Goal: Contribute content: Contribute content

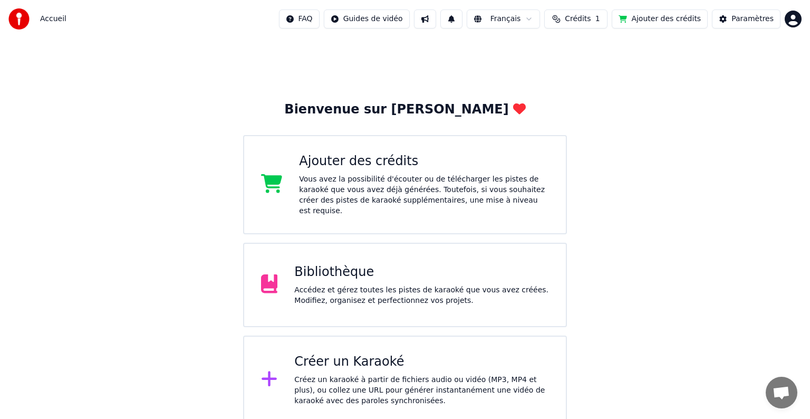
click at [279, 276] on div at bounding box center [273, 284] width 25 height 21
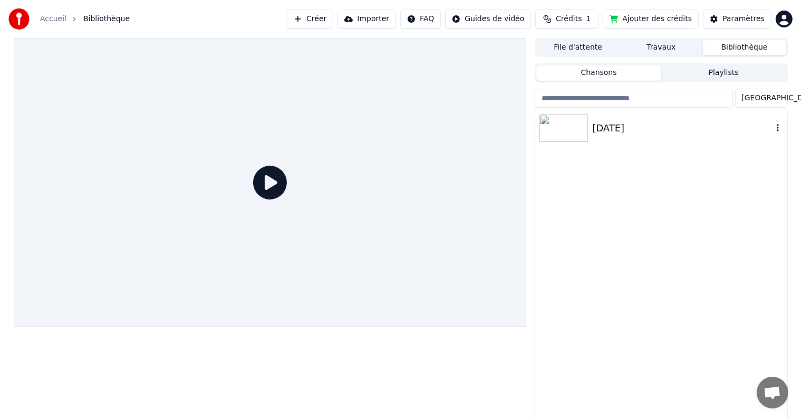
click at [556, 133] on img at bounding box center [564, 127] width 49 height 27
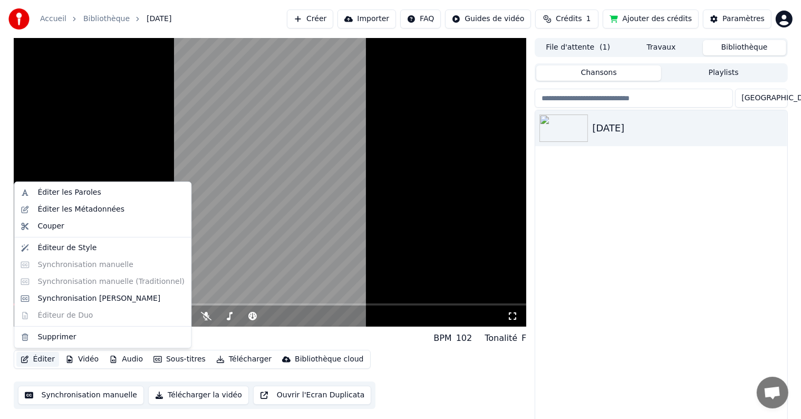
click at [40, 357] on button "Éditer" at bounding box center [37, 359] width 43 height 15
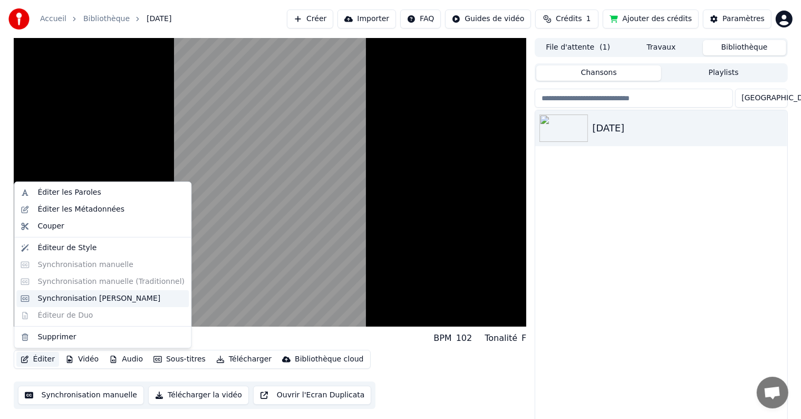
click at [81, 293] on div "Synchronisation [PERSON_NAME]" at bounding box center [98, 298] width 123 height 11
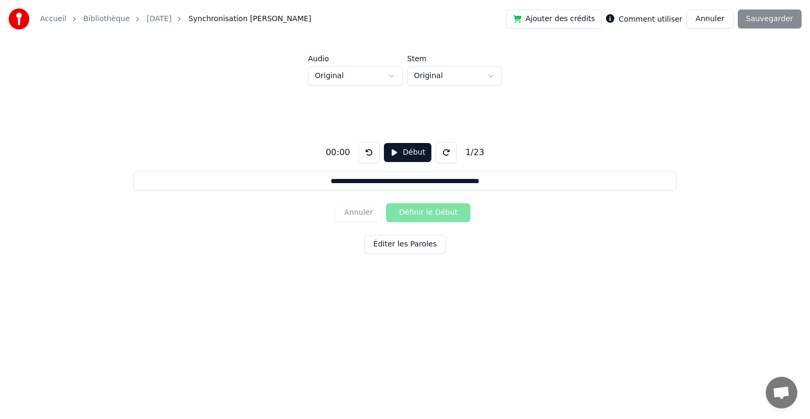
click at [387, 248] on button "Éditer les Paroles" at bounding box center [405, 244] width 81 height 19
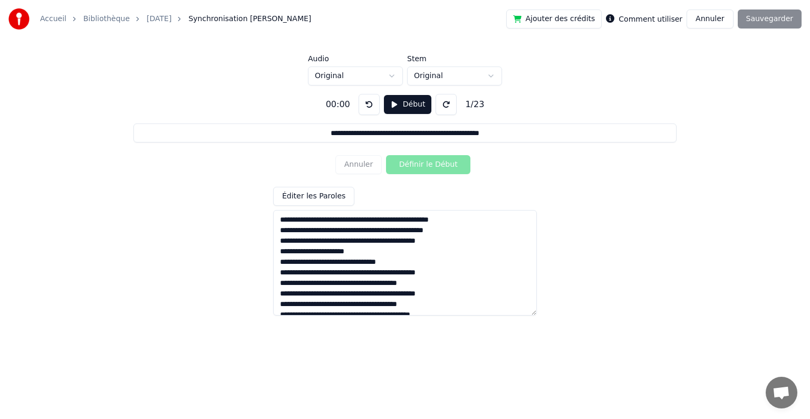
click at [381, 220] on textarea at bounding box center [405, 263] width 264 height 106
type input "**********"
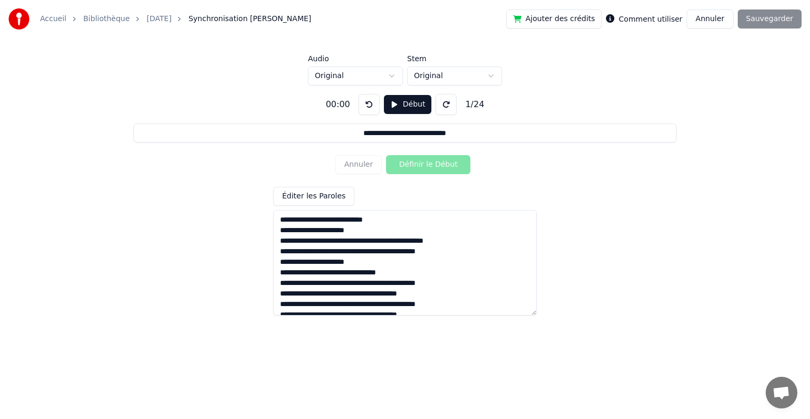
click at [362, 238] on textarea at bounding box center [405, 263] width 264 height 106
click at [389, 262] on textarea at bounding box center [405, 263] width 264 height 106
click at [335, 293] on textarea at bounding box center [405, 263] width 264 height 106
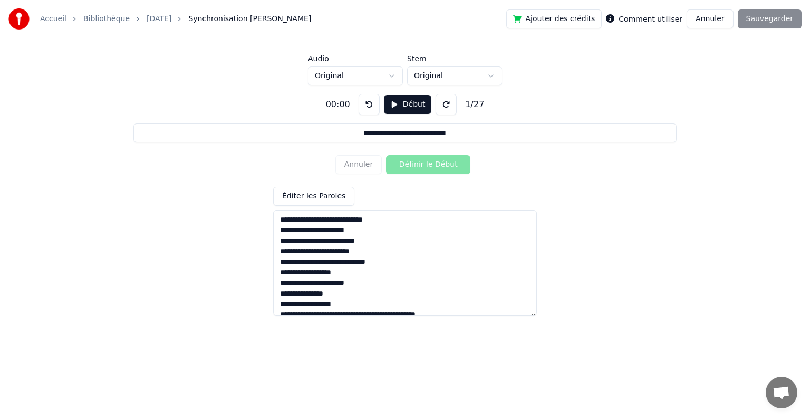
click at [302, 303] on textarea at bounding box center [405, 263] width 264 height 106
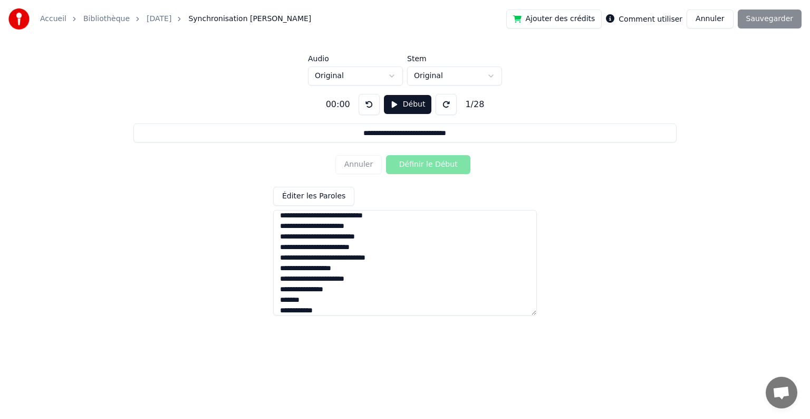
click at [302, 310] on textarea at bounding box center [405, 263] width 264 height 106
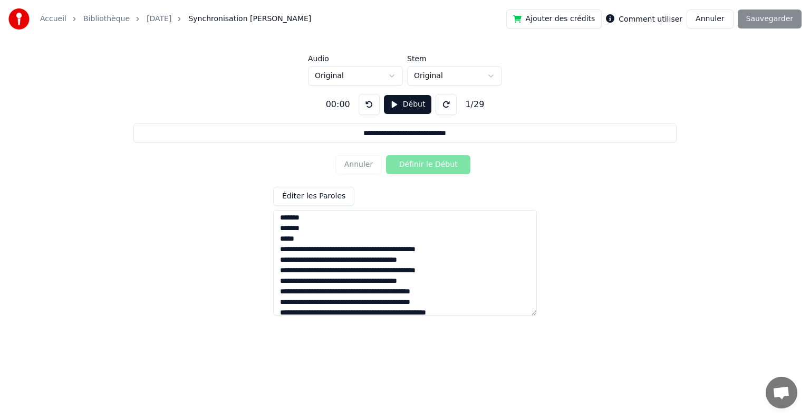
scroll to position [68, 0]
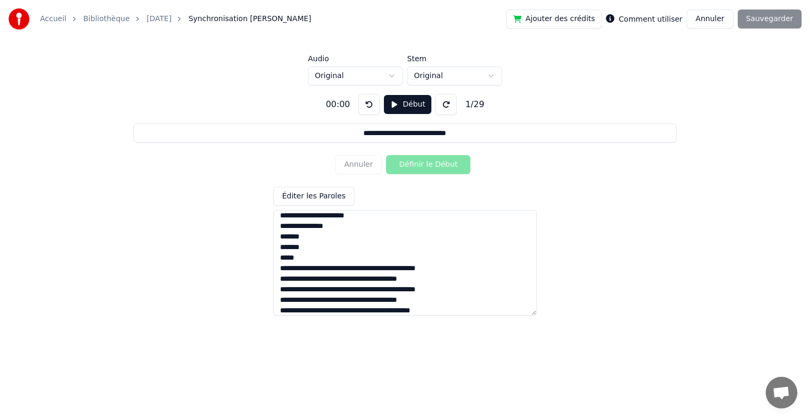
click at [331, 268] on textarea at bounding box center [405, 263] width 264 height 106
click at [331, 266] on textarea at bounding box center [405, 263] width 264 height 106
click at [362, 276] on textarea at bounding box center [405, 263] width 264 height 106
click at [331, 290] on textarea at bounding box center [405, 263] width 264 height 106
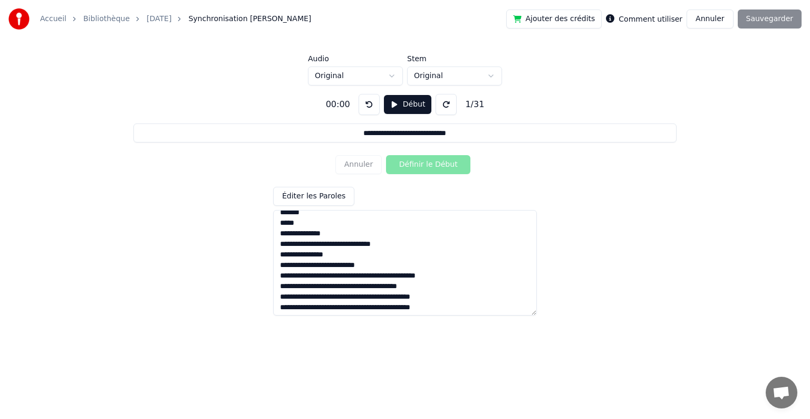
scroll to position [120, 0]
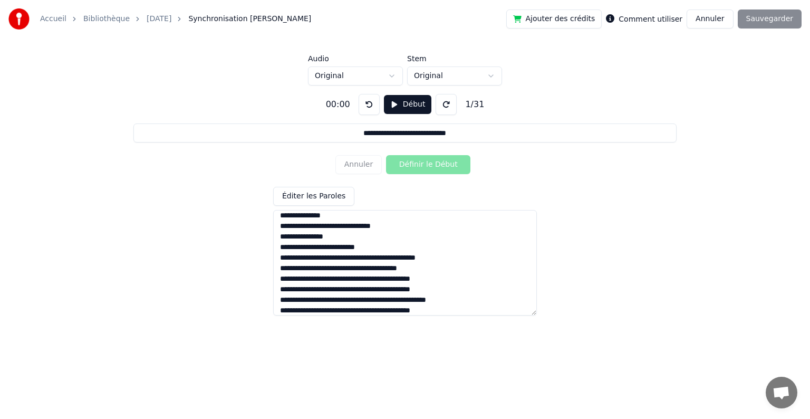
click at [331, 257] on textarea at bounding box center [405, 263] width 264 height 106
click at [365, 266] on textarea at bounding box center [405, 263] width 264 height 106
click at [336, 277] on textarea at bounding box center [405, 263] width 264 height 106
click at [331, 278] on textarea at bounding box center [405, 263] width 264 height 106
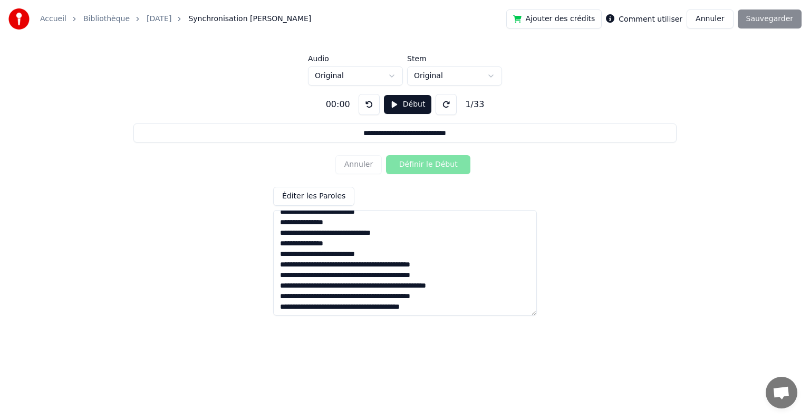
scroll to position [173, 0]
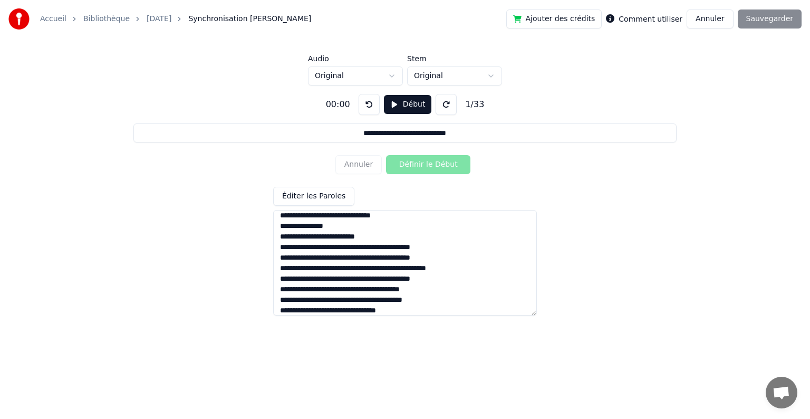
click at [441, 244] on textarea at bounding box center [405, 263] width 264 height 106
click at [362, 245] on textarea at bounding box center [405, 263] width 264 height 106
click at [361, 268] on textarea at bounding box center [405, 263] width 264 height 106
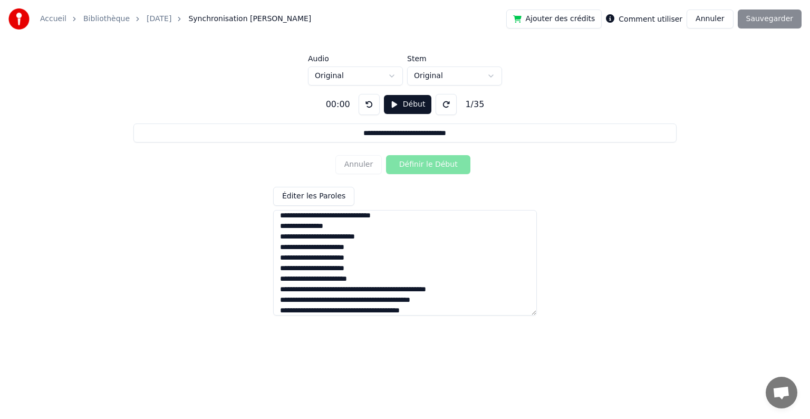
click at [369, 276] on textarea at bounding box center [405, 263] width 264 height 106
click at [371, 287] on textarea at bounding box center [405, 263] width 264 height 106
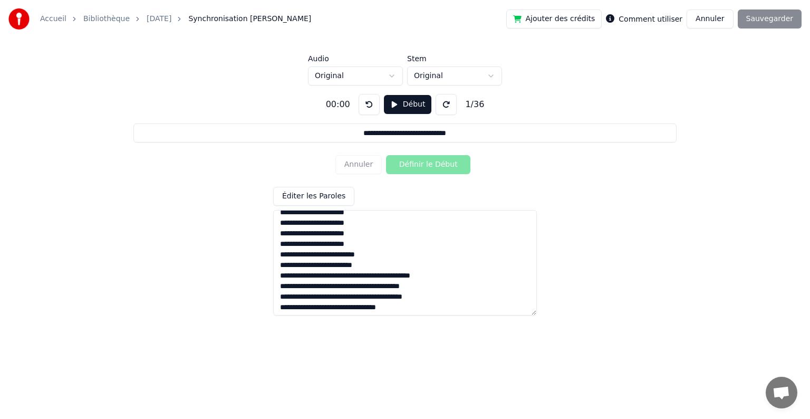
scroll to position [226, 0]
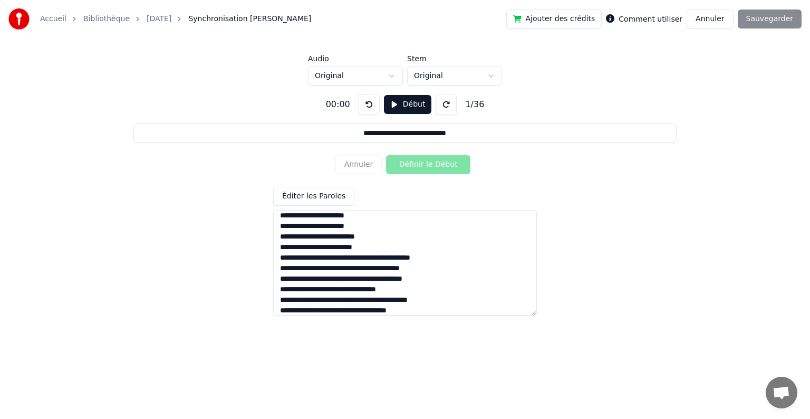
click at [364, 257] on textarea at bounding box center [405, 263] width 264 height 106
click at [363, 278] on textarea at bounding box center [405, 263] width 264 height 106
click at [363, 277] on textarea at bounding box center [405, 263] width 264 height 106
click at [283, 288] on textarea at bounding box center [405, 263] width 264 height 106
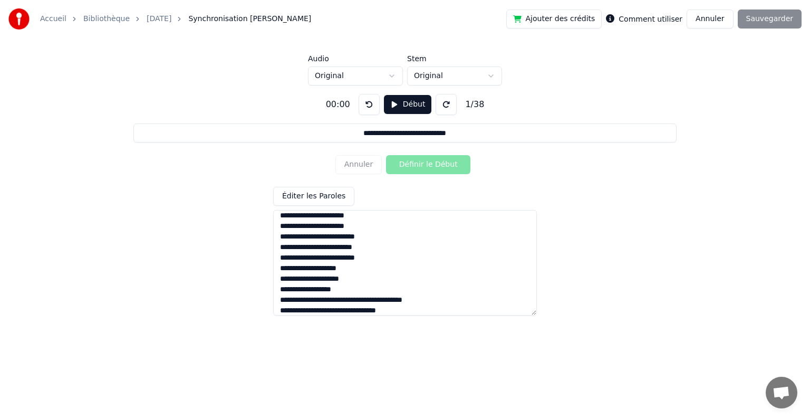
click at [350, 300] on textarea at bounding box center [405, 263] width 264 height 106
click at [352, 299] on textarea at bounding box center [405, 263] width 264 height 106
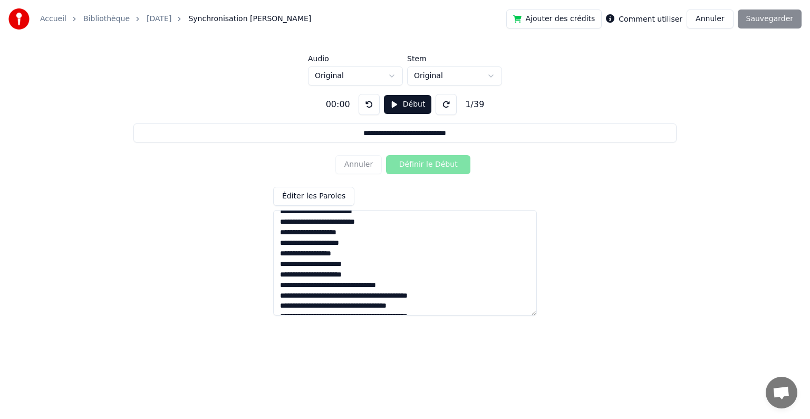
scroll to position [279, 0]
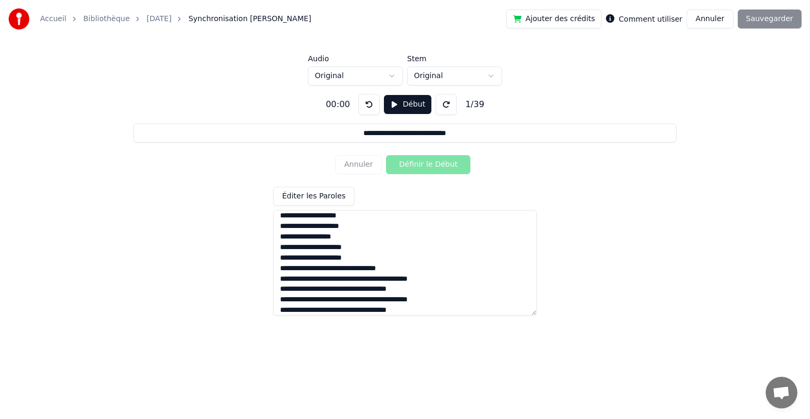
drag, startPoint x: 321, startPoint y: 259, endPoint x: 302, endPoint y: 257, distance: 18.6
click at [302, 257] on textarea at bounding box center [405, 263] width 264 height 106
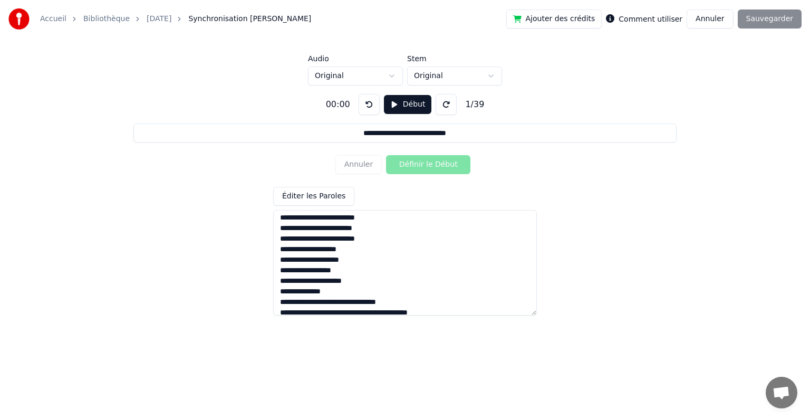
scroll to position [226, 0]
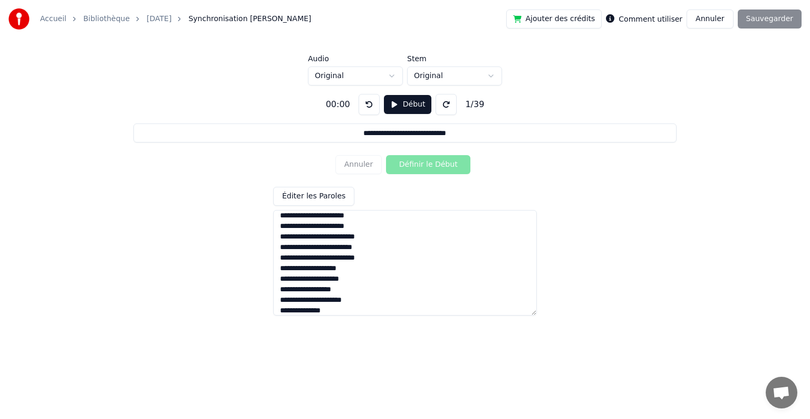
click at [281, 247] on textarea at bounding box center [405, 263] width 264 height 106
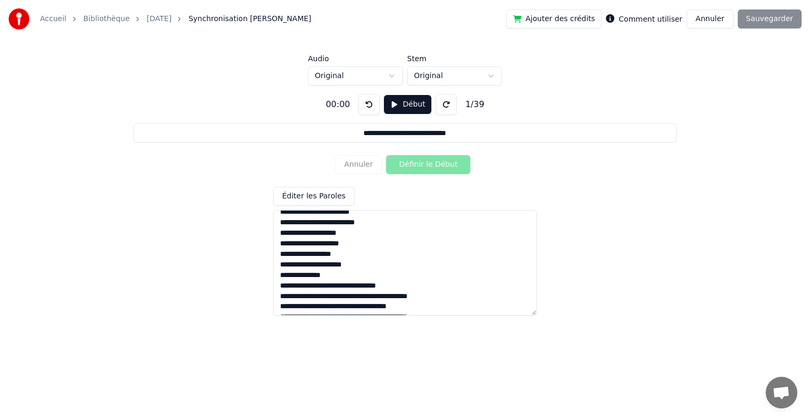
scroll to position [279, 0]
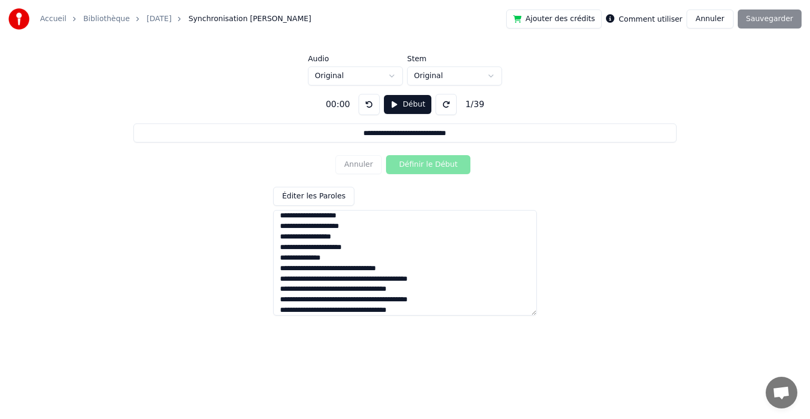
click at [327, 257] on textarea at bounding box center [405, 263] width 264 height 106
click at [337, 256] on textarea at bounding box center [405, 263] width 264 height 106
click at [338, 256] on textarea at bounding box center [405, 263] width 264 height 106
click at [305, 262] on textarea at bounding box center [405, 263] width 264 height 106
click at [305, 281] on textarea at bounding box center [405, 263] width 264 height 106
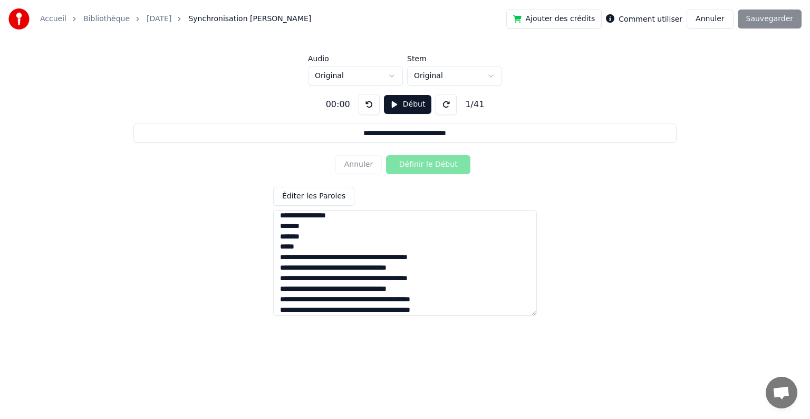
scroll to position [331, 0]
click at [331, 247] on textarea at bounding box center [405, 263] width 264 height 106
click at [336, 258] on textarea at bounding box center [405, 263] width 264 height 106
click at [338, 251] on textarea at bounding box center [405, 263] width 264 height 106
click at [338, 238] on textarea at bounding box center [405, 263] width 264 height 106
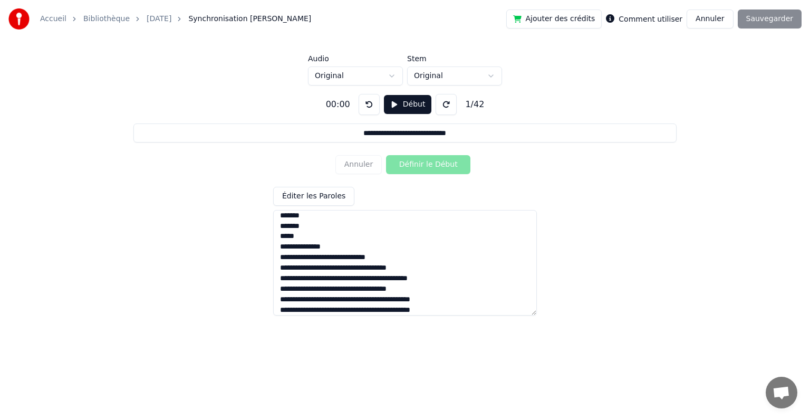
click at [340, 223] on textarea at bounding box center [405, 263] width 264 height 106
click at [331, 266] on textarea at bounding box center [405, 263] width 264 height 106
click at [366, 257] on textarea at bounding box center [405, 263] width 264 height 106
click at [333, 291] on textarea at bounding box center [405, 263] width 264 height 106
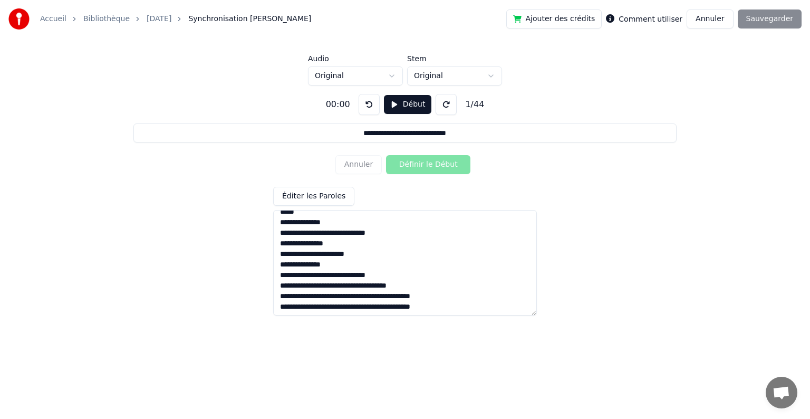
scroll to position [367, 0]
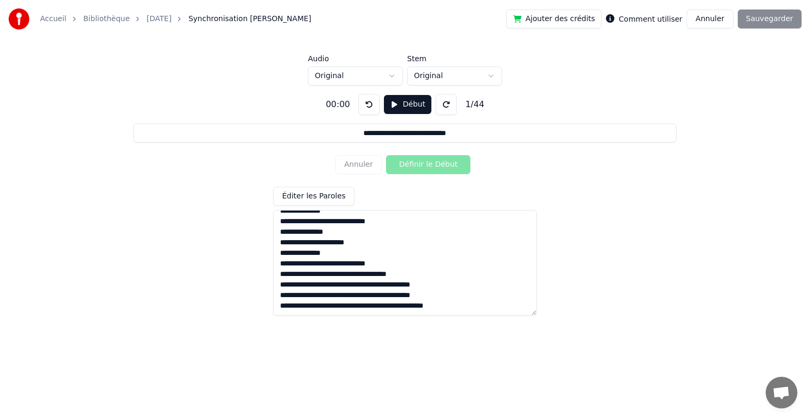
click at [332, 275] on textarea at bounding box center [405, 263] width 264 height 106
click at [361, 295] on textarea at bounding box center [405, 263] width 264 height 106
click at [366, 287] on textarea at bounding box center [405, 263] width 264 height 106
click at [361, 297] on textarea at bounding box center [405, 263] width 264 height 106
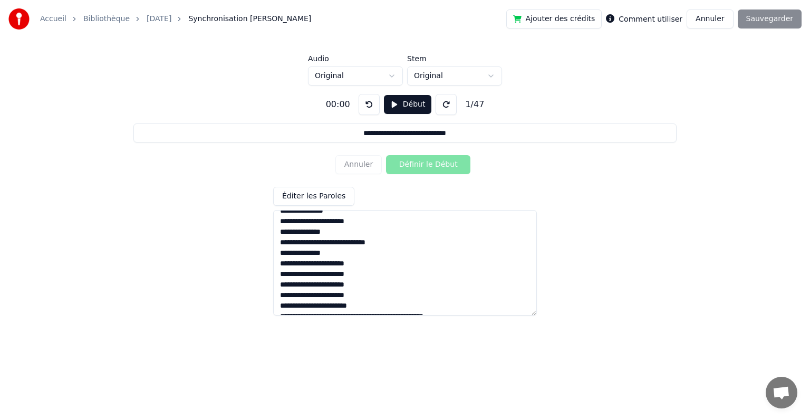
click at [370, 302] on textarea at bounding box center [405, 263] width 264 height 106
click at [363, 304] on textarea at bounding box center [405, 263] width 264 height 106
click at [361, 304] on textarea at bounding box center [405, 263] width 264 height 106
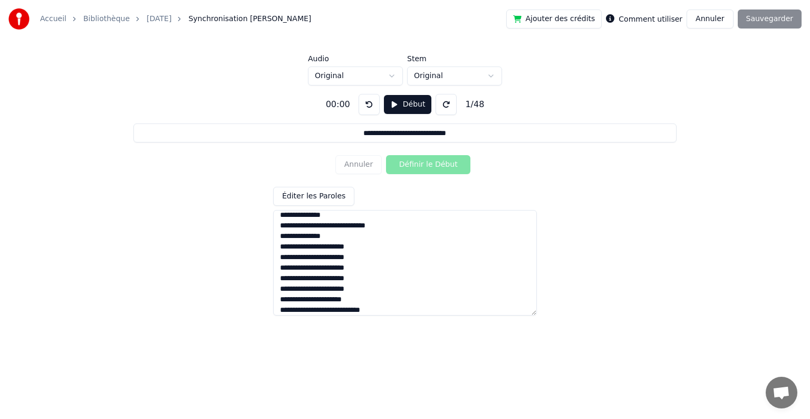
click at [361, 309] on textarea at bounding box center [405, 263] width 264 height 106
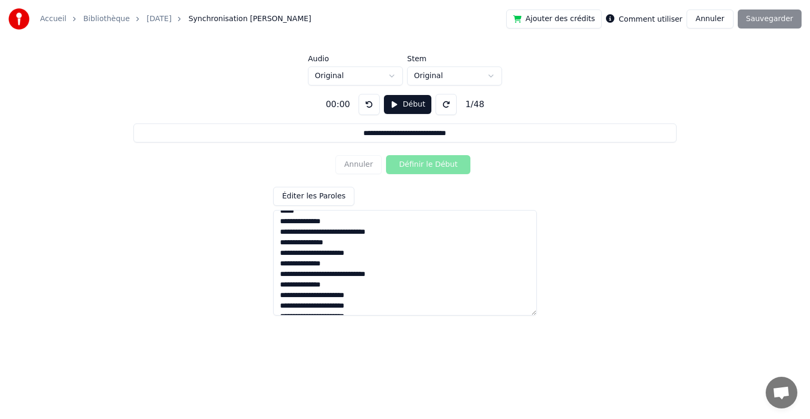
drag, startPoint x: 280, startPoint y: 223, endPoint x: 367, endPoint y: 254, distance: 92.6
click at [367, 254] on textarea at bounding box center [405, 263] width 264 height 106
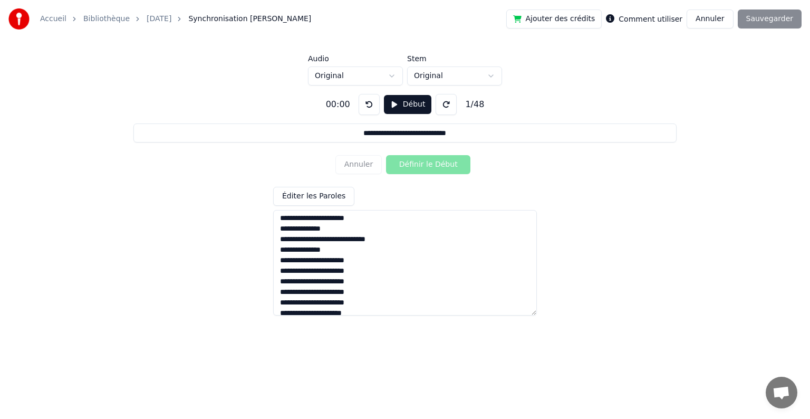
scroll to position [409, 0]
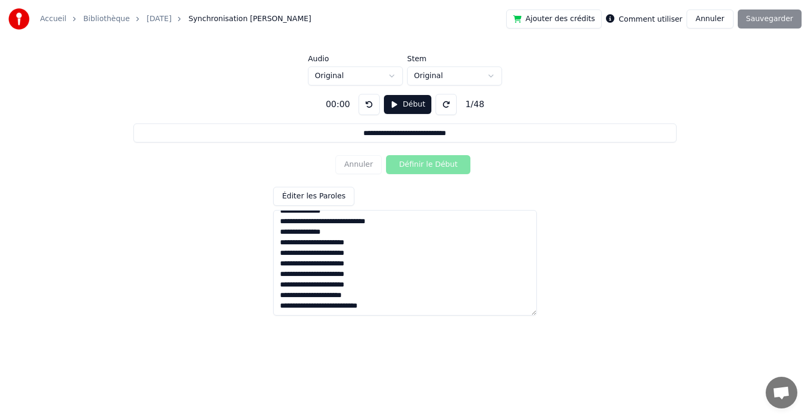
click at [395, 301] on textarea at bounding box center [405, 263] width 264 height 106
paste textarea "**********"
drag, startPoint x: 280, startPoint y: 275, endPoint x: 361, endPoint y: 309, distance: 88.2
click at [361, 309] on textarea at bounding box center [405, 263] width 264 height 106
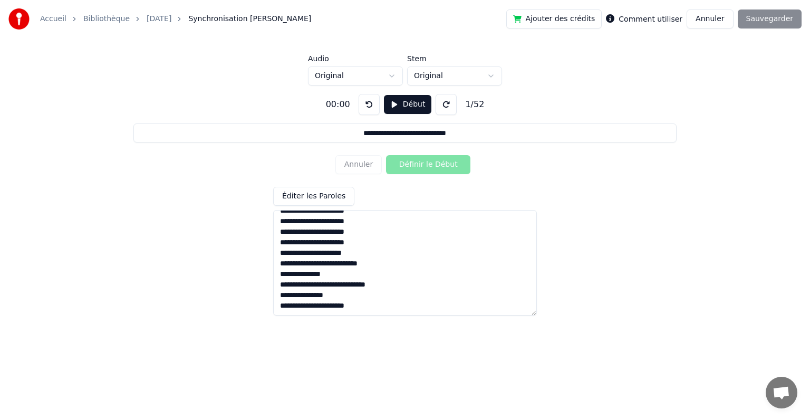
click at [369, 304] on textarea at bounding box center [405, 263] width 264 height 106
drag, startPoint x: 314, startPoint y: 309, endPoint x: 329, endPoint y: 311, distance: 14.5
click at [329, 311] on textarea at bounding box center [405, 263] width 264 height 106
click at [366, 307] on textarea at bounding box center [405, 263] width 264 height 106
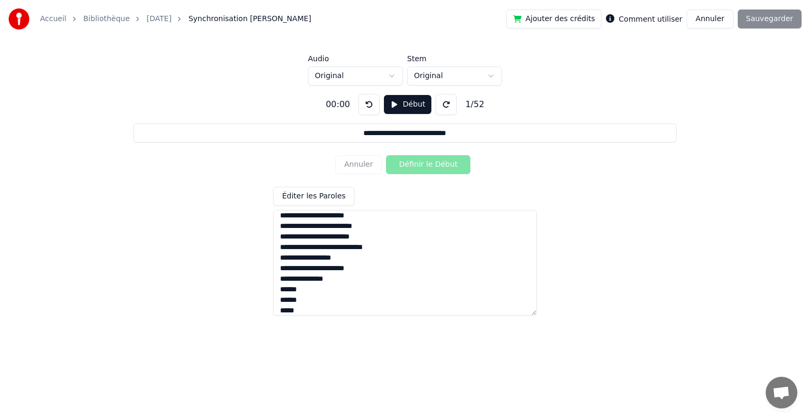
scroll to position [4, 0]
type textarea "**********"
click at [437, 103] on button at bounding box center [446, 104] width 21 height 21
click at [438, 103] on button at bounding box center [446, 104] width 21 height 21
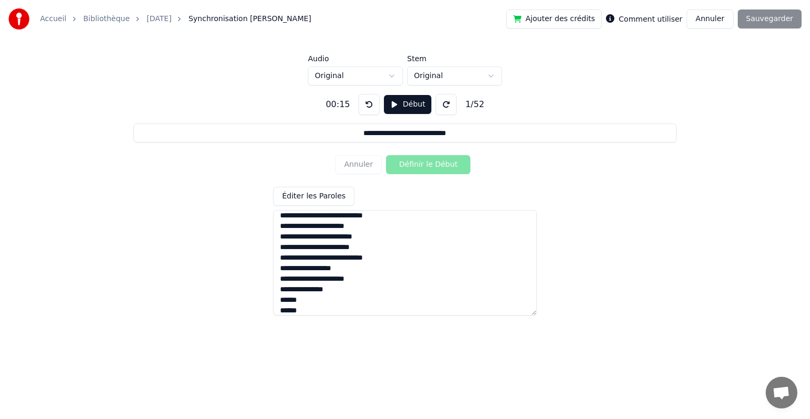
click at [438, 103] on button at bounding box center [446, 104] width 21 height 21
click at [414, 108] on button "Début" at bounding box center [408, 104] width 48 height 19
click at [423, 170] on button "Définir le Début" at bounding box center [428, 164] width 84 height 19
click at [423, 174] on button "Définir la Fin" at bounding box center [428, 164] width 84 height 19
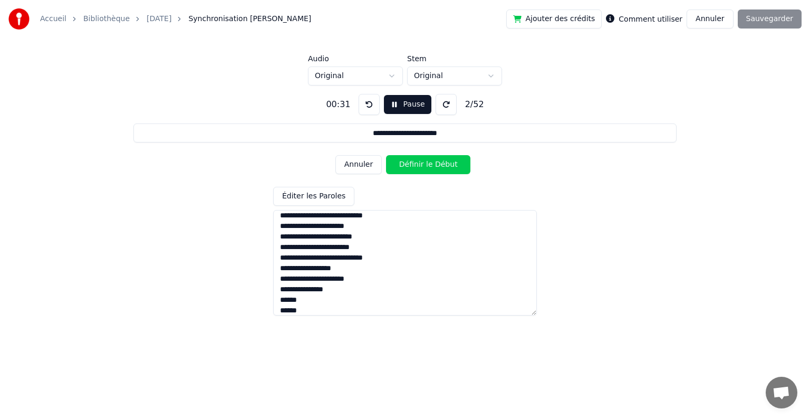
click at [355, 169] on button "Annuler" at bounding box center [359, 164] width 46 height 19
click at [355, 169] on div "Annuler Définir le Début" at bounding box center [405, 164] width 139 height 27
click at [390, 110] on button "Pause" at bounding box center [407, 104] width 47 height 19
click at [391, 109] on button "Début" at bounding box center [408, 104] width 48 height 19
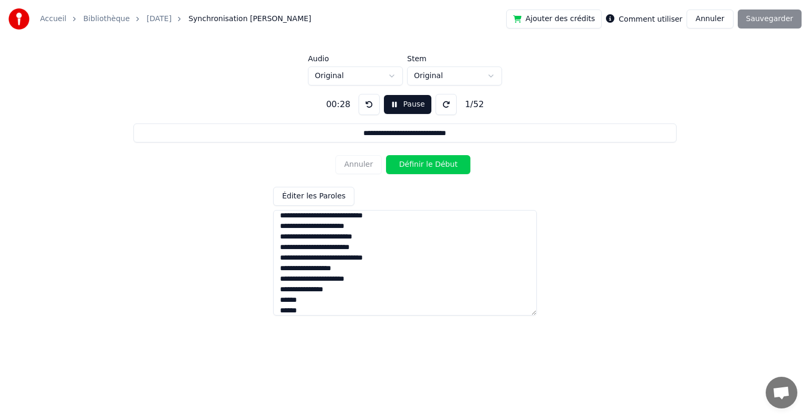
click at [416, 165] on button "Définir le Début" at bounding box center [428, 164] width 84 height 19
click at [416, 165] on button "Définir la Fin" at bounding box center [428, 164] width 84 height 19
click at [416, 165] on button "Définir le Début" at bounding box center [428, 164] width 84 height 19
click at [416, 165] on button "Définir la Fin" at bounding box center [428, 164] width 84 height 19
click at [416, 165] on button "Définir le Début" at bounding box center [428, 164] width 84 height 19
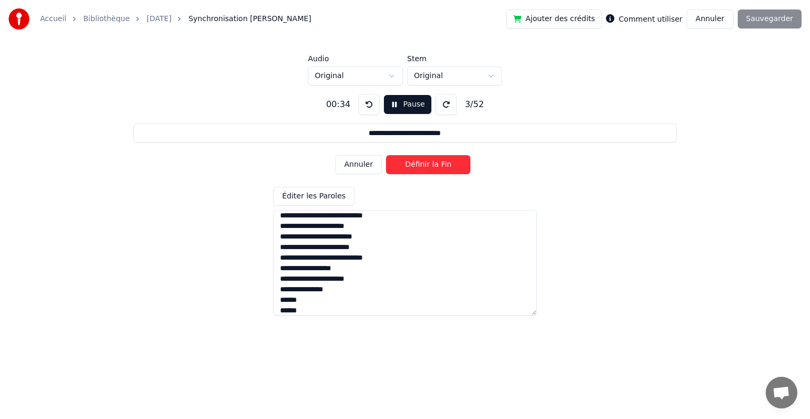
click at [416, 165] on button "Définir la Fin" at bounding box center [428, 164] width 84 height 19
click at [416, 165] on button "Définir le Début" at bounding box center [428, 164] width 84 height 19
click at [416, 165] on button "Définir la Fin" at bounding box center [428, 164] width 84 height 19
click at [416, 165] on button "Définir le Début" at bounding box center [428, 164] width 84 height 19
click at [416, 165] on button "Définir la Fin" at bounding box center [428, 164] width 84 height 19
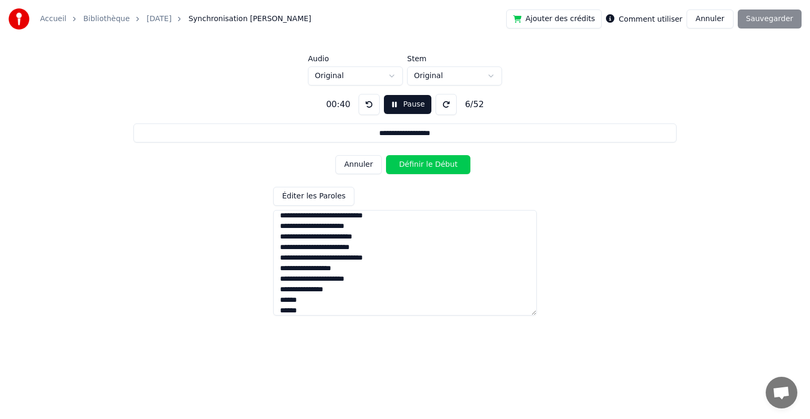
click at [416, 165] on button "Définir le Début" at bounding box center [428, 164] width 84 height 19
click at [416, 165] on button "Définir la Fin" at bounding box center [428, 164] width 84 height 19
click at [416, 165] on button "Définir le Début" at bounding box center [428, 164] width 84 height 19
click at [416, 165] on button "Définir la Fin" at bounding box center [428, 164] width 84 height 19
click at [416, 166] on button "Définir le Début" at bounding box center [428, 164] width 84 height 19
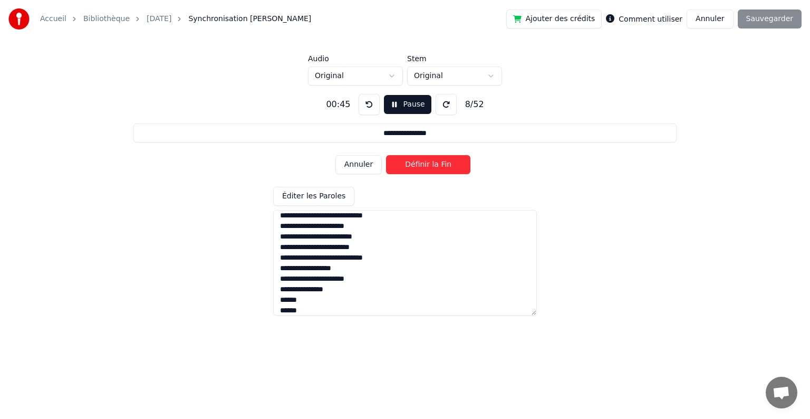
click at [416, 166] on button "Définir la Fin" at bounding box center [428, 164] width 84 height 19
click at [416, 166] on button "Définir le Début" at bounding box center [428, 164] width 84 height 19
click at [416, 166] on button "Définir la Fin" at bounding box center [428, 164] width 84 height 19
click at [416, 166] on button "Définir le Début" at bounding box center [428, 164] width 84 height 19
click at [416, 166] on button "Définir la Fin" at bounding box center [428, 164] width 84 height 19
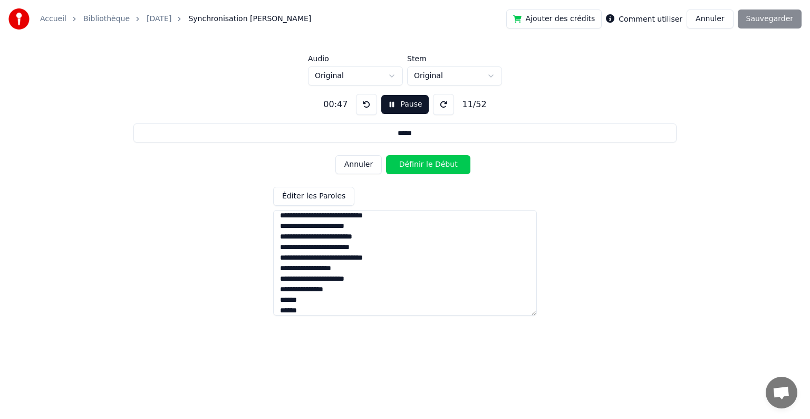
click at [416, 166] on button "Définir le Début" at bounding box center [428, 164] width 84 height 19
click at [416, 166] on button "Définir la Fin" at bounding box center [428, 164] width 84 height 19
click at [416, 166] on button "Définir le Début" at bounding box center [428, 164] width 84 height 19
click at [359, 163] on button "Annuler" at bounding box center [359, 164] width 46 height 19
click at [398, 163] on button "Définir le Début" at bounding box center [428, 164] width 84 height 19
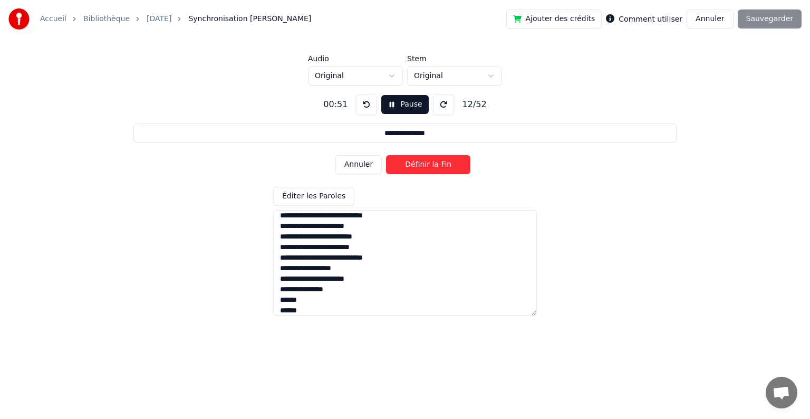
click at [398, 163] on button "Définir la Fin" at bounding box center [428, 164] width 84 height 19
click at [398, 163] on button "Définir le Début" at bounding box center [428, 164] width 84 height 19
click at [398, 163] on button "Définir la Fin" at bounding box center [428, 164] width 84 height 19
click at [398, 163] on button "Définir le Début" at bounding box center [428, 164] width 84 height 19
click at [398, 163] on button "Définir la Fin" at bounding box center [428, 164] width 84 height 19
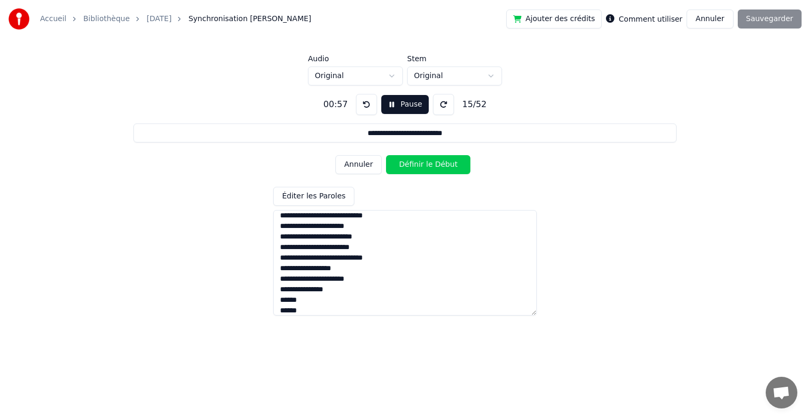
click at [398, 163] on button "Définir le Début" at bounding box center [428, 164] width 84 height 19
click at [398, 163] on button "Définir la Fin" at bounding box center [428, 164] width 84 height 19
click at [398, 163] on button "Définir le Début" at bounding box center [428, 164] width 84 height 19
click at [398, 163] on button "Définir la Fin" at bounding box center [428, 164] width 84 height 19
click at [398, 163] on button "Définir le Début" at bounding box center [428, 164] width 84 height 19
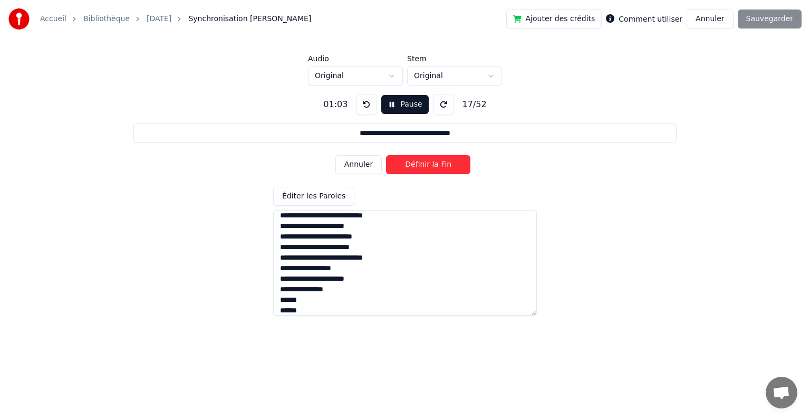
click at [397, 163] on button "Définir la Fin" at bounding box center [428, 164] width 84 height 19
click at [397, 163] on button "Définir le Début" at bounding box center [428, 164] width 84 height 19
click at [397, 163] on button "Définir la Fin" at bounding box center [428, 164] width 84 height 19
click at [397, 163] on button "Définir le Début" at bounding box center [428, 164] width 84 height 19
click at [397, 163] on button "Définir la Fin" at bounding box center [428, 164] width 84 height 19
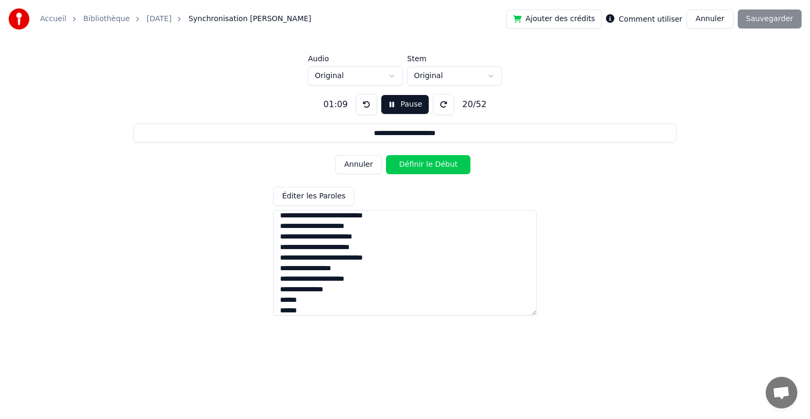
click at [397, 163] on button "Définir le Début" at bounding box center [428, 164] width 84 height 19
click at [363, 168] on button "Annuler" at bounding box center [359, 164] width 46 height 19
click at [399, 170] on button "Définir la Fin" at bounding box center [428, 164] width 84 height 19
click at [399, 170] on button "Définir le Début" at bounding box center [428, 164] width 84 height 19
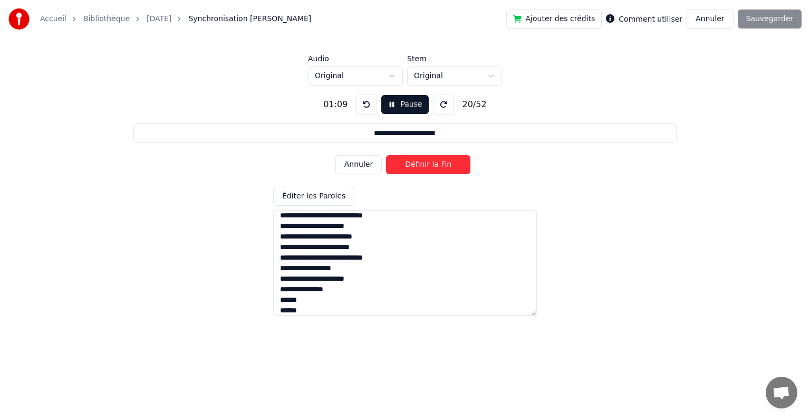
click at [399, 170] on button "Définir la Fin" at bounding box center [428, 164] width 84 height 19
click at [361, 171] on button "Annuler" at bounding box center [359, 164] width 46 height 19
drag, startPoint x: 355, startPoint y: 168, endPoint x: 361, endPoint y: 169, distance: 6.4
click at [358, 169] on button "Annuler" at bounding box center [359, 164] width 46 height 19
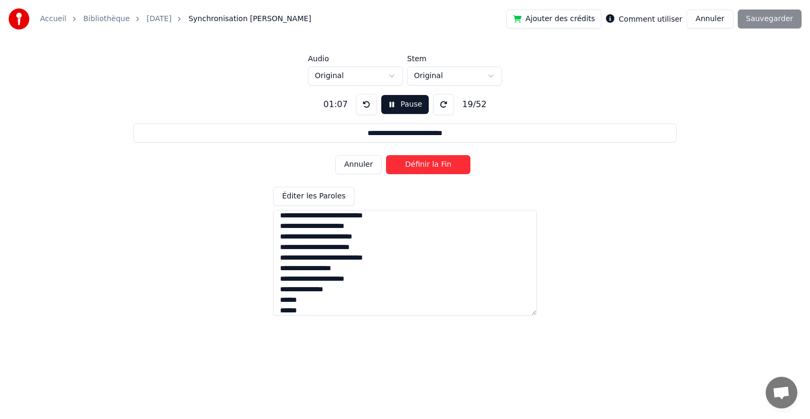
click at [403, 167] on button "Définir la Fin" at bounding box center [428, 164] width 84 height 19
click at [403, 167] on button "Définir le Début" at bounding box center [428, 164] width 84 height 19
click at [402, 168] on button "Définir la Fin" at bounding box center [428, 164] width 84 height 19
click at [402, 168] on button "Définir le Début" at bounding box center [428, 164] width 84 height 19
click at [401, 168] on button "Définir la Fin" at bounding box center [428, 164] width 84 height 19
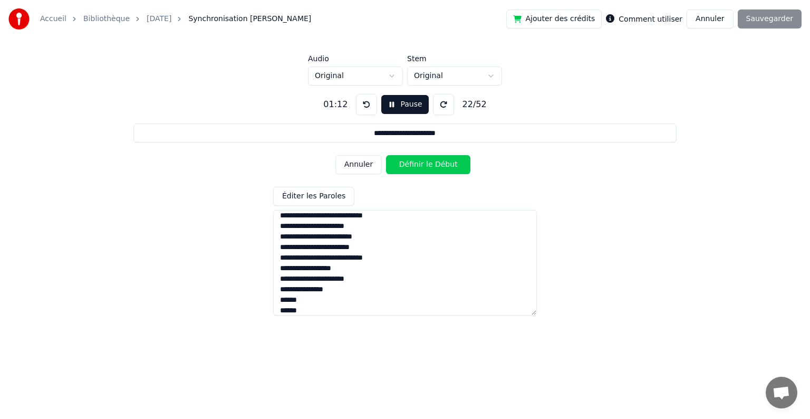
click at [400, 169] on button "Définir le Début" at bounding box center [428, 164] width 84 height 19
click at [371, 168] on button "Annuler" at bounding box center [359, 164] width 46 height 19
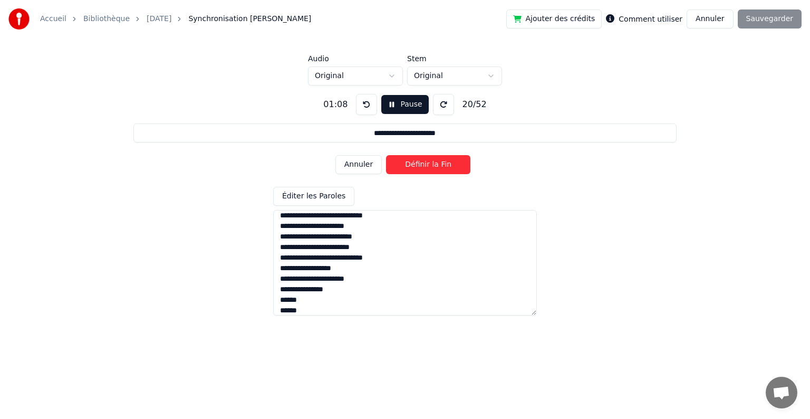
click at [371, 168] on button "Annuler" at bounding box center [359, 164] width 46 height 19
click at [365, 164] on button "Annuler" at bounding box center [359, 164] width 46 height 19
click at [365, 165] on button "Annuler" at bounding box center [359, 164] width 46 height 19
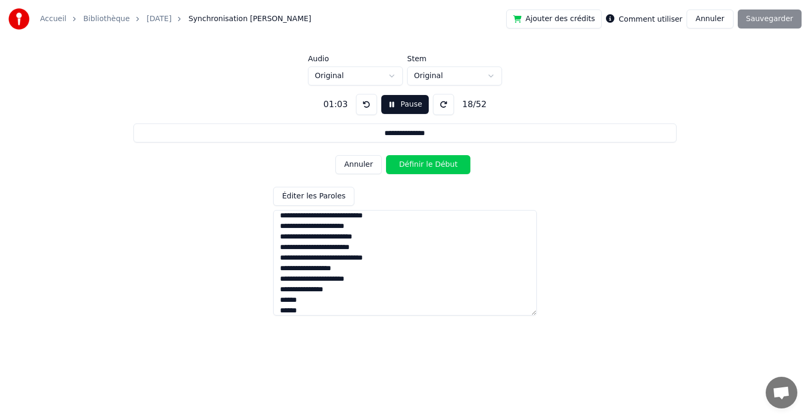
click at [366, 165] on button "Annuler" at bounding box center [359, 164] width 46 height 19
click at [425, 168] on button "Définir la Fin" at bounding box center [428, 164] width 84 height 19
click at [425, 168] on button "Définir le Début" at bounding box center [428, 164] width 84 height 19
click at [425, 168] on button "Définir la Fin" at bounding box center [428, 164] width 84 height 19
click at [425, 168] on button "Définir le Début" at bounding box center [428, 164] width 84 height 19
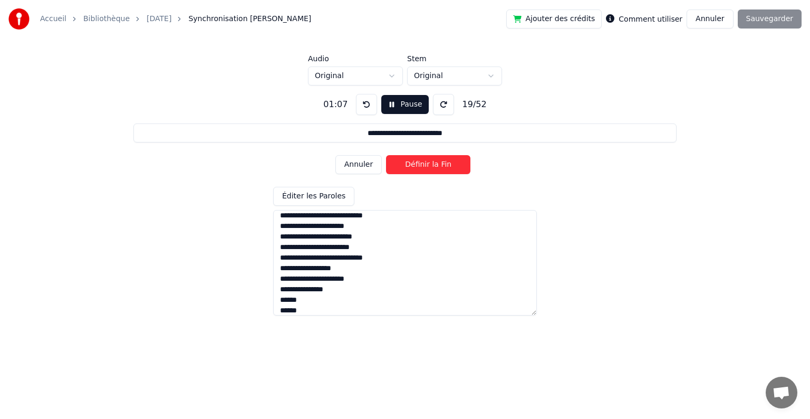
click at [425, 168] on button "Définir la Fin" at bounding box center [428, 164] width 84 height 19
click at [425, 168] on button "Définir le Début" at bounding box center [428, 164] width 84 height 19
click at [425, 168] on button "Définir la Fin" at bounding box center [428, 164] width 84 height 19
click at [416, 172] on button "Définir le Début" at bounding box center [428, 164] width 84 height 19
click at [414, 169] on button "Définir la Fin" at bounding box center [428, 164] width 84 height 19
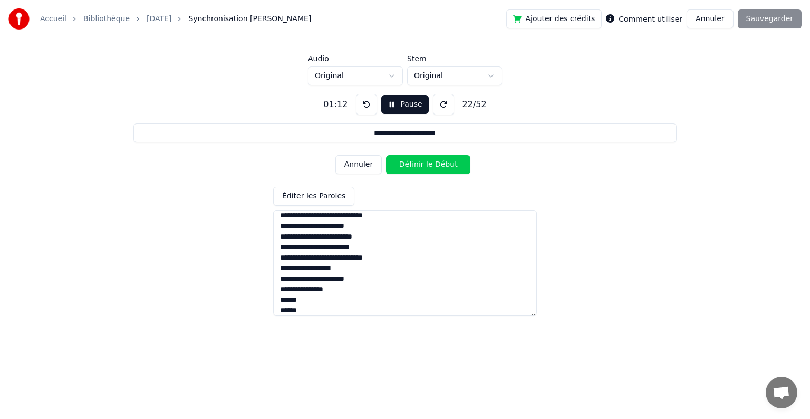
click at [414, 169] on button "Définir le Début" at bounding box center [428, 164] width 84 height 19
click at [414, 168] on button "Définir la Fin" at bounding box center [428, 164] width 84 height 19
click at [414, 169] on button "Définir le Début" at bounding box center [428, 164] width 84 height 19
click at [414, 169] on button "Définir la Fin" at bounding box center [428, 164] width 84 height 19
click at [414, 169] on button "Définir le Début" at bounding box center [428, 164] width 84 height 19
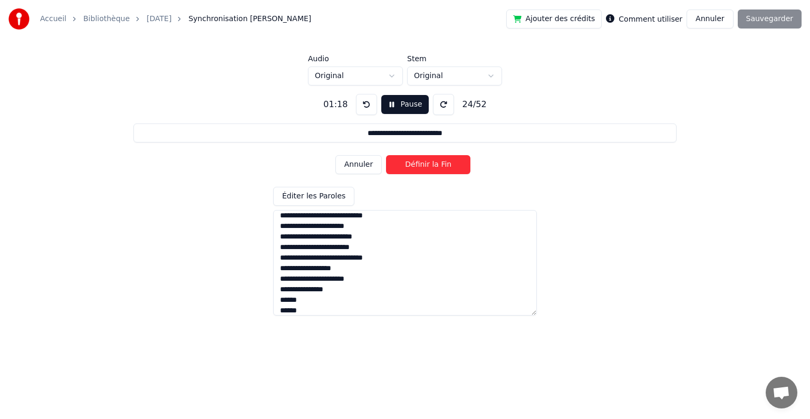
click at [357, 164] on button "Annuler" at bounding box center [359, 164] width 46 height 19
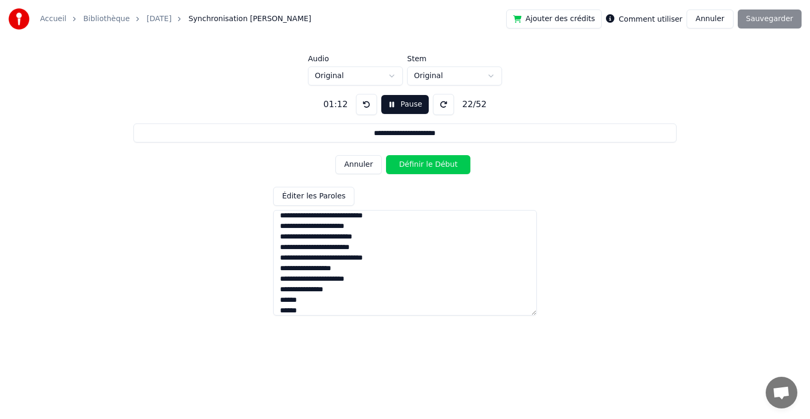
click at [357, 164] on button "Annuler" at bounding box center [359, 164] width 46 height 19
click at [359, 165] on button "Annuler" at bounding box center [359, 164] width 46 height 19
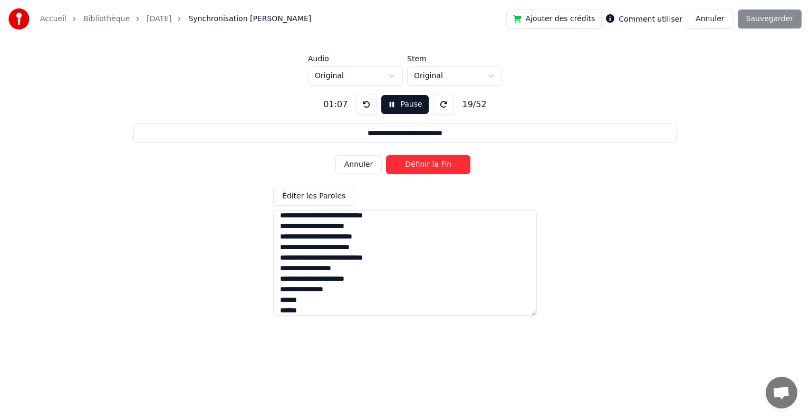
click at [359, 165] on button "Annuler" at bounding box center [359, 164] width 46 height 19
click at [360, 165] on button "Annuler" at bounding box center [359, 164] width 46 height 19
click at [360, 164] on button "Annuler" at bounding box center [359, 164] width 46 height 19
click at [413, 162] on button "Définir la Fin" at bounding box center [428, 164] width 84 height 19
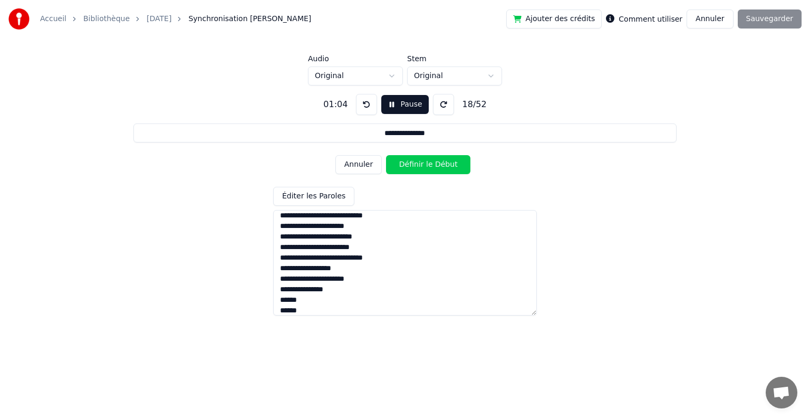
click at [413, 162] on button "Définir le Début" at bounding box center [428, 164] width 84 height 19
click at [413, 162] on button "Définir la Fin" at bounding box center [428, 164] width 84 height 19
click at [413, 162] on button "Définir le Début" at bounding box center [428, 164] width 84 height 19
click at [413, 162] on button "Définir la Fin" at bounding box center [428, 164] width 84 height 19
click at [413, 162] on button "Définir le Début" at bounding box center [428, 164] width 84 height 19
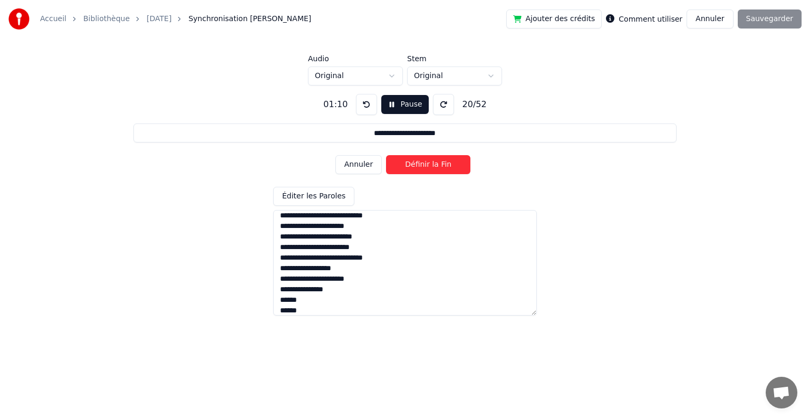
click at [413, 162] on button "Définir la Fin" at bounding box center [428, 164] width 84 height 19
click at [413, 162] on button "Définir le Début" at bounding box center [428, 164] width 84 height 19
click at [363, 160] on button "Annuler" at bounding box center [359, 164] width 46 height 19
click at [364, 160] on button "Annuler" at bounding box center [359, 164] width 46 height 19
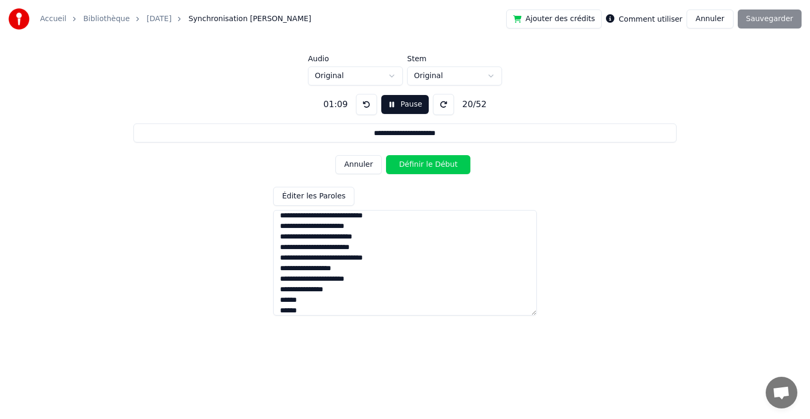
click at [346, 165] on button "Annuler" at bounding box center [359, 164] width 46 height 19
click at [403, 166] on button "Définir la Fin" at bounding box center [428, 164] width 84 height 19
click at [403, 166] on button "Définir le Début" at bounding box center [428, 164] width 84 height 19
click at [349, 165] on button "Annuler" at bounding box center [359, 164] width 46 height 19
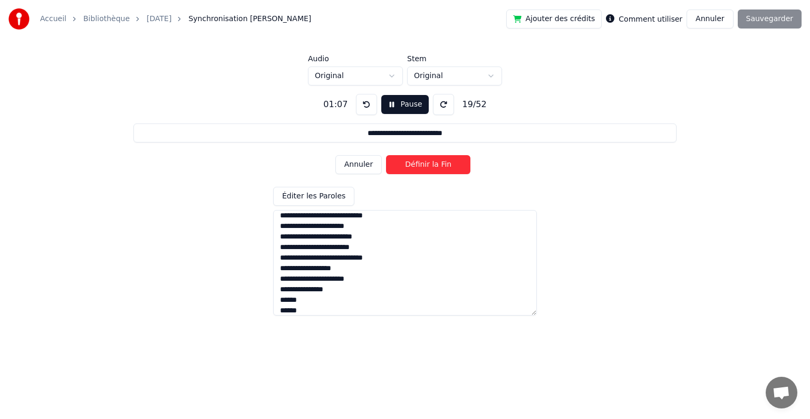
click at [423, 169] on button "Définir la Fin" at bounding box center [428, 164] width 84 height 19
click at [422, 170] on button "Définir le Début" at bounding box center [428, 164] width 84 height 19
click at [340, 163] on button "Annuler" at bounding box center [359, 164] width 46 height 19
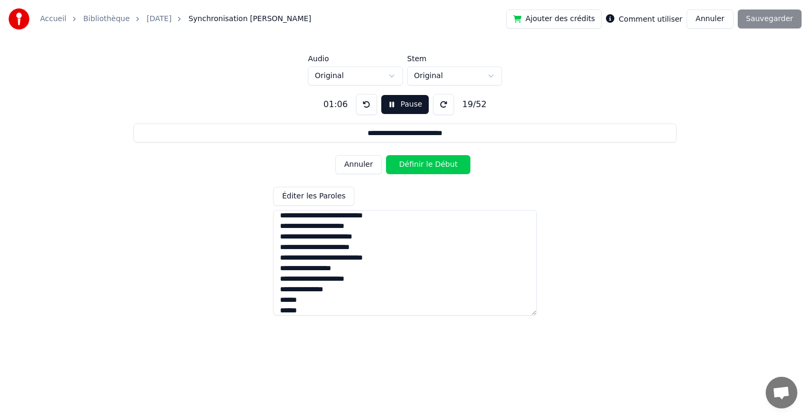
click at [349, 169] on button "Annuler" at bounding box center [359, 164] width 46 height 19
click at [400, 161] on button "Définir la Fin" at bounding box center [428, 164] width 84 height 19
click at [397, 163] on button "Définir le Début" at bounding box center [428, 164] width 84 height 19
click at [396, 163] on button "Définir la Fin" at bounding box center [428, 164] width 84 height 19
click at [391, 165] on button "Définir le Début" at bounding box center [428, 164] width 84 height 19
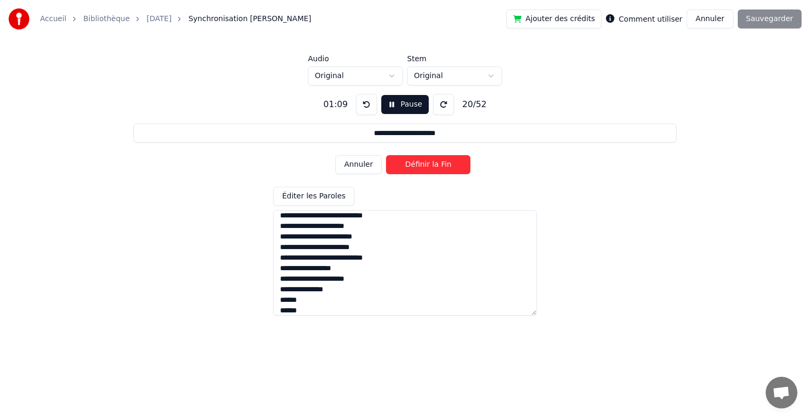
click at [392, 165] on button "Définir la Fin" at bounding box center [428, 164] width 84 height 19
click at [391, 166] on button "Définir le Début" at bounding box center [428, 164] width 84 height 19
click at [391, 166] on button "Définir la Fin" at bounding box center [428, 164] width 84 height 19
click at [391, 166] on button "Définir le Début" at bounding box center [428, 164] width 84 height 19
click at [390, 167] on button "Définir la Fin" at bounding box center [428, 164] width 84 height 19
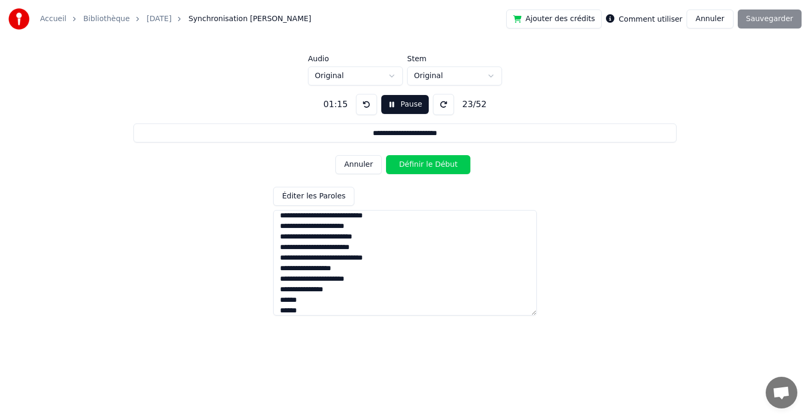
click at [389, 167] on button "Définir le Début" at bounding box center [428, 164] width 84 height 19
click at [387, 168] on button "Définir la Fin" at bounding box center [428, 164] width 84 height 19
click at [386, 168] on button "Définir le Début" at bounding box center [428, 164] width 84 height 19
click at [374, 170] on button "Annuler" at bounding box center [359, 164] width 46 height 19
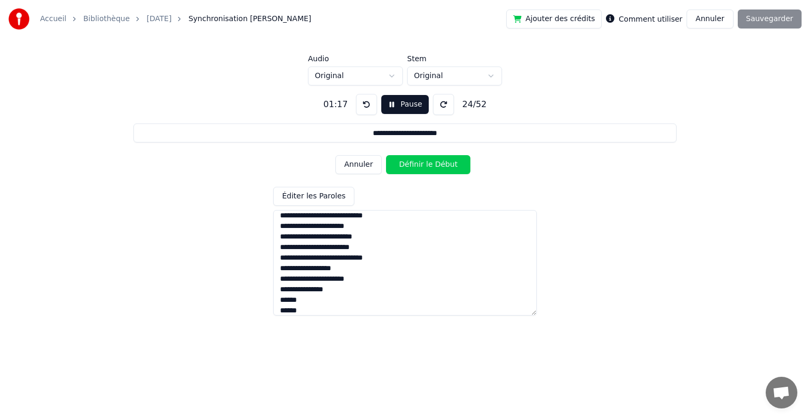
click at [374, 170] on button "Annuler" at bounding box center [359, 164] width 46 height 19
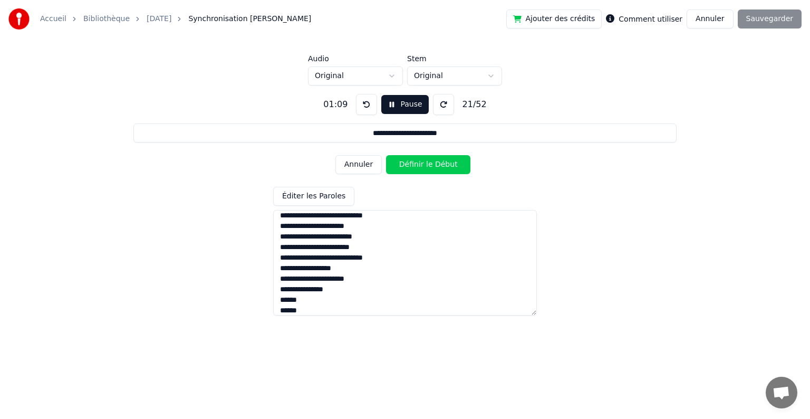
click at [374, 170] on button "Annuler" at bounding box center [359, 164] width 46 height 19
click at [373, 171] on button "Annuler" at bounding box center [359, 164] width 46 height 19
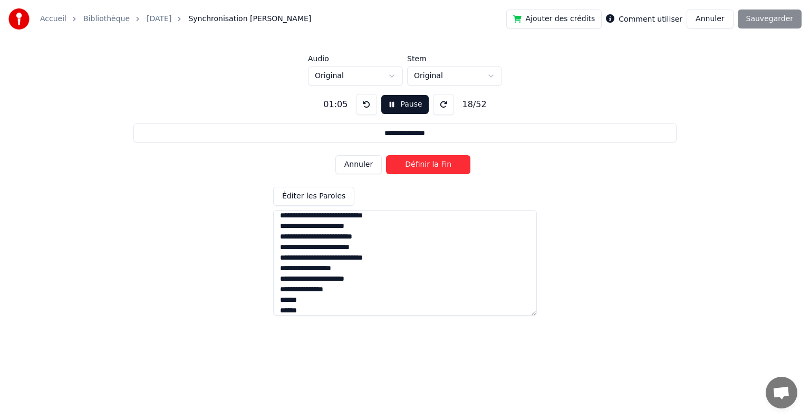
click at [371, 174] on button "Annuler" at bounding box center [359, 164] width 46 height 19
click at [367, 167] on button "Annuler" at bounding box center [359, 164] width 46 height 19
click at [348, 154] on div "Annuler Définir la Fin" at bounding box center [405, 164] width 139 height 27
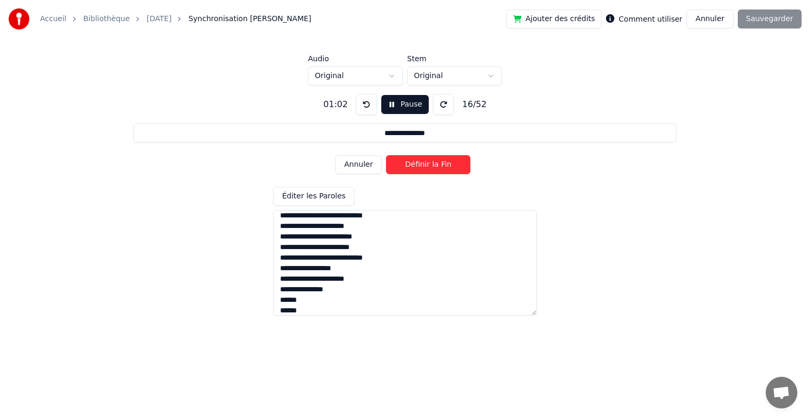
click at [358, 165] on button "Annuler" at bounding box center [359, 164] width 46 height 19
click at [397, 158] on button "Définir le Début" at bounding box center [428, 164] width 84 height 19
drag, startPoint x: 392, startPoint y: 160, endPoint x: 382, endPoint y: 160, distance: 9.5
click at [382, 160] on div "Annuler Définir la Fin" at bounding box center [405, 164] width 139 height 27
click at [374, 163] on button "Annuler" at bounding box center [359, 164] width 46 height 19
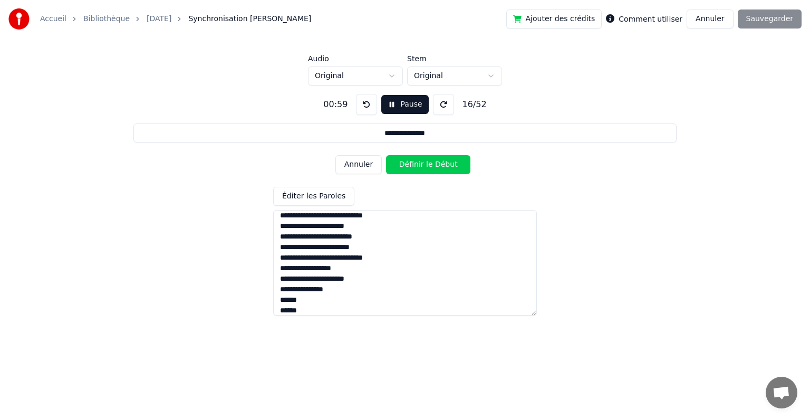
click at [374, 163] on button "Annuler" at bounding box center [359, 164] width 46 height 19
click at [407, 158] on button "Définir la Fin" at bounding box center [428, 164] width 84 height 19
click at [407, 158] on button "Définir le Début" at bounding box center [428, 164] width 84 height 19
click at [407, 158] on button "Définir la Fin" at bounding box center [428, 164] width 84 height 19
click at [407, 158] on button "Définir le Début" at bounding box center [428, 164] width 84 height 19
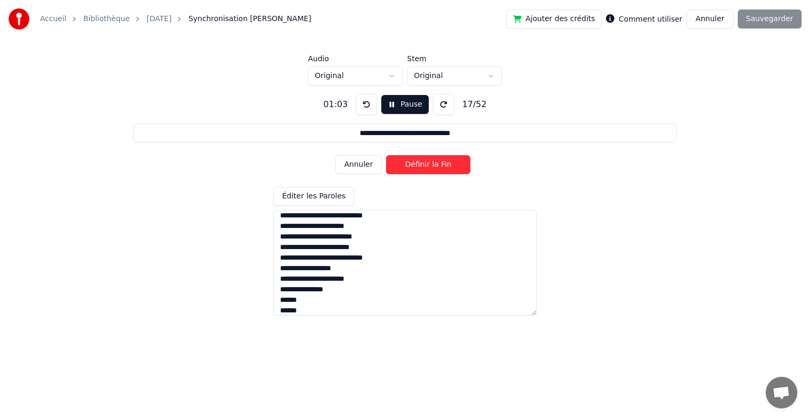
click at [407, 158] on button "Définir la Fin" at bounding box center [428, 164] width 84 height 19
click at [407, 158] on button "Définir le Début" at bounding box center [428, 164] width 84 height 19
click at [407, 158] on button "Définir la Fin" at bounding box center [428, 164] width 84 height 19
click at [407, 158] on button "Définir le Début" at bounding box center [428, 164] width 84 height 19
click at [407, 158] on button "Définir la Fin" at bounding box center [428, 164] width 84 height 19
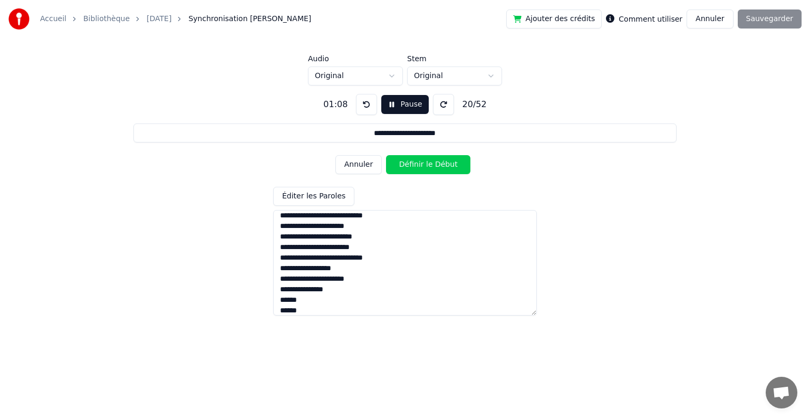
click at [407, 157] on button "Définir le Début" at bounding box center [428, 164] width 84 height 19
click at [407, 157] on button "Définir la Fin" at bounding box center [428, 164] width 84 height 19
click at [406, 158] on button "Définir le Début" at bounding box center [428, 164] width 84 height 19
click at [402, 158] on button "Définir la Fin" at bounding box center [428, 164] width 84 height 19
click at [402, 158] on button "Définir le Début" at bounding box center [428, 164] width 84 height 19
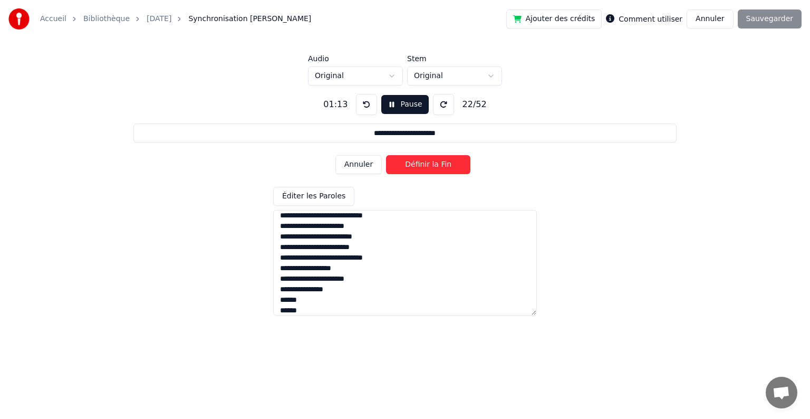
click at [400, 160] on button "Définir la Fin" at bounding box center [428, 164] width 84 height 19
click at [399, 160] on button "Définir le Début" at bounding box center [428, 164] width 84 height 19
click at [399, 160] on button "Définir la Fin" at bounding box center [428, 164] width 84 height 19
click at [419, 165] on button "Définir le Début" at bounding box center [428, 164] width 84 height 19
click at [418, 163] on button "Définir la Fin" at bounding box center [428, 164] width 84 height 19
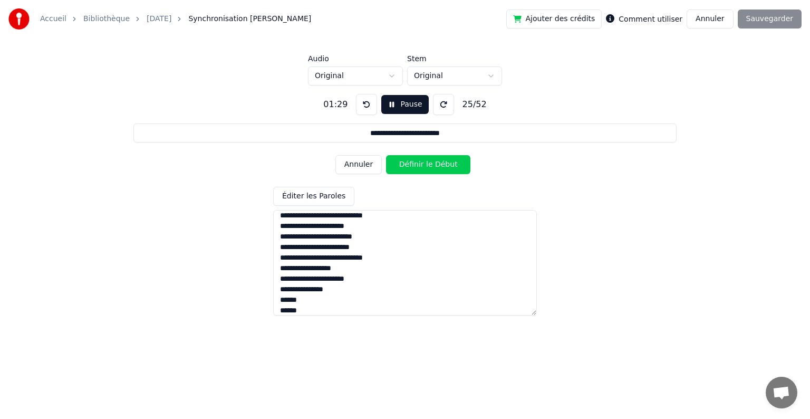
click at [418, 163] on button "Définir le Début" at bounding box center [428, 164] width 84 height 19
click at [418, 163] on button "Définir la Fin" at bounding box center [428, 164] width 84 height 19
click at [418, 163] on button "Définir le Début" at bounding box center [428, 164] width 84 height 19
click at [418, 163] on button "Définir la Fin" at bounding box center [428, 164] width 84 height 19
click at [418, 163] on button "Définir le Début" at bounding box center [428, 164] width 84 height 19
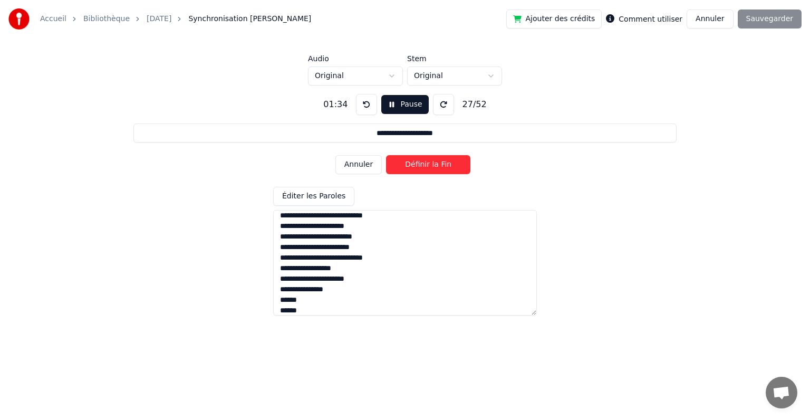
click at [418, 163] on button "Définir la Fin" at bounding box center [428, 164] width 84 height 19
click at [418, 163] on button "Définir le Début" at bounding box center [428, 164] width 84 height 19
click at [418, 163] on button "Définir la Fin" at bounding box center [428, 164] width 84 height 19
click at [418, 163] on button "Définir le Début" at bounding box center [428, 164] width 84 height 19
click at [418, 163] on button "Définir la Fin" at bounding box center [428, 164] width 84 height 19
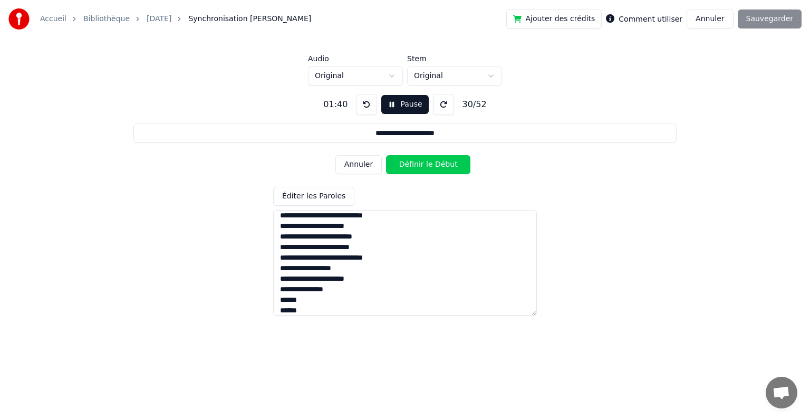
click at [418, 163] on button "Définir le Début" at bounding box center [428, 164] width 84 height 19
click at [418, 163] on button "Définir la Fin" at bounding box center [428, 164] width 84 height 19
click at [418, 163] on button "Définir le Début" at bounding box center [428, 164] width 84 height 19
click at [416, 163] on button "Définir la Fin" at bounding box center [428, 164] width 84 height 19
click at [416, 163] on button "Définir le Début" at bounding box center [428, 164] width 84 height 19
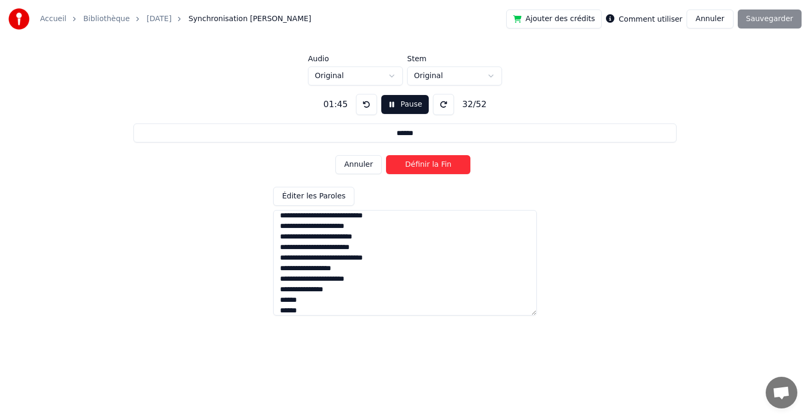
click at [415, 164] on button "Définir la Fin" at bounding box center [428, 164] width 84 height 19
click at [415, 164] on button "Définir le Début" at bounding box center [428, 164] width 84 height 19
click at [415, 164] on button "Définir la Fin" at bounding box center [428, 164] width 84 height 19
click at [414, 164] on button "Définir le Début" at bounding box center [428, 164] width 84 height 19
click at [415, 165] on button "Définir la Fin" at bounding box center [428, 164] width 84 height 19
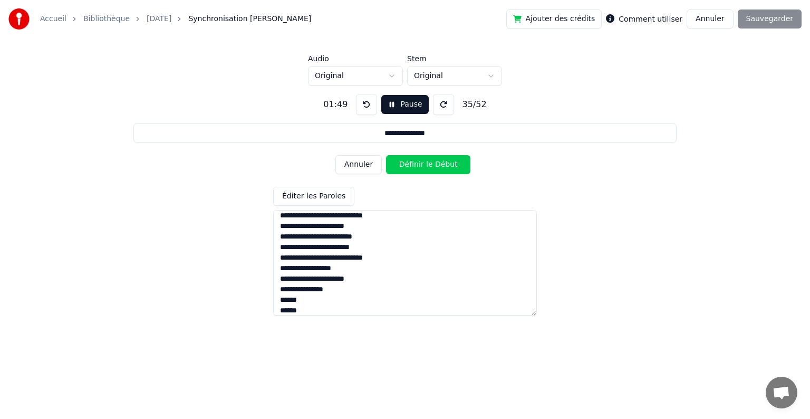
click at [414, 165] on button "Définir le Début" at bounding box center [428, 164] width 84 height 19
click at [414, 165] on button "Définir la Fin" at bounding box center [428, 164] width 84 height 19
click at [415, 169] on button "Définir le Début" at bounding box center [428, 164] width 84 height 19
click at [415, 169] on button "Définir la Fin" at bounding box center [428, 164] width 84 height 19
click at [416, 169] on button "Définir le Début" at bounding box center [428, 164] width 84 height 19
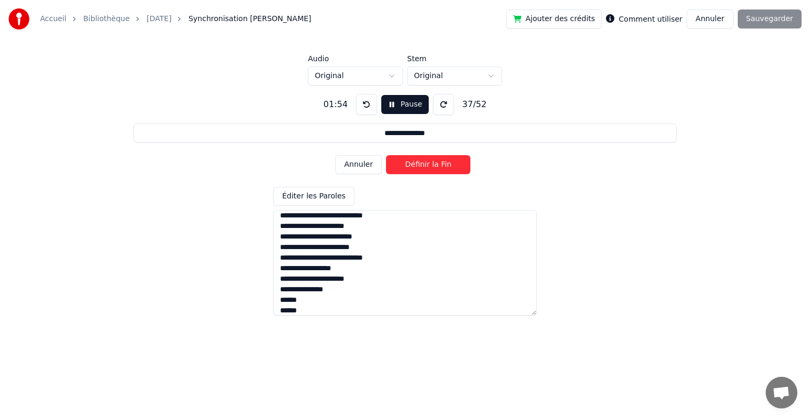
click at [415, 169] on button "Définir la Fin" at bounding box center [428, 164] width 84 height 19
click at [415, 169] on button "Définir le Début" at bounding box center [428, 164] width 84 height 19
click at [414, 169] on button "Définir la Fin" at bounding box center [428, 164] width 84 height 19
click at [412, 170] on button "Définir le Début" at bounding box center [428, 164] width 84 height 19
click at [413, 169] on button "Définir la Fin" at bounding box center [428, 164] width 84 height 19
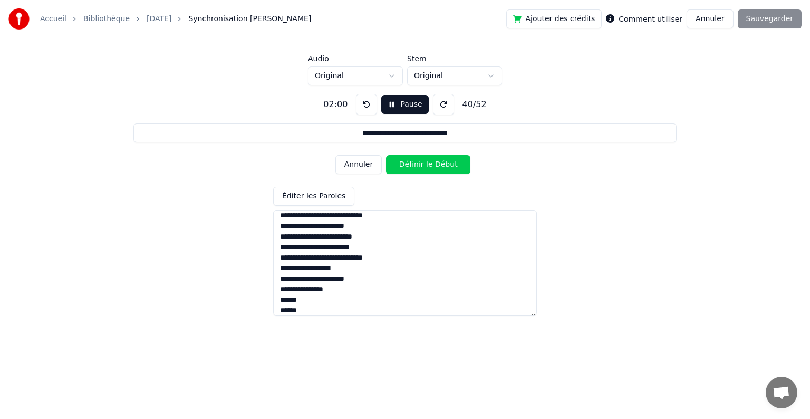
click at [413, 169] on button "Définir le Début" at bounding box center [428, 164] width 84 height 19
click at [413, 169] on button "Définir la Fin" at bounding box center [428, 164] width 84 height 19
click at [413, 169] on button "Définir le Début" at bounding box center [428, 164] width 84 height 19
click at [413, 168] on button "Définir la Fin" at bounding box center [428, 164] width 84 height 19
click at [413, 168] on button "Définir le Début" at bounding box center [428, 164] width 84 height 19
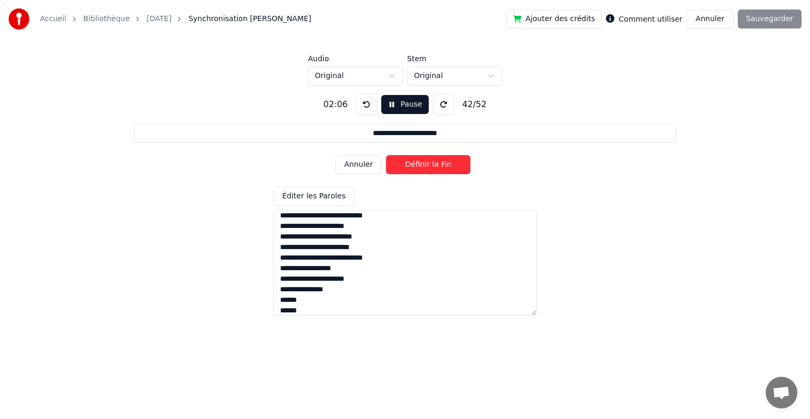
click at [413, 168] on button "Définir la Fin" at bounding box center [428, 164] width 84 height 19
click at [412, 168] on button "Définir le Début" at bounding box center [428, 164] width 84 height 19
click at [412, 168] on button "Définir la Fin" at bounding box center [428, 164] width 84 height 19
click at [414, 167] on button "Définir le Début" at bounding box center [428, 164] width 84 height 19
click at [414, 166] on button "Définir la Fin" at bounding box center [428, 164] width 84 height 19
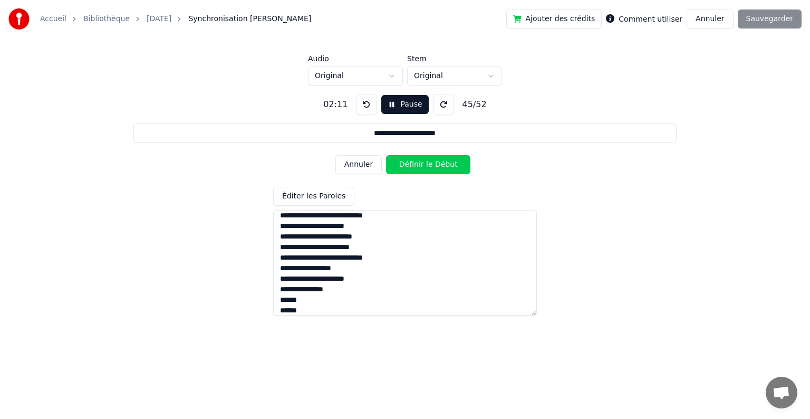
click at [414, 166] on button "Définir le Début" at bounding box center [428, 164] width 84 height 19
click at [407, 168] on button "Définir la Fin" at bounding box center [428, 164] width 84 height 19
click at [408, 169] on button "Définir le Début" at bounding box center [428, 164] width 84 height 19
click at [409, 170] on button "Définir la Fin" at bounding box center [428, 164] width 84 height 19
click at [408, 170] on button "Définir le Début" at bounding box center [428, 164] width 84 height 19
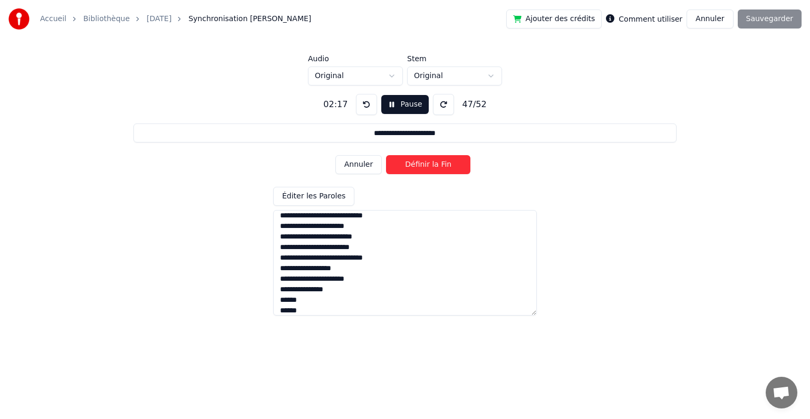
click at [408, 171] on button "Définir la Fin" at bounding box center [428, 164] width 84 height 19
click at [407, 171] on button "Définir le Début" at bounding box center [428, 164] width 84 height 19
click at [408, 171] on button "Définir la Fin" at bounding box center [428, 164] width 84 height 19
click at [405, 169] on button "Définir le Début" at bounding box center [428, 164] width 84 height 19
click at [405, 169] on button "Définir la Fin" at bounding box center [428, 164] width 84 height 19
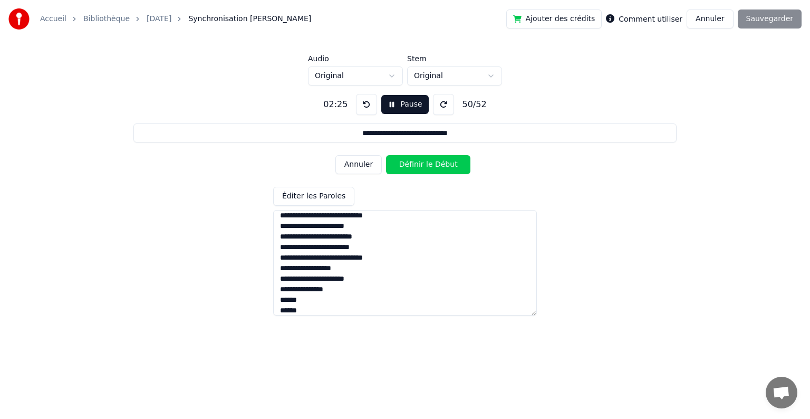
click at [405, 169] on button "Définir le Début" at bounding box center [428, 164] width 84 height 19
click at [405, 170] on button "Définir la Fin" at bounding box center [428, 164] width 84 height 19
click at [407, 170] on button "Définir le Début" at bounding box center [428, 164] width 84 height 19
click at [407, 170] on button "Définir la Fin" at bounding box center [428, 164] width 84 height 19
type input "**********"
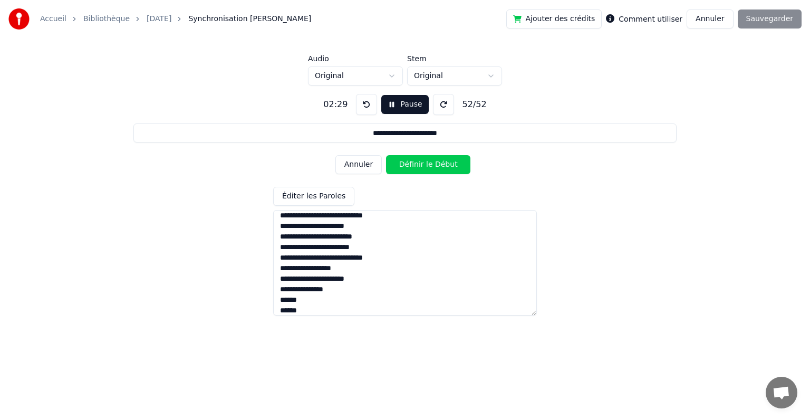
click at [407, 170] on button "Définir le Début" at bounding box center [428, 164] width 84 height 19
click at [406, 166] on button "Définir la Fin" at bounding box center [428, 164] width 84 height 19
click at [779, 27] on button "Sauvegarder" at bounding box center [770, 18] width 64 height 19
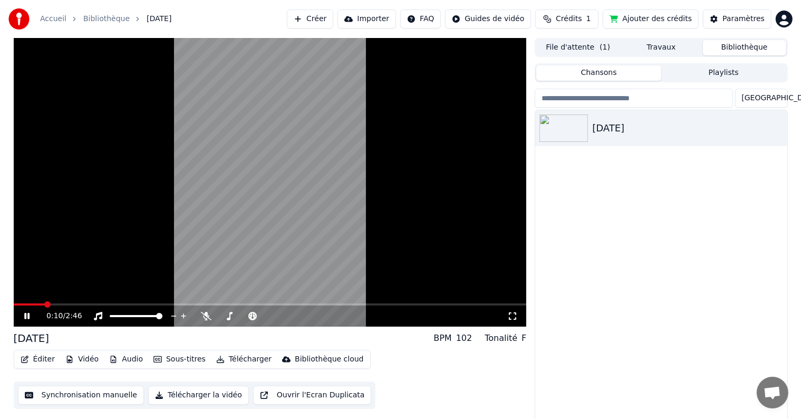
click at [110, 306] on div "0:10 / 2:46" at bounding box center [270, 316] width 513 height 21
click at [111, 304] on span at bounding box center [270, 304] width 513 height 2
click at [269, 303] on span at bounding box center [270, 304] width 513 height 2
click at [275, 303] on span at bounding box center [270, 304] width 513 height 2
click at [280, 304] on span at bounding box center [277, 304] width 6 height 6
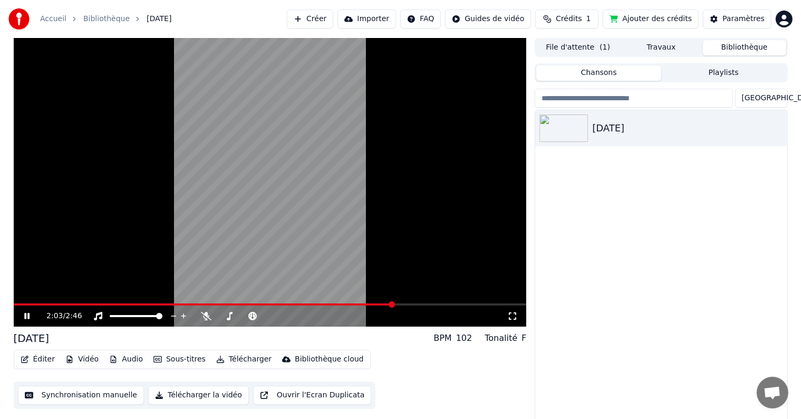
click at [276, 262] on video at bounding box center [270, 182] width 513 height 289
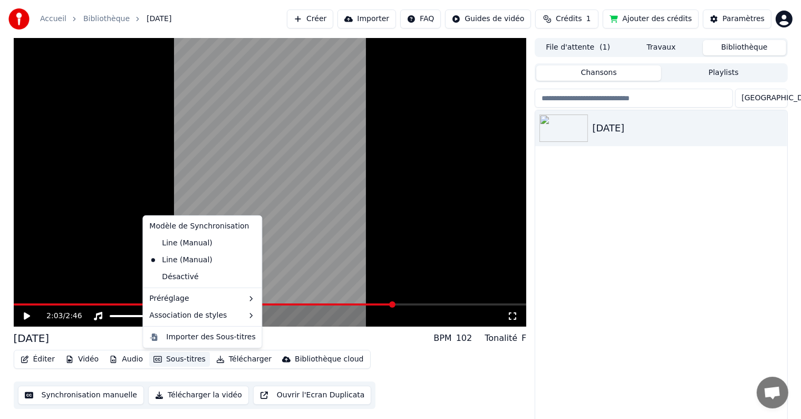
click at [169, 359] on button "Sous-titres" at bounding box center [179, 359] width 61 height 15
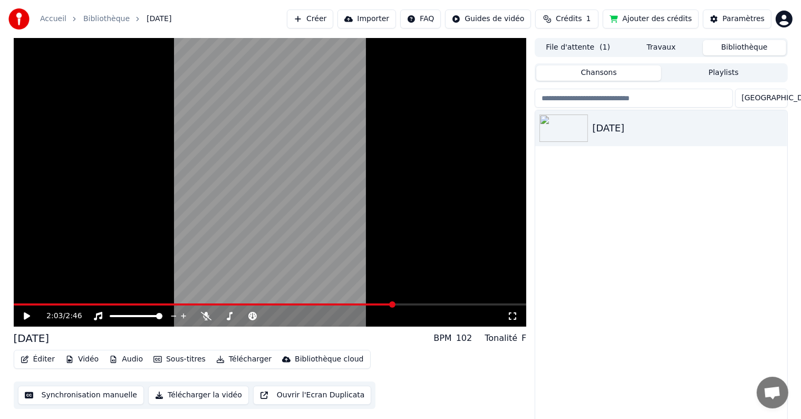
click at [88, 302] on video at bounding box center [270, 182] width 513 height 289
click at [99, 308] on div "2:04 / 2:46" at bounding box center [270, 316] width 513 height 21
click at [121, 317] on span at bounding box center [136, 316] width 53 height 2
click at [112, 315] on span at bounding box center [115, 316] width 6 height 6
click at [92, 305] on span at bounding box center [54, 304] width 80 height 2
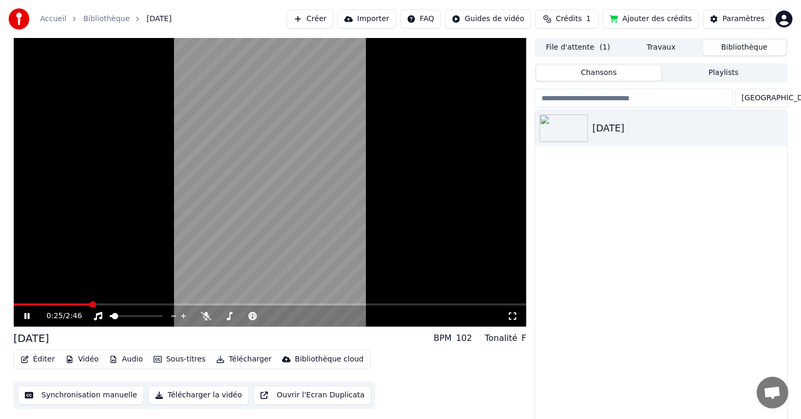
click at [91, 306] on span at bounding box center [52, 304] width 77 height 2
click at [97, 305] on span at bounding box center [95, 304] width 6 height 6
click at [103, 304] on span at bounding box center [270, 304] width 513 height 2
click at [100, 303] on span at bounding box center [57, 304] width 86 height 2
click at [96, 303] on span at bounding box center [55, 304] width 83 height 2
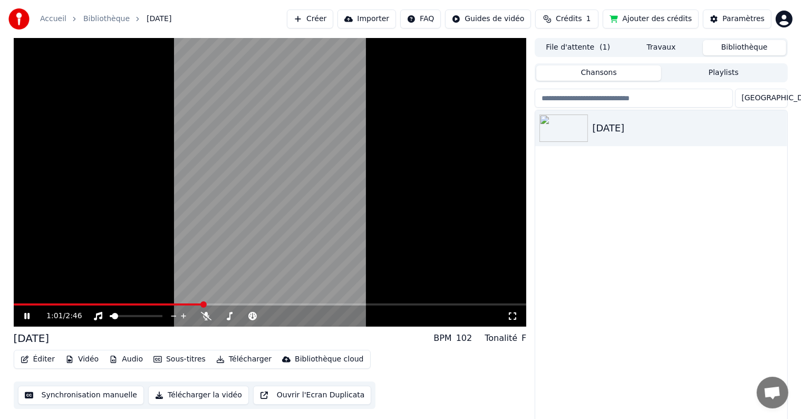
click at [25, 318] on icon at bounding box center [26, 316] width 5 height 6
click at [40, 357] on button "Éditer" at bounding box center [37, 359] width 43 height 15
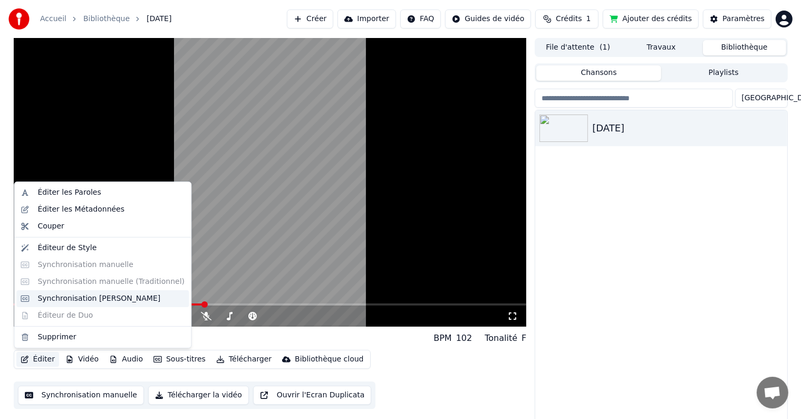
click at [91, 299] on div "Synchronisation [PERSON_NAME]" at bounding box center [98, 298] width 123 height 11
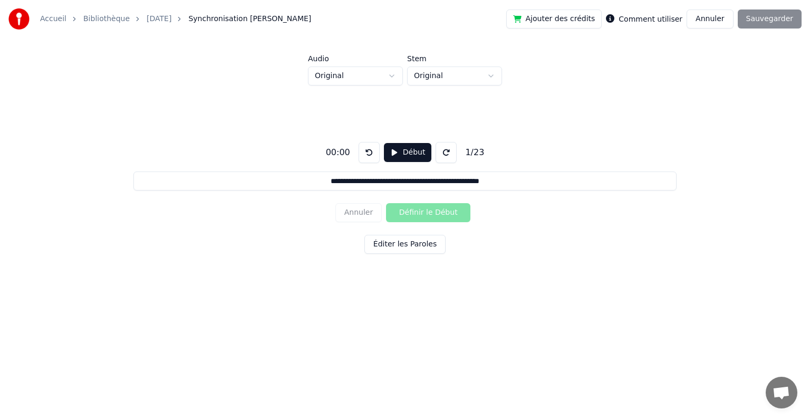
click at [402, 245] on button "Éditer les Paroles" at bounding box center [405, 244] width 81 height 19
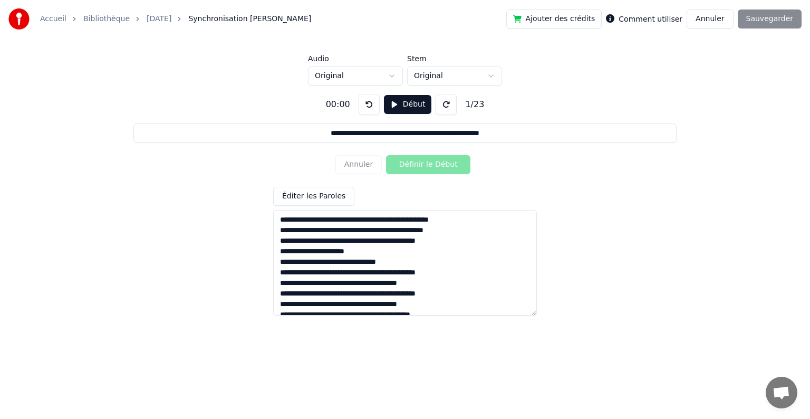
click at [326, 217] on textarea at bounding box center [405, 263] width 264 height 106
type input "**********"
type textarea "**********"
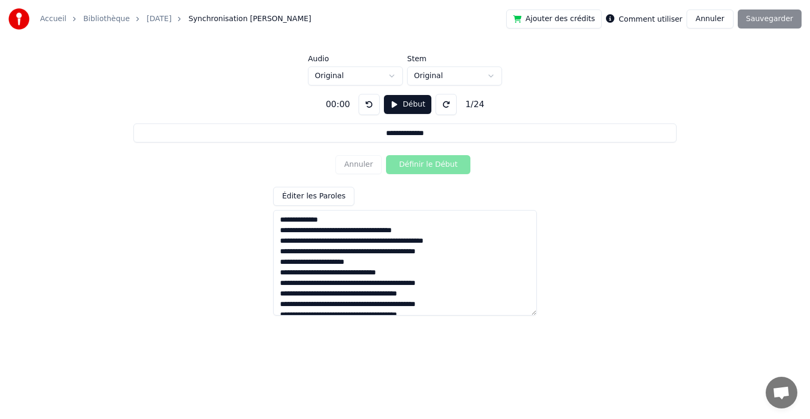
click at [336, 219] on textarea at bounding box center [405, 263] width 264 height 106
type input "**********"
drag, startPoint x: 336, startPoint y: 230, endPoint x: 342, endPoint y: 227, distance: 6.9
click at [336, 230] on textarea at bounding box center [405, 263] width 264 height 106
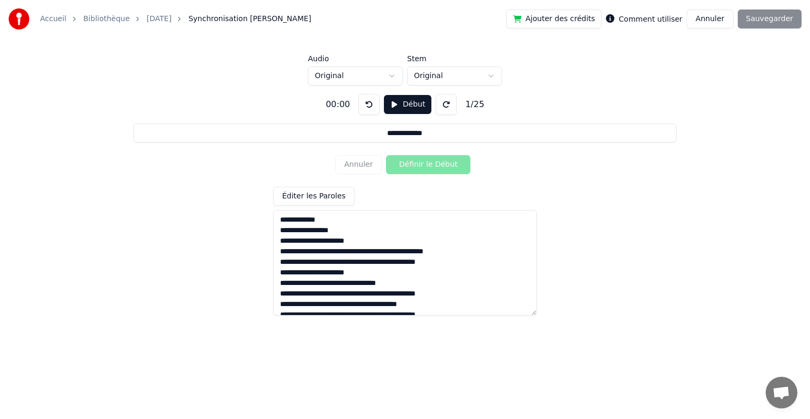
click at [344, 230] on textarea at bounding box center [405, 263] width 264 height 106
click at [360, 250] on textarea at bounding box center [405, 263] width 264 height 106
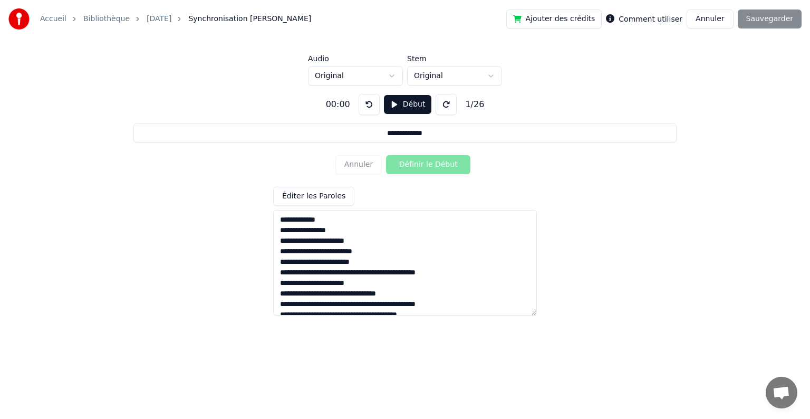
click at [388, 272] on textarea at bounding box center [405, 263] width 264 height 106
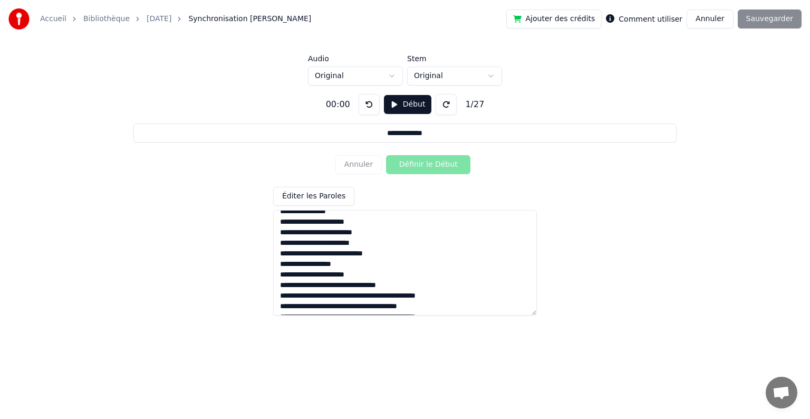
scroll to position [53, 0]
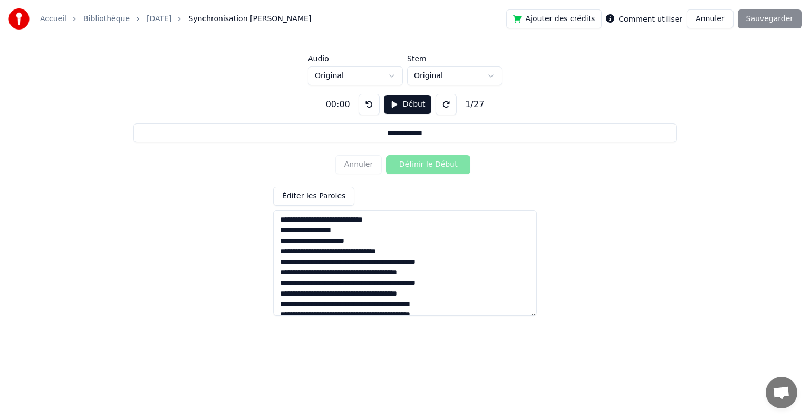
click at [336, 251] on textarea at bounding box center [405, 263] width 264 height 106
click at [333, 251] on textarea at bounding box center [405, 263] width 264 height 106
click at [302, 260] on textarea at bounding box center [405, 263] width 264 height 106
click at [301, 271] on textarea at bounding box center [405, 263] width 264 height 106
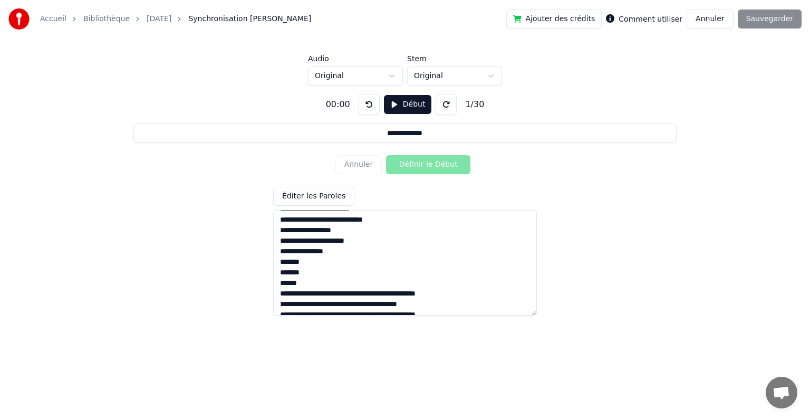
click at [282, 260] on textarea at bounding box center [405, 263] width 264 height 106
click at [282, 268] on textarea at bounding box center [405, 263] width 264 height 106
click at [281, 276] on textarea at bounding box center [405, 263] width 264 height 106
click at [283, 282] on textarea at bounding box center [405, 263] width 264 height 106
click at [331, 295] on textarea at bounding box center [405, 263] width 264 height 106
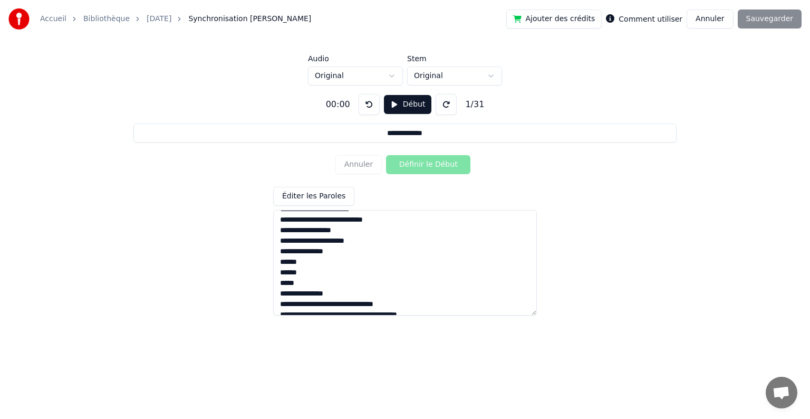
scroll to position [106, 0]
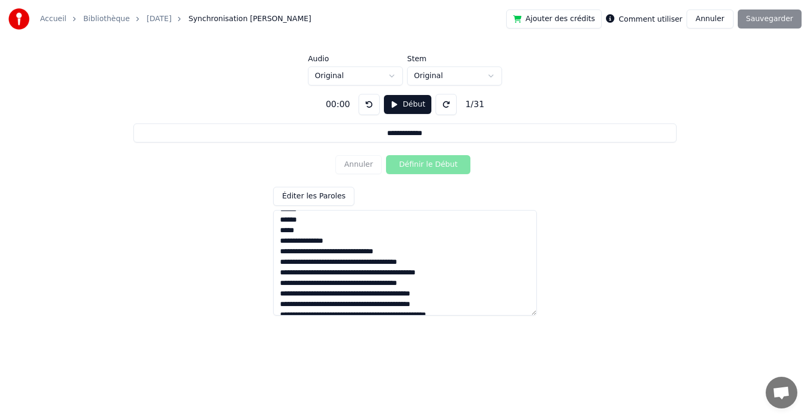
click at [331, 239] on textarea at bounding box center [405, 263] width 264 height 106
click at [343, 239] on textarea at bounding box center [405, 263] width 264 height 106
click at [331, 262] on textarea at bounding box center [405, 263] width 264 height 106
click at [329, 283] on textarea at bounding box center [405, 263] width 264 height 106
click at [329, 303] on textarea at bounding box center [405, 263] width 264 height 106
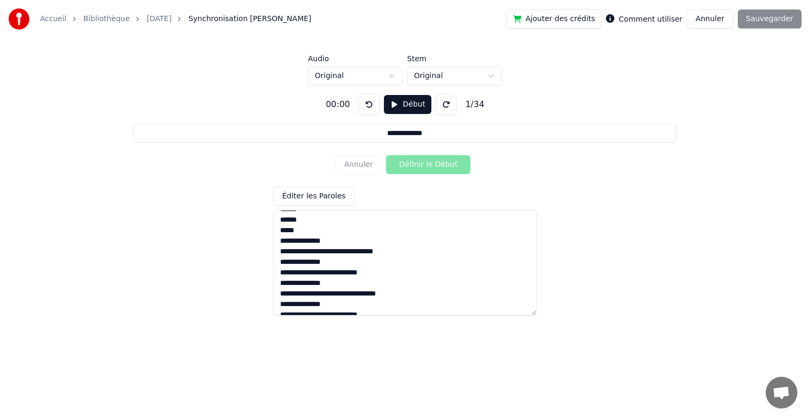
scroll to position [110, 0]
click at [363, 246] on textarea at bounding box center [405, 263] width 264 height 106
drag, startPoint x: 371, startPoint y: 289, endPoint x: 362, endPoint y: 285, distance: 10.2
click at [362, 285] on textarea at bounding box center [405, 263] width 264 height 106
click at [365, 285] on textarea at bounding box center [405, 263] width 264 height 106
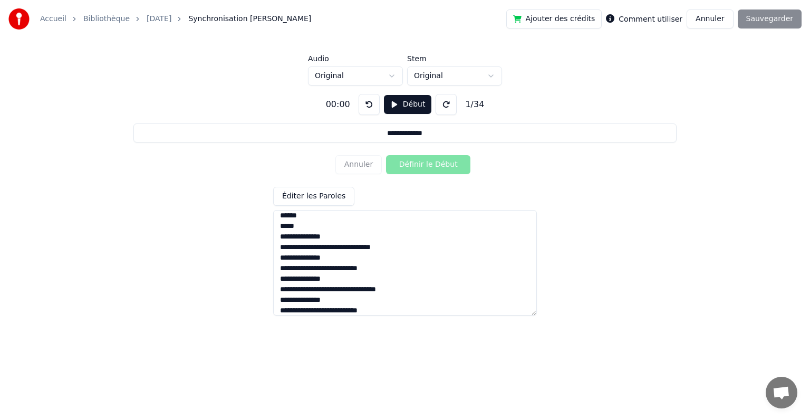
click at [369, 287] on textarea at bounding box center [405, 263] width 264 height 106
click at [365, 286] on textarea at bounding box center [405, 263] width 264 height 106
drag, startPoint x: 367, startPoint y: 286, endPoint x: 361, endPoint y: 287, distance: 5.9
click at [361, 287] on textarea at bounding box center [405, 263] width 264 height 106
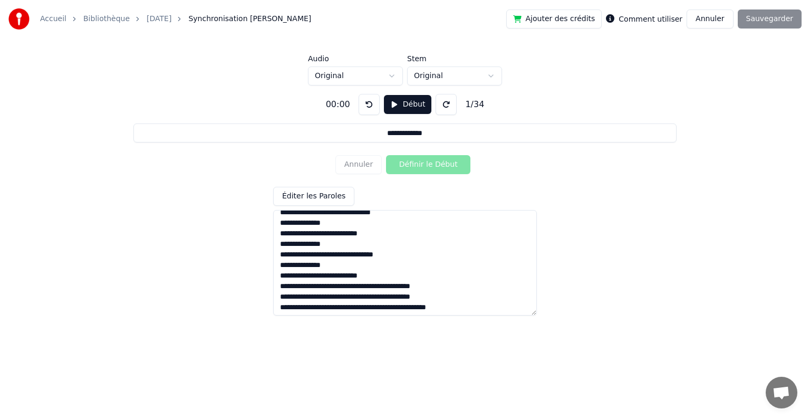
scroll to position [163, 0]
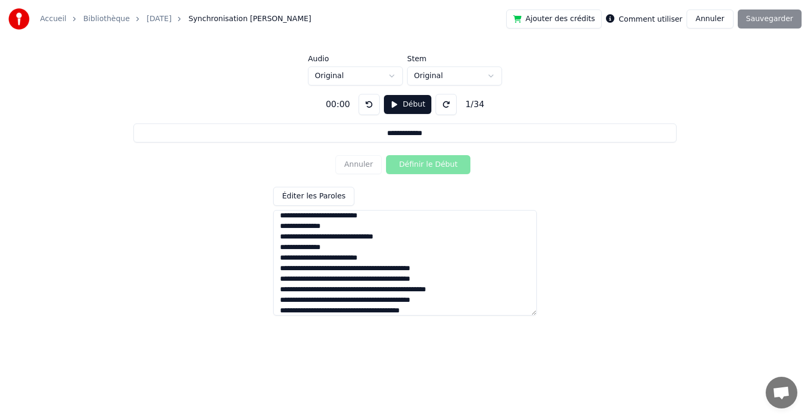
click at [285, 258] on textarea at bounding box center [405, 263] width 264 height 106
click at [361, 268] on textarea at bounding box center [405, 263] width 264 height 106
click at [360, 278] on textarea at bounding box center [405, 263] width 264 height 106
click at [359, 269] on textarea at bounding box center [405, 263] width 264 height 106
click at [362, 270] on textarea at bounding box center [405, 263] width 264 height 106
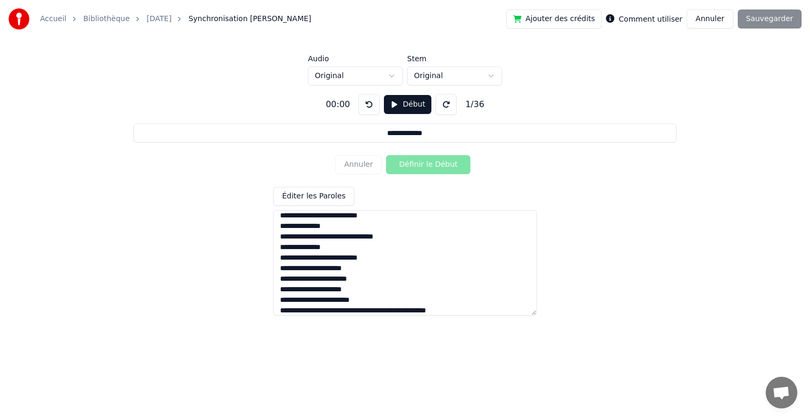
click at [282, 299] on textarea at bounding box center [405, 263] width 264 height 106
click at [394, 280] on textarea at bounding box center [405, 263] width 264 height 106
click at [395, 296] on textarea at bounding box center [405, 263] width 264 height 106
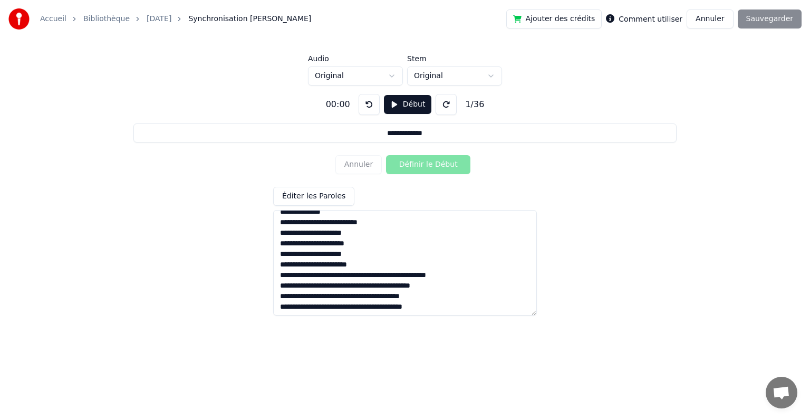
scroll to position [215, 0]
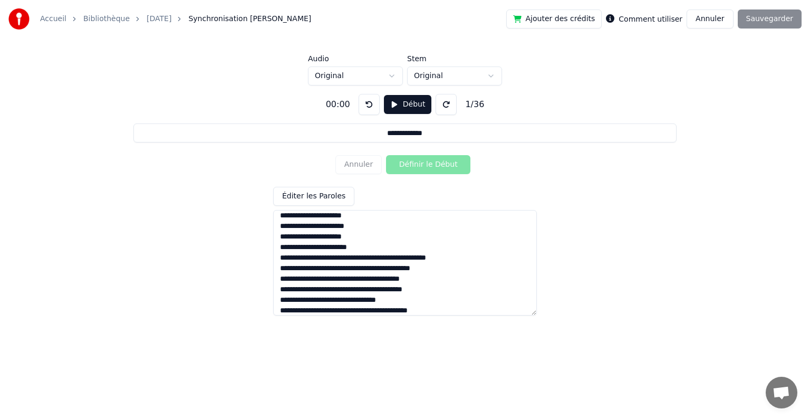
click at [373, 254] on textarea at bounding box center [405, 263] width 264 height 106
click at [371, 255] on textarea at bounding box center [405, 263] width 264 height 106
drag, startPoint x: 308, startPoint y: 255, endPoint x: 318, endPoint y: 257, distance: 10.2
click at [317, 258] on textarea at bounding box center [405, 263] width 264 height 106
click at [364, 279] on textarea at bounding box center [405, 263] width 264 height 106
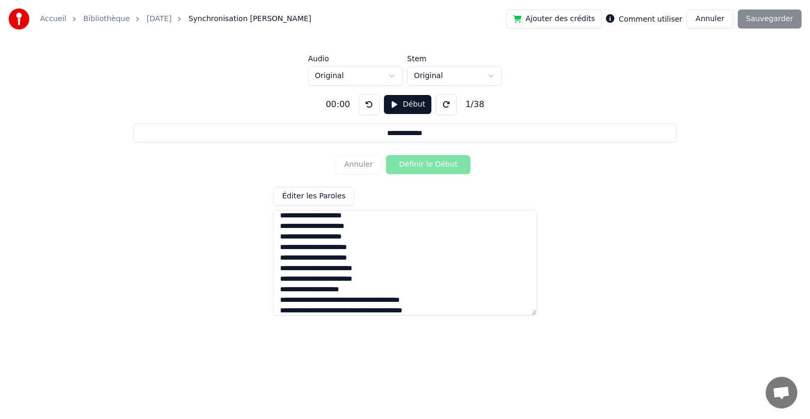
click at [365, 276] on textarea at bounding box center [405, 263] width 264 height 106
click at [372, 276] on textarea at bounding box center [405, 263] width 264 height 106
click at [363, 297] on textarea at bounding box center [405, 263] width 264 height 106
click at [357, 297] on textarea at bounding box center [405, 263] width 264 height 106
click at [361, 298] on textarea at bounding box center [405, 263] width 264 height 106
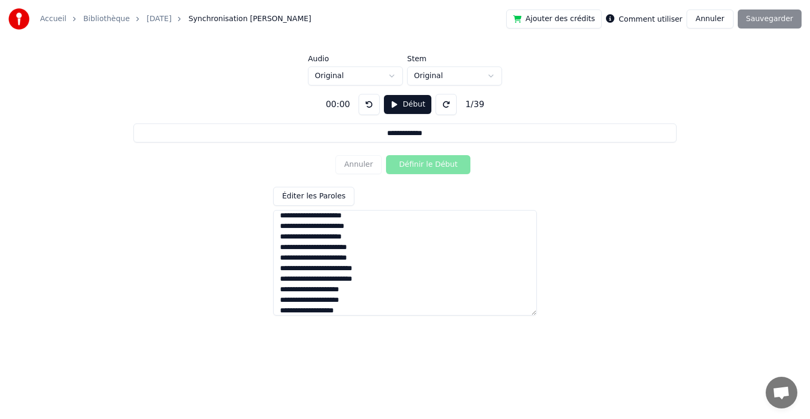
scroll to position [268, 0]
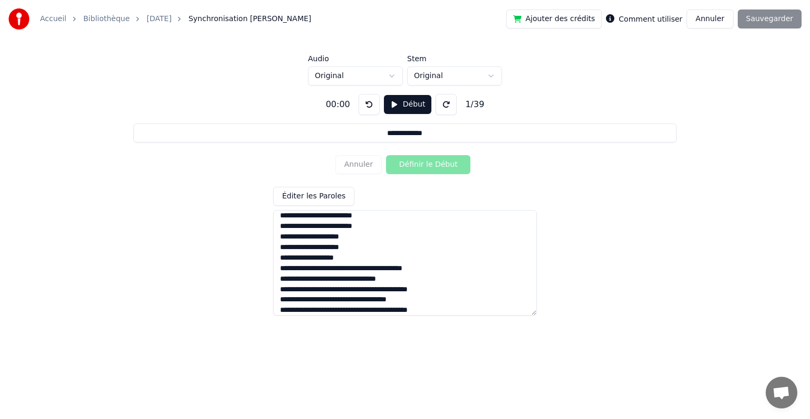
drag, startPoint x: 364, startPoint y: 263, endPoint x: 422, endPoint y: 269, distance: 58.3
click at [422, 269] on textarea at bounding box center [405, 263] width 264 height 106
click at [338, 276] on textarea at bounding box center [405, 263] width 264 height 106
click at [303, 288] on textarea at bounding box center [405, 263] width 264 height 106
click at [303, 299] on textarea at bounding box center [405, 263] width 264 height 106
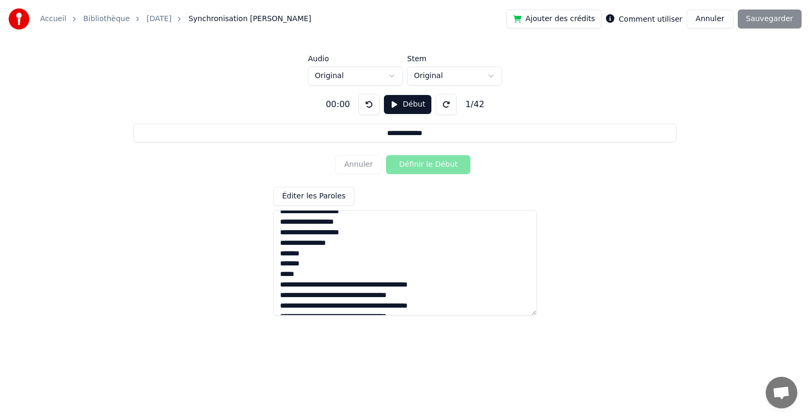
scroll to position [321, 0]
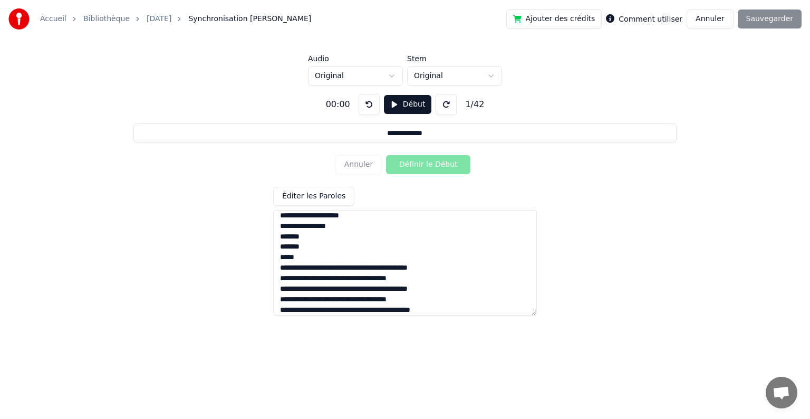
click at [332, 268] on textarea at bounding box center [405, 263] width 264 height 106
click at [330, 268] on textarea at bounding box center [405, 263] width 264 height 106
click at [329, 289] on textarea at bounding box center [405, 263] width 264 height 106
click at [330, 290] on textarea at bounding box center [405, 263] width 264 height 106
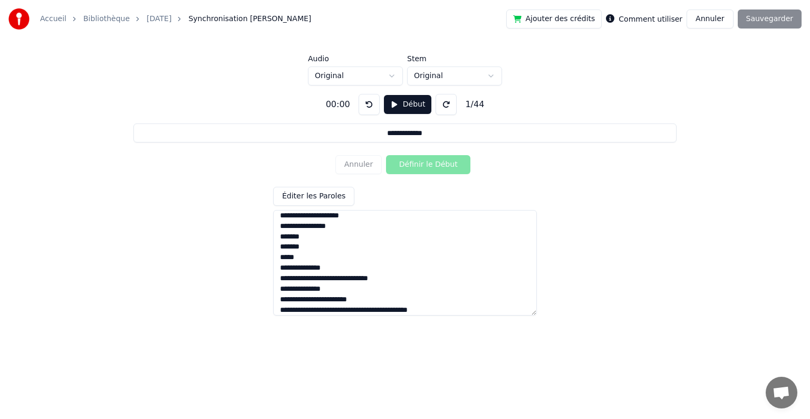
click at [369, 279] on textarea at bounding box center [405, 263] width 264 height 106
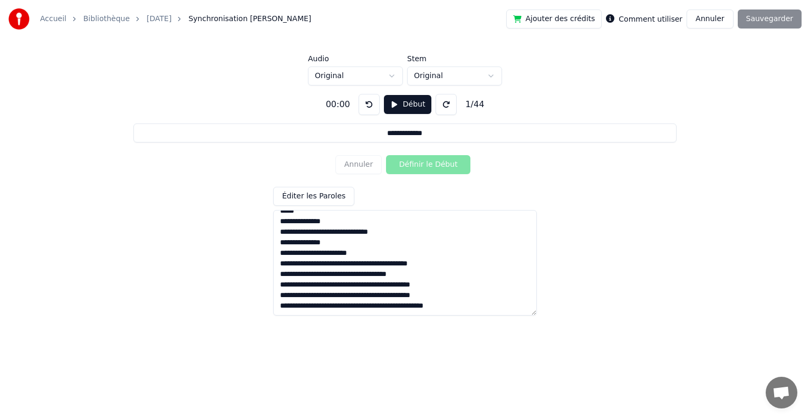
click at [332, 263] on textarea at bounding box center [405, 263] width 264 height 106
click at [360, 284] on textarea at bounding box center [405, 263] width 264 height 106
click at [357, 307] on textarea at bounding box center [405, 263] width 264 height 106
click at [359, 306] on textarea at bounding box center [405, 263] width 264 height 106
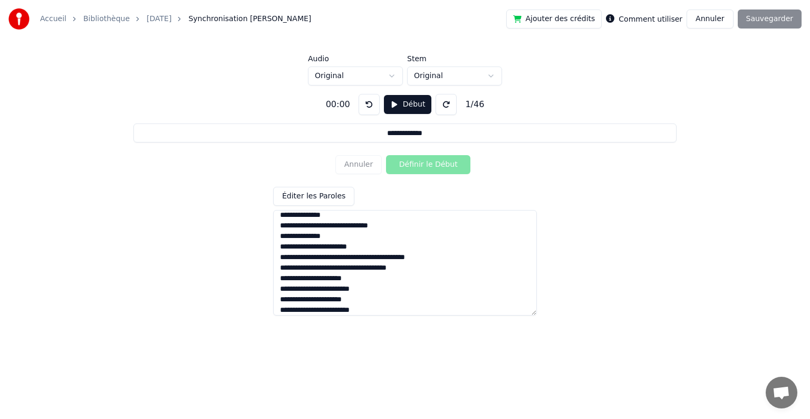
click at [369, 292] on textarea at bounding box center [405, 263] width 264 height 106
click at [380, 310] on textarea at bounding box center [405, 263] width 264 height 106
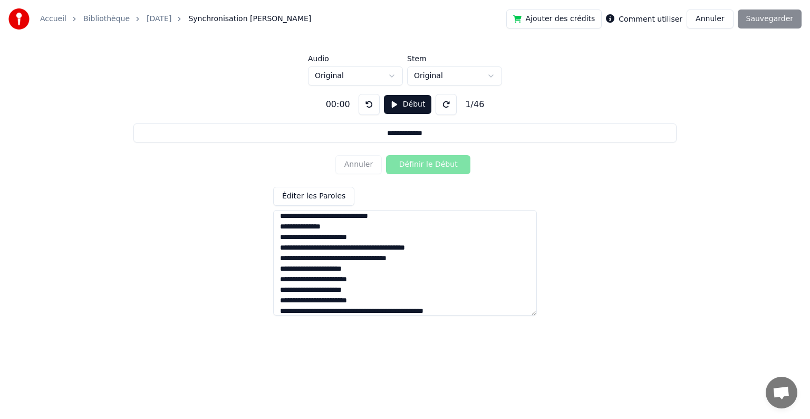
scroll to position [388, 0]
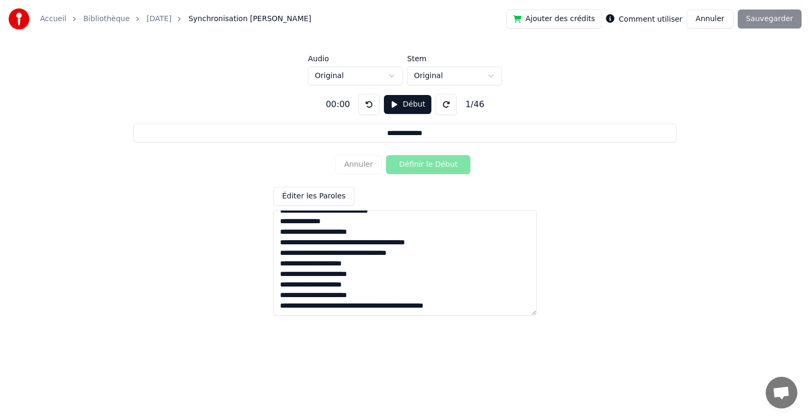
click at [361, 306] on textarea at bounding box center [405, 263] width 264 height 106
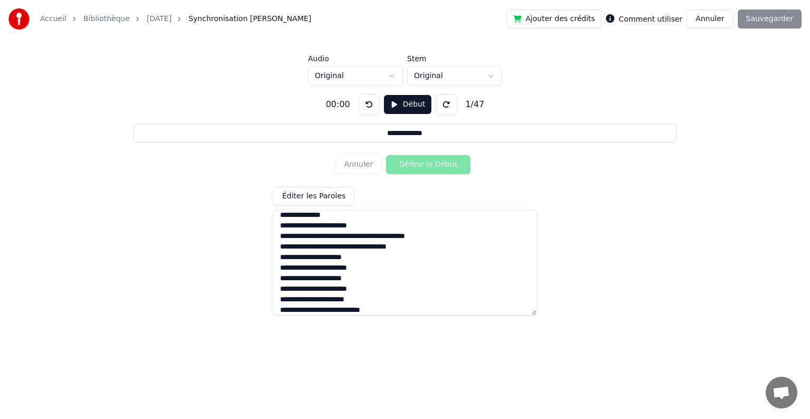
scroll to position [399, 0]
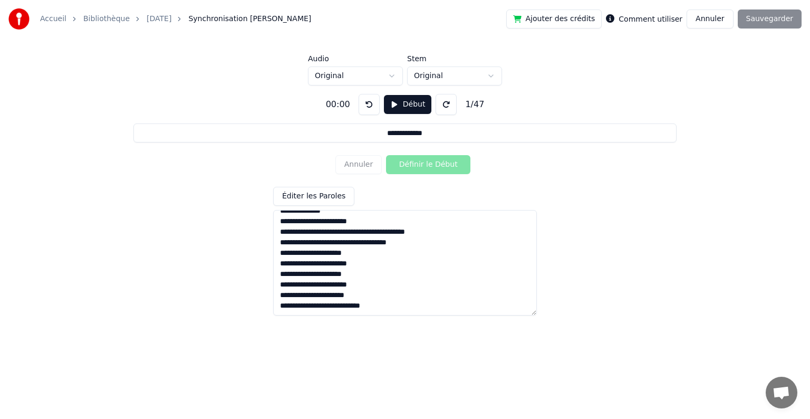
click at [359, 304] on textarea at bounding box center [405, 263] width 264 height 106
click at [381, 304] on textarea at bounding box center [405, 263] width 264 height 106
click at [328, 231] on textarea at bounding box center [405, 263] width 264 height 106
click at [330, 254] on textarea at bounding box center [405, 263] width 264 height 106
click at [334, 234] on textarea at bounding box center [405, 263] width 264 height 106
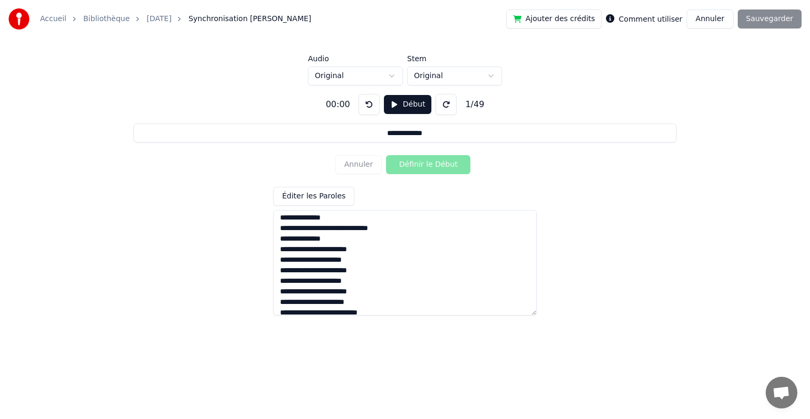
scroll to position [420, 0]
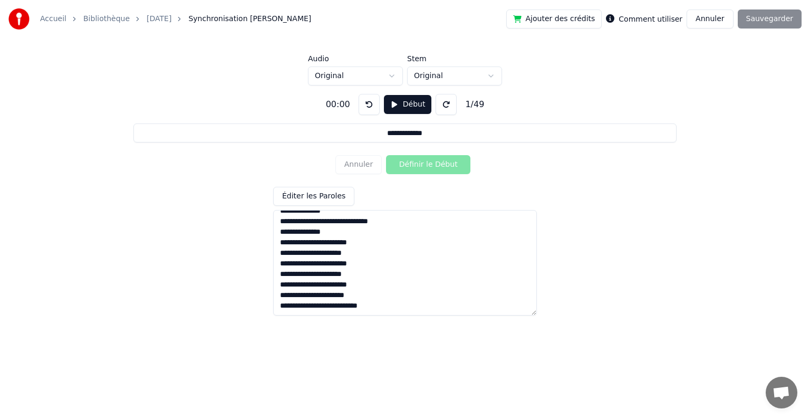
click at [278, 302] on textarea at bounding box center [405, 263] width 264 height 106
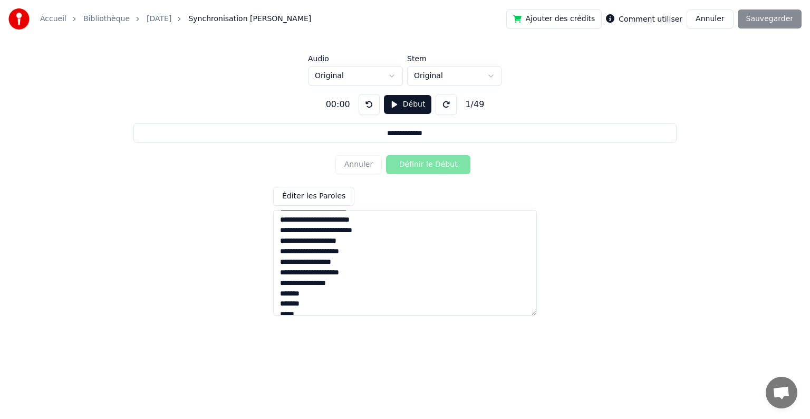
scroll to position [317, 0]
click at [316, 261] on textarea at bounding box center [405, 263] width 264 height 106
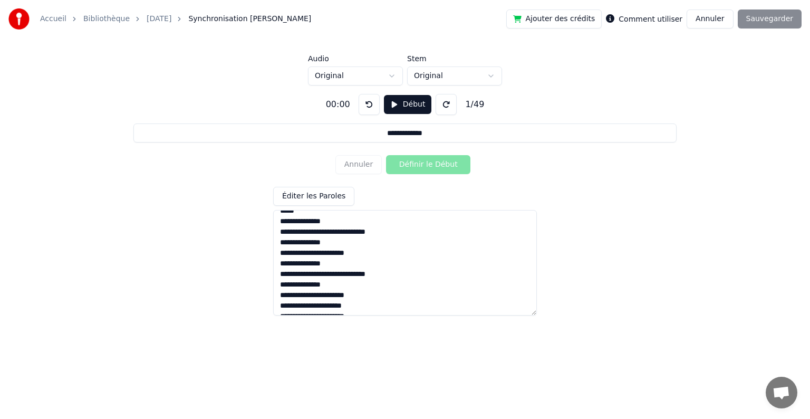
drag, startPoint x: 287, startPoint y: 264, endPoint x: 364, endPoint y: 294, distance: 82.7
click at [364, 294] on textarea at bounding box center [405, 263] width 264 height 106
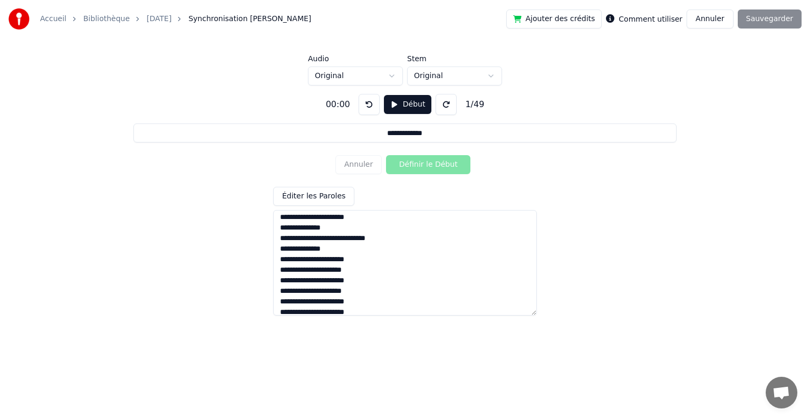
scroll to position [420, 0]
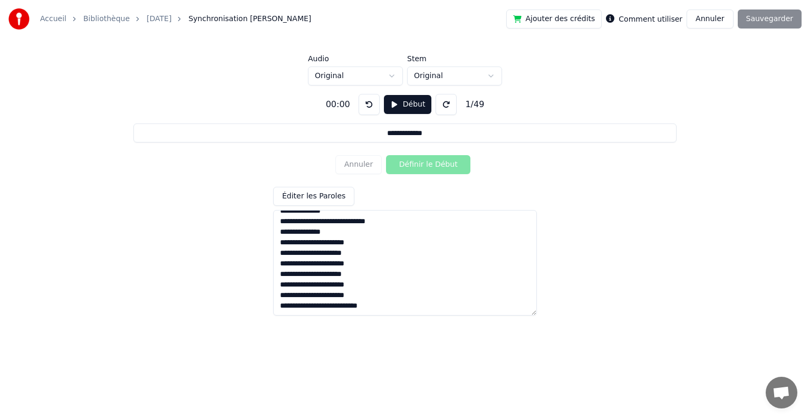
click at [388, 302] on textarea at bounding box center [405, 263] width 264 height 106
click at [397, 302] on textarea at bounding box center [405, 263] width 264 height 106
click at [402, 304] on textarea at bounding box center [405, 263] width 264 height 106
click at [405, 305] on textarea at bounding box center [405, 263] width 264 height 106
paste textarea "**********"
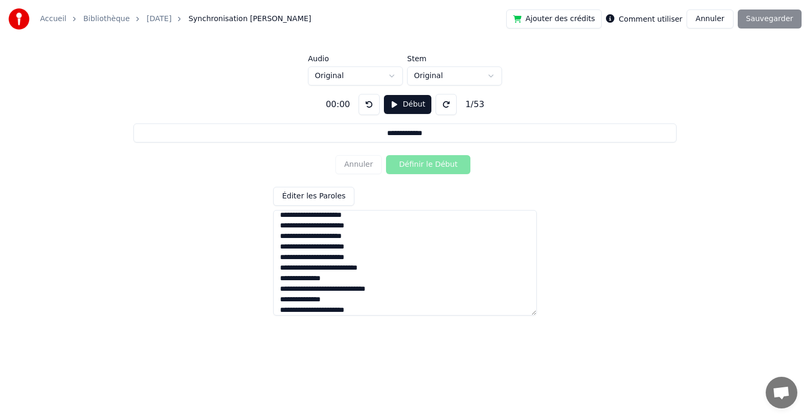
scroll to position [462, 0]
drag, startPoint x: 314, startPoint y: 313, endPoint x: 324, endPoint y: 314, distance: 10.7
click at [329, 314] on textarea at bounding box center [405, 263] width 264 height 106
drag, startPoint x: 278, startPoint y: 294, endPoint x: 368, endPoint y: 314, distance: 92.4
click at [368, 314] on textarea at bounding box center [405, 263] width 264 height 106
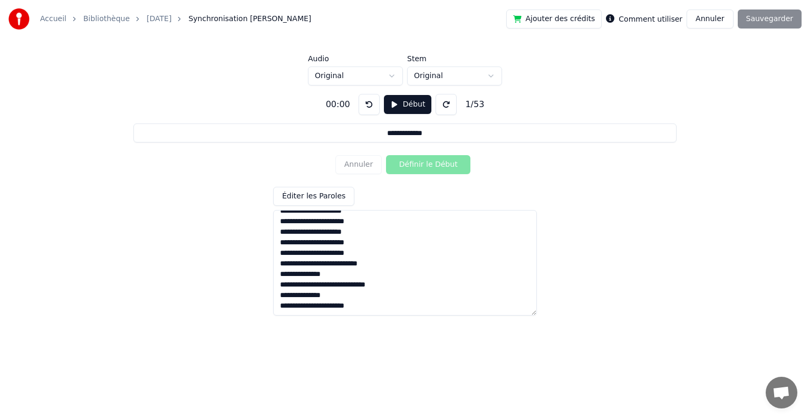
drag, startPoint x: 362, startPoint y: 319, endPoint x: 371, endPoint y: 313, distance: 11.1
click at [367, 318] on html "**********" at bounding box center [405, 161] width 810 height 323
click at [372, 312] on textarea at bounding box center [405, 263] width 264 height 106
paste textarea "**********"
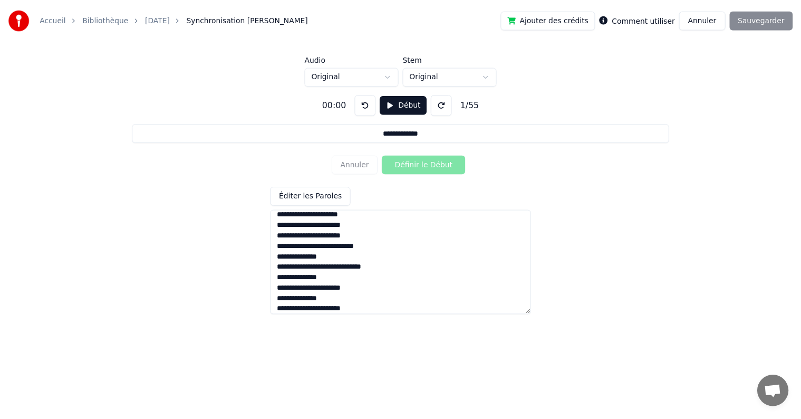
scroll to position [483, 0]
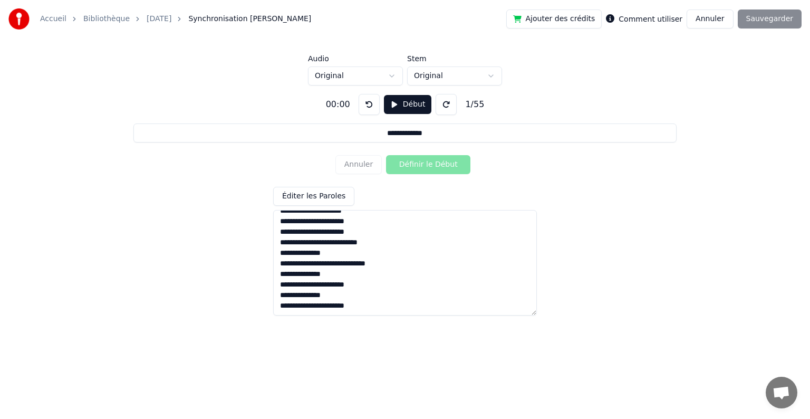
drag, startPoint x: 313, startPoint y: 309, endPoint x: 329, endPoint y: 313, distance: 16.9
click at [329, 313] on textarea at bounding box center [405, 263] width 264 height 106
click at [277, 304] on textarea at bounding box center [405, 263] width 264 height 106
click at [397, 304] on textarea at bounding box center [405, 263] width 264 height 106
type textarea "**********"
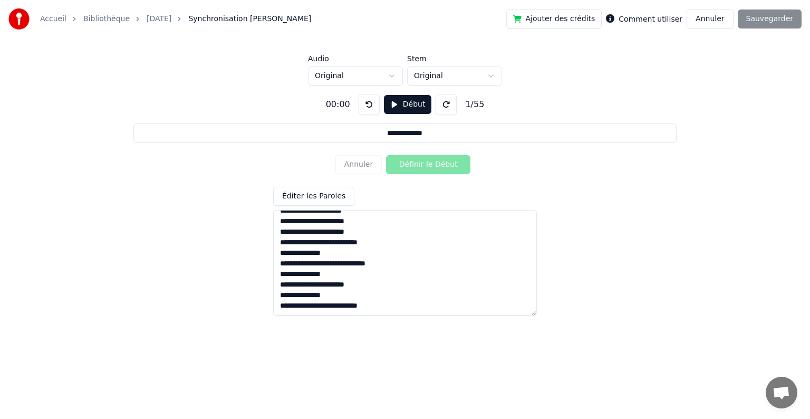
click at [445, 109] on button at bounding box center [446, 104] width 21 height 21
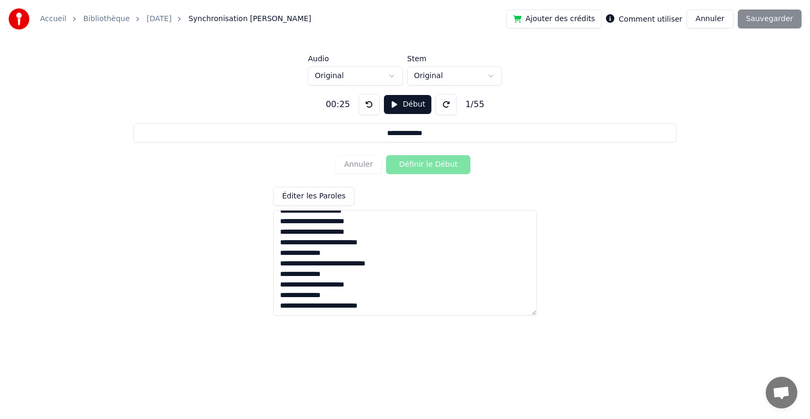
click at [405, 107] on button "Début" at bounding box center [408, 104] width 48 height 19
click at [403, 165] on button "Définir le Début" at bounding box center [428, 164] width 84 height 19
click at [403, 165] on button "Définir la Fin" at bounding box center [428, 164] width 84 height 19
click at [403, 165] on button "Définir le Début" at bounding box center [428, 164] width 84 height 19
click at [403, 165] on button "Définir la Fin" at bounding box center [428, 164] width 84 height 19
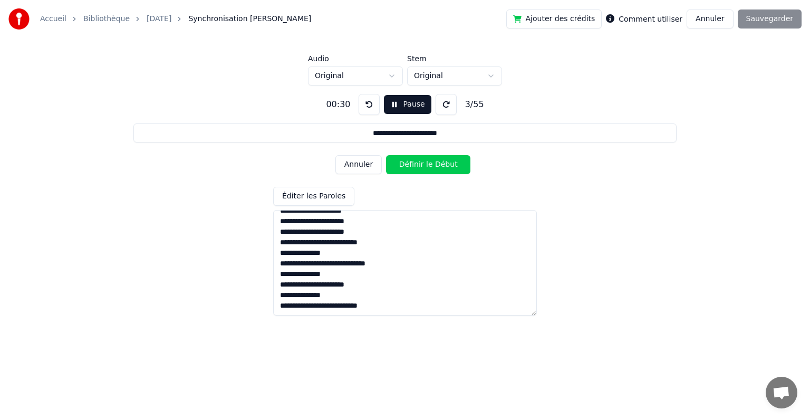
click at [403, 165] on button "Définir le Début" at bounding box center [428, 164] width 84 height 19
click at [403, 165] on button "Définir la Fin" at bounding box center [428, 164] width 84 height 19
click at [403, 167] on button "Définir le Début" at bounding box center [428, 164] width 84 height 19
click at [403, 167] on button "Définir la Fin" at bounding box center [428, 164] width 84 height 19
click at [404, 168] on button "Définir le Début" at bounding box center [428, 164] width 84 height 19
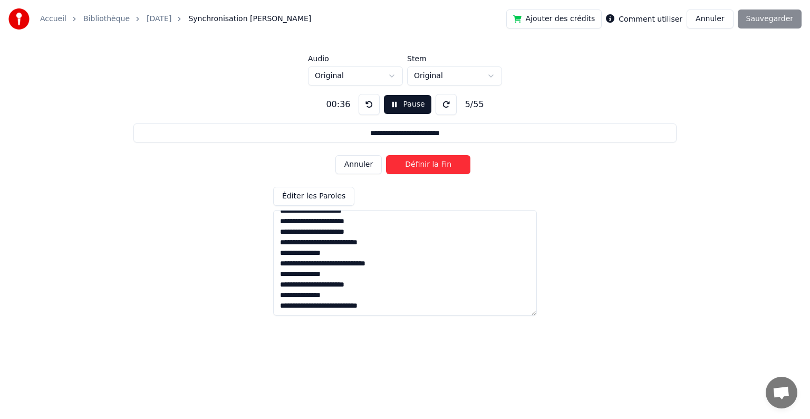
click at [404, 168] on button "Définir la Fin" at bounding box center [428, 164] width 84 height 19
click at [404, 170] on button "Définir le Début" at bounding box center [428, 164] width 84 height 19
click at [404, 171] on button "Définir la Fin" at bounding box center [428, 164] width 84 height 19
click at [404, 171] on button "Définir le Début" at bounding box center [428, 164] width 84 height 19
click at [404, 172] on button "Définir la Fin" at bounding box center [428, 164] width 84 height 19
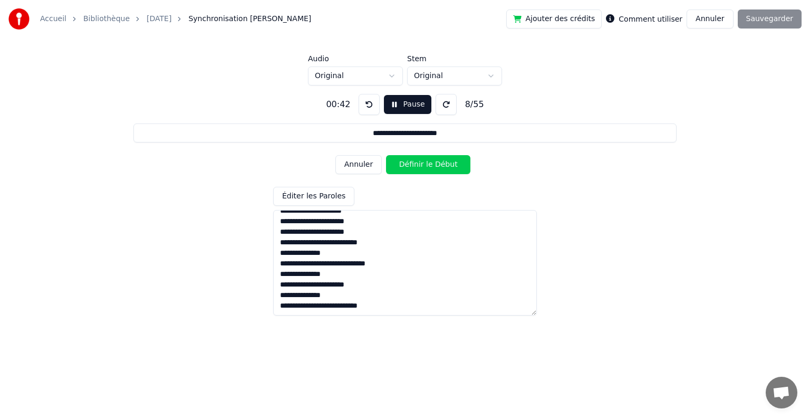
click at [406, 169] on button "Définir le Début" at bounding box center [428, 164] width 84 height 19
click at [406, 169] on button "Définir la Fin" at bounding box center [428, 164] width 84 height 19
click at [407, 169] on button "Définir le Début" at bounding box center [428, 164] width 84 height 19
click at [407, 169] on button "Définir la Fin" at bounding box center [428, 164] width 84 height 19
click at [407, 169] on button "Définir le Début" at bounding box center [428, 164] width 84 height 19
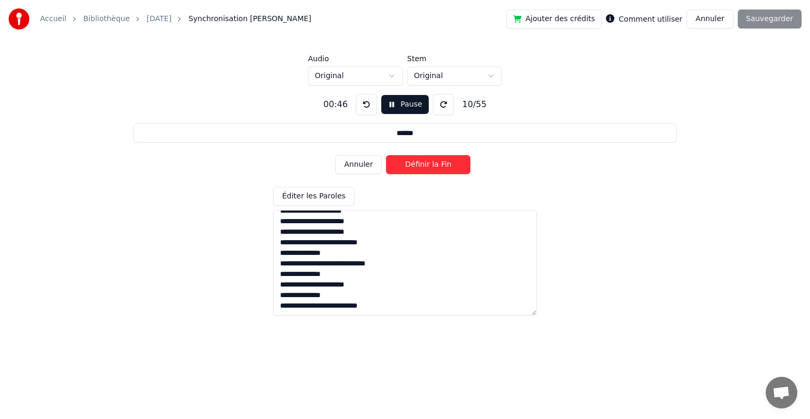
click at [407, 169] on button "Définir la Fin" at bounding box center [428, 164] width 84 height 19
click at [407, 169] on button "Définir le Début" at bounding box center [428, 164] width 84 height 19
click at [407, 170] on button "Définir la Fin" at bounding box center [428, 164] width 84 height 19
click at [407, 171] on button "Définir le Début" at bounding box center [428, 164] width 84 height 19
click at [407, 171] on button "Définir la Fin" at bounding box center [428, 164] width 84 height 19
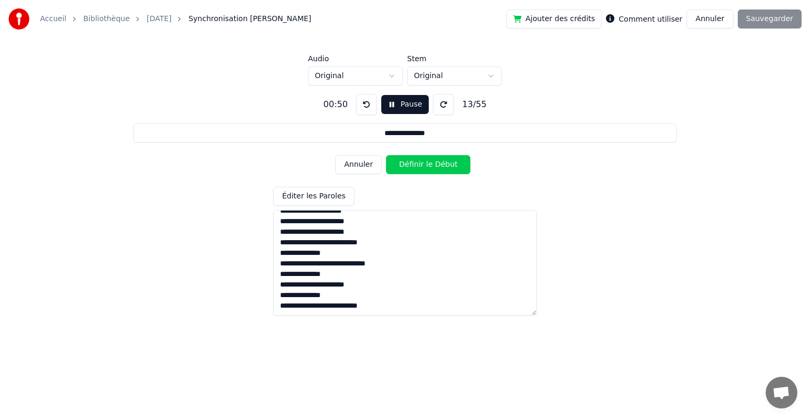
click at [407, 171] on button "Définir le Début" at bounding box center [428, 164] width 84 height 19
click at [407, 171] on button "Définir la Fin" at bounding box center [428, 164] width 84 height 19
click at [407, 171] on button "Définir le Début" at bounding box center [428, 164] width 84 height 19
click at [407, 171] on button "Définir la Fin" at bounding box center [428, 164] width 84 height 19
click at [407, 171] on button "Définir le Début" at bounding box center [428, 164] width 84 height 19
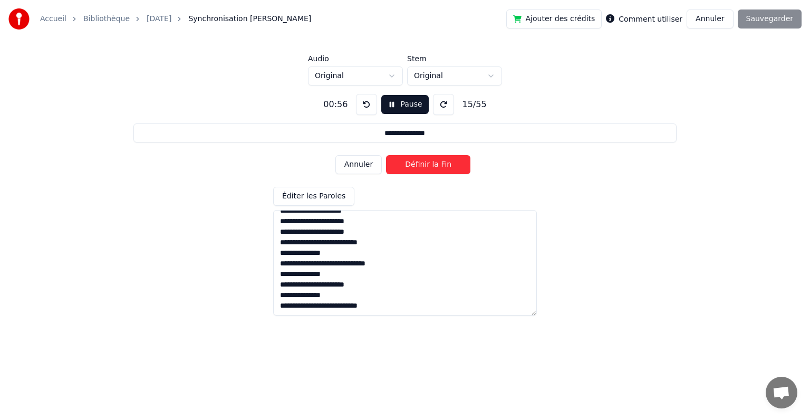
click at [407, 170] on button "Définir la Fin" at bounding box center [428, 164] width 84 height 19
click at [407, 171] on button "Définir le Début" at bounding box center [428, 164] width 84 height 19
click at [407, 171] on button "Définir la Fin" at bounding box center [428, 164] width 84 height 19
click at [407, 171] on button "Définir le Début" at bounding box center [428, 164] width 84 height 19
click at [407, 171] on button "Définir la Fin" at bounding box center [428, 164] width 84 height 19
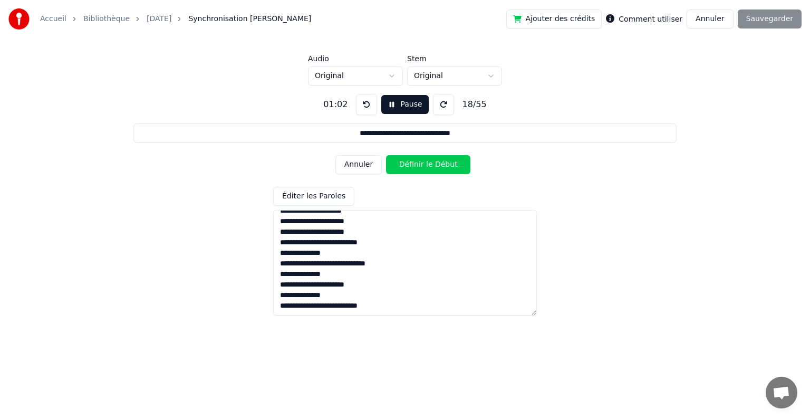
click at [406, 171] on button "Définir le Début" at bounding box center [428, 164] width 84 height 19
click at [406, 172] on button "Définir la Fin" at bounding box center [428, 164] width 84 height 19
click at [406, 169] on button "Définir le Début" at bounding box center [428, 164] width 84 height 19
click at [406, 170] on button "Définir la Fin" at bounding box center [428, 164] width 84 height 19
click at [405, 171] on button "Définir le Début" at bounding box center [428, 164] width 84 height 19
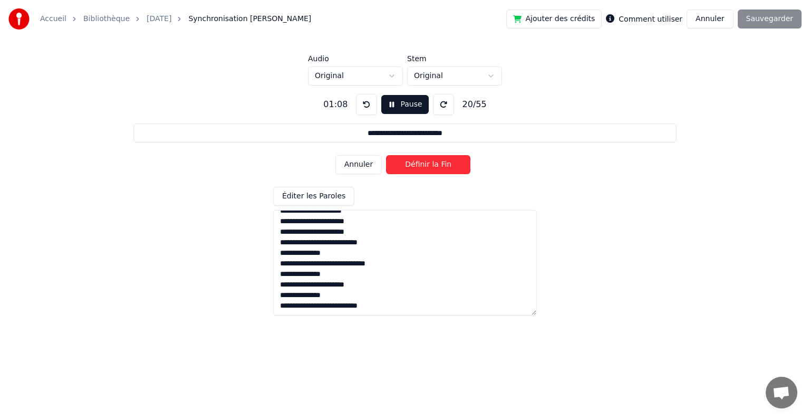
click at [405, 172] on button "Définir la Fin" at bounding box center [428, 164] width 84 height 19
click at [405, 172] on button "Définir le Début" at bounding box center [428, 164] width 84 height 19
click at [405, 172] on button "Définir la Fin" at bounding box center [428, 164] width 84 height 19
click at [405, 172] on button "Définir le Début" at bounding box center [428, 164] width 84 height 19
click at [405, 172] on button "Définir la Fin" at bounding box center [428, 164] width 84 height 19
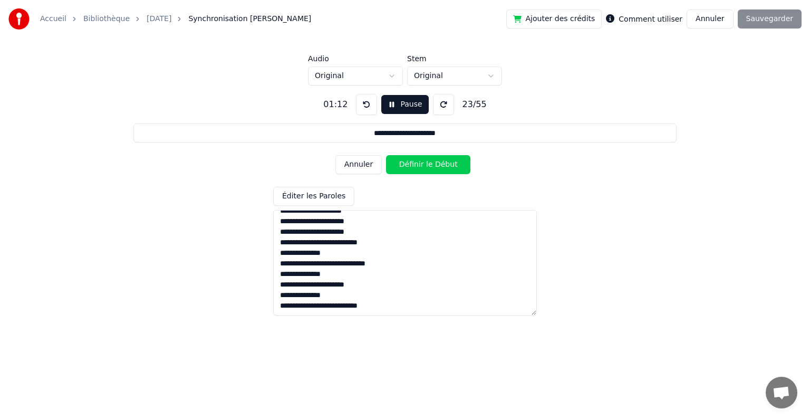
click at [405, 172] on button "Définir le Début" at bounding box center [428, 164] width 84 height 19
click at [405, 172] on button "Définir la Fin" at bounding box center [428, 164] width 84 height 19
click at [405, 172] on button "Définir le Début" at bounding box center [428, 164] width 84 height 19
click at [407, 167] on button "Définir la Fin" at bounding box center [428, 164] width 84 height 19
click at [407, 167] on button "Définir le Début" at bounding box center [428, 164] width 84 height 19
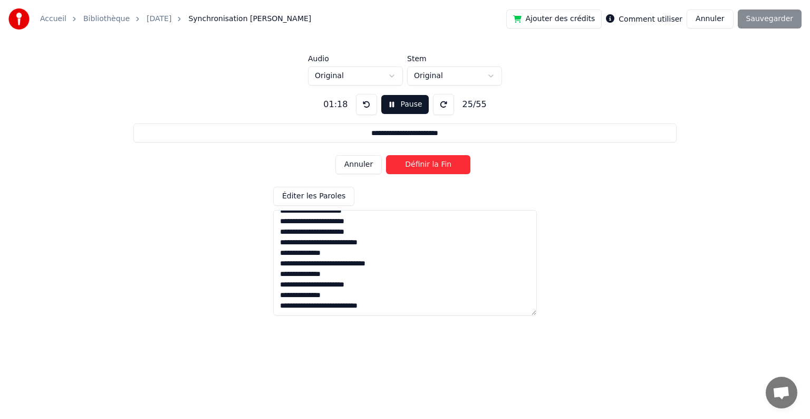
click at [376, 167] on button "Annuler" at bounding box center [359, 164] width 46 height 19
click at [426, 160] on button "Définir le Début" at bounding box center [428, 164] width 84 height 19
click at [427, 160] on button "Définir la Fin" at bounding box center [428, 164] width 84 height 19
click at [426, 160] on button "Définir le Début" at bounding box center [428, 164] width 84 height 19
click at [426, 160] on button "Définir la Fin" at bounding box center [428, 164] width 84 height 19
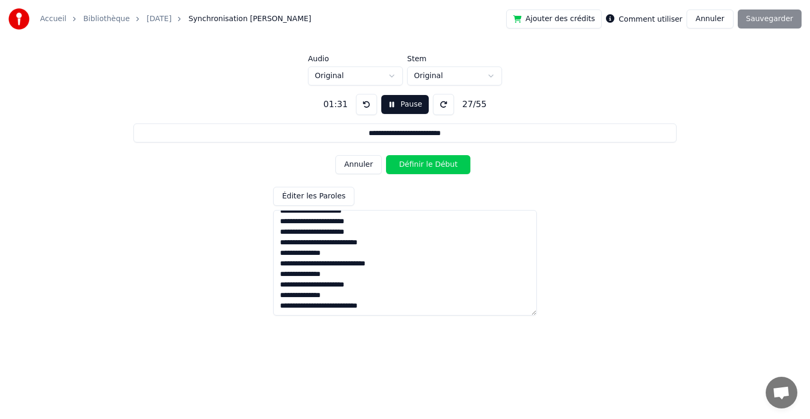
click at [426, 160] on button "Définir le Début" at bounding box center [428, 164] width 84 height 19
click at [426, 160] on button "Définir la Fin" at bounding box center [428, 164] width 84 height 19
click at [426, 160] on button "Définir le Début" at bounding box center [428, 164] width 84 height 19
click at [426, 160] on button "Définir la Fin" at bounding box center [428, 164] width 84 height 19
click at [425, 166] on button "Définir le Début" at bounding box center [428, 164] width 84 height 19
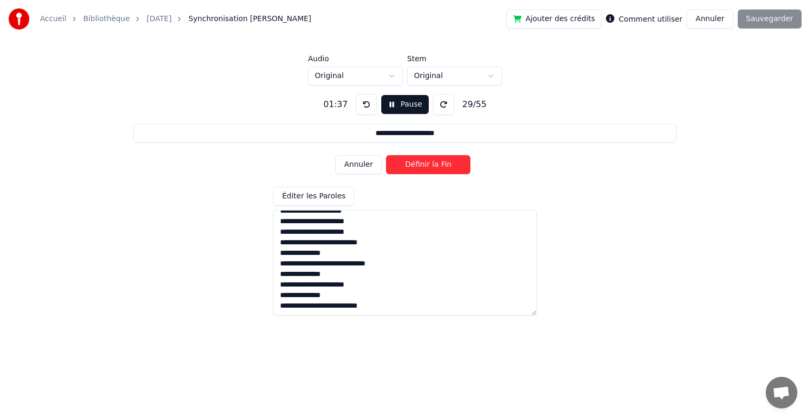
click at [425, 166] on button "Définir la Fin" at bounding box center [428, 164] width 84 height 19
click at [425, 166] on button "Définir le Début" at bounding box center [428, 164] width 84 height 19
click at [425, 166] on button "Définir la Fin" at bounding box center [428, 164] width 84 height 19
click at [425, 168] on button "Définir le Début" at bounding box center [428, 164] width 84 height 19
click at [425, 168] on button "Définir la Fin" at bounding box center [428, 164] width 84 height 19
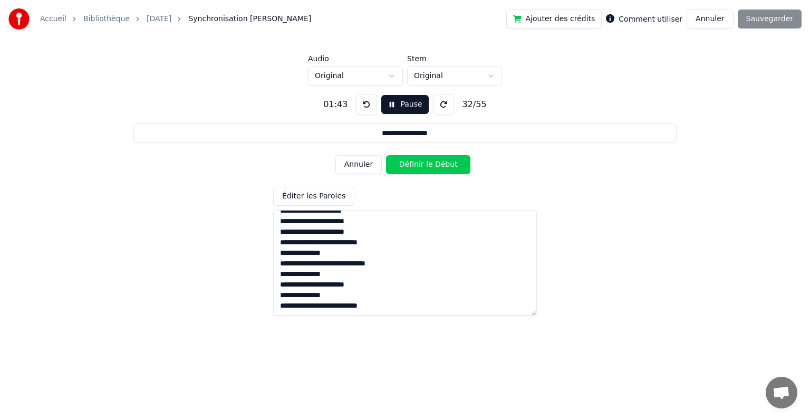
click at [425, 168] on button "Définir le Début" at bounding box center [428, 164] width 84 height 19
click at [424, 168] on button "Définir la Fin" at bounding box center [428, 164] width 84 height 19
click at [424, 169] on button "Définir le Début" at bounding box center [428, 164] width 84 height 19
click at [424, 169] on button "Définir la Fin" at bounding box center [428, 164] width 84 height 19
click at [424, 169] on button "Définir le Début" at bounding box center [428, 164] width 84 height 19
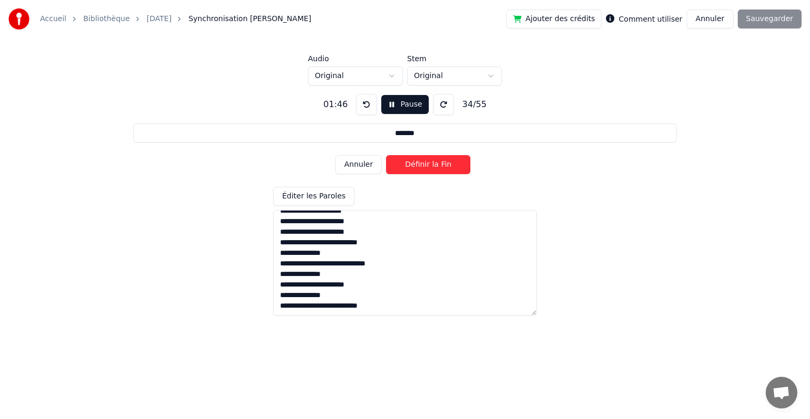
click at [424, 169] on button "Définir la Fin" at bounding box center [428, 164] width 84 height 19
click at [424, 170] on button "Définir le Début" at bounding box center [428, 164] width 84 height 19
click at [423, 171] on button "Définir la Fin" at bounding box center [428, 164] width 84 height 19
click at [423, 171] on button "Définir le Début" at bounding box center [428, 164] width 84 height 19
click at [422, 169] on button "Définir la Fin" at bounding box center [428, 164] width 84 height 19
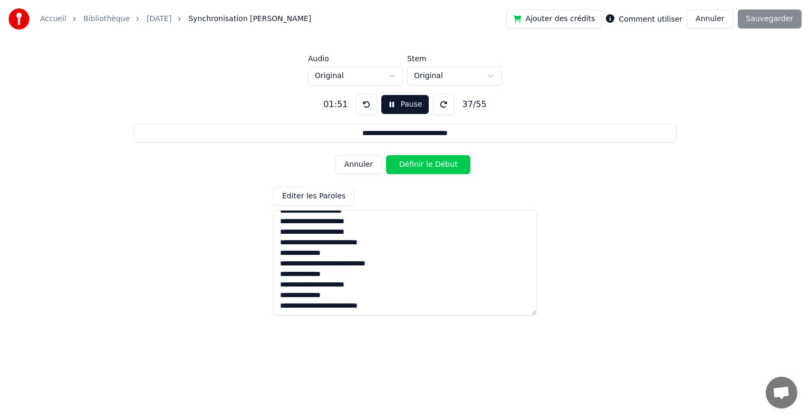
click at [422, 169] on button "Définir le Début" at bounding box center [428, 164] width 84 height 19
click at [422, 169] on button "Définir la Fin" at bounding box center [428, 164] width 84 height 19
click at [422, 168] on button "Définir le Début" at bounding box center [428, 164] width 84 height 19
click at [422, 168] on button "Définir la Fin" at bounding box center [428, 164] width 84 height 19
click at [422, 169] on button "Définir le Début" at bounding box center [428, 164] width 84 height 19
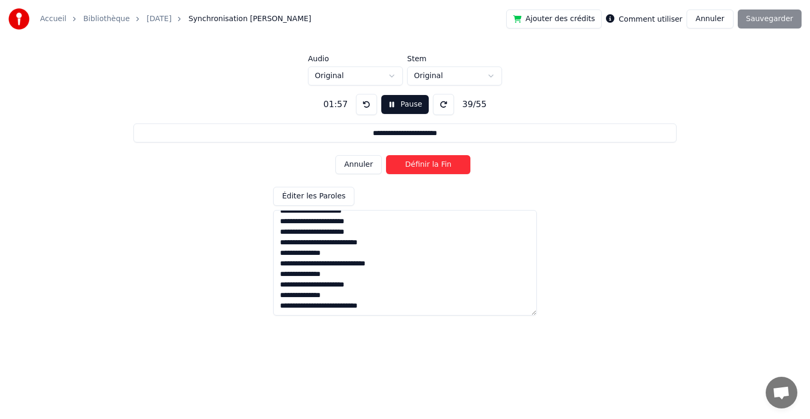
click at [422, 168] on button "Définir la Fin" at bounding box center [428, 164] width 84 height 19
click at [423, 167] on button "Définir le Début" at bounding box center [428, 164] width 84 height 19
click at [423, 167] on button "Définir la Fin" at bounding box center [428, 164] width 84 height 19
click at [423, 167] on button "Définir le Début" at bounding box center [428, 164] width 84 height 19
click at [423, 168] on button "Définir la Fin" at bounding box center [428, 164] width 84 height 19
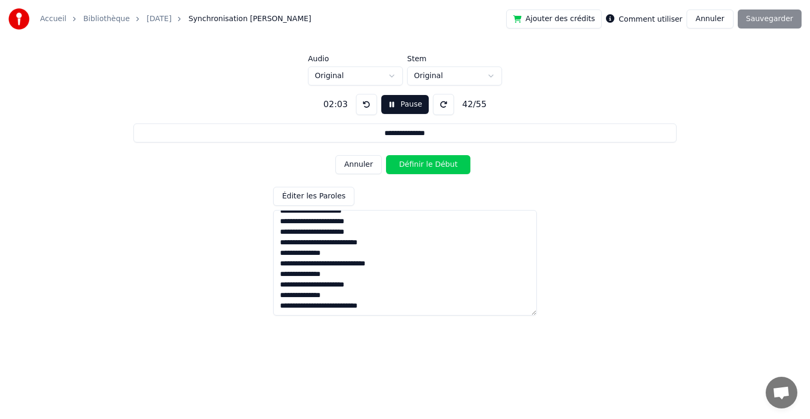
click at [423, 169] on button "Définir le Début" at bounding box center [428, 164] width 84 height 19
click at [423, 169] on button "Définir la Fin" at bounding box center [428, 164] width 84 height 19
click at [423, 169] on button "Définir le Début" at bounding box center [428, 164] width 84 height 19
click at [423, 169] on button "Définir la Fin" at bounding box center [428, 164] width 84 height 19
click at [423, 169] on button "Définir le Début" at bounding box center [428, 164] width 84 height 19
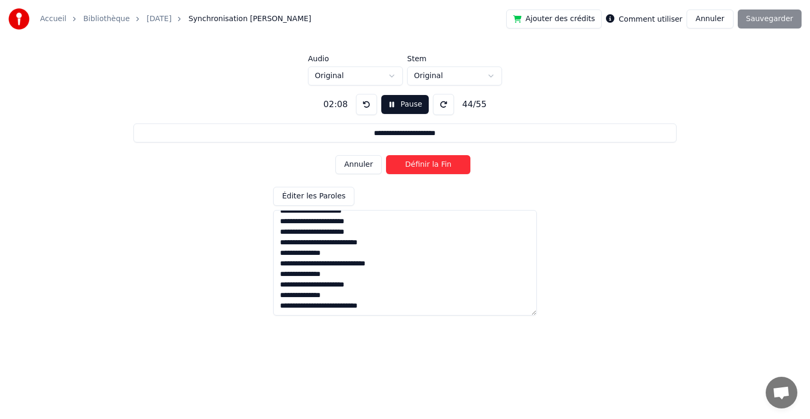
click at [423, 170] on button "Définir la Fin" at bounding box center [428, 164] width 84 height 19
click at [423, 170] on button "Définir le Début" at bounding box center [428, 164] width 84 height 19
click at [423, 171] on button "Définir la Fin" at bounding box center [428, 164] width 84 height 19
click at [423, 171] on button "Définir le Début" at bounding box center [428, 164] width 84 height 19
click at [423, 171] on button "Définir la Fin" at bounding box center [428, 164] width 84 height 19
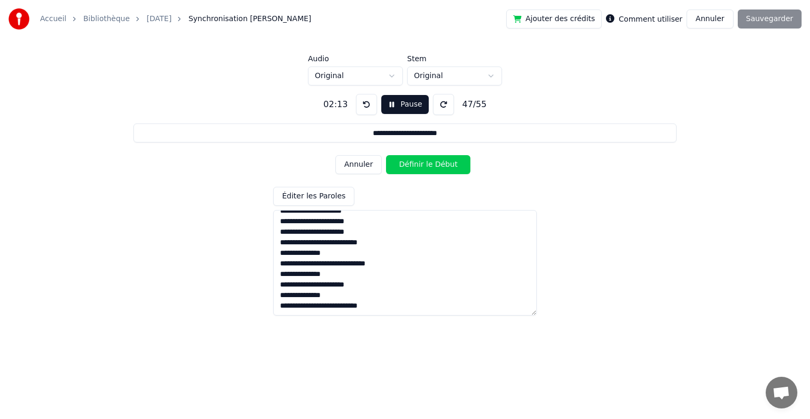
click at [423, 172] on button "Définir le Début" at bounding box center [428, 164] width 84 height 19
click at [424, 165] on button "Définir la Fin" at bounding box center [428, 164] width 84 height 19
click at [424, 167] on button "Définir le Début" at bounding box center [428, 164] width 84 height 19
click at [424, 167] on button "Définir la Fin" at bounding box center [428, 164] width 84 height 19
click at [424, 165] on button "Définir le Début" at bounding box center [428, 164] width 84 height 19
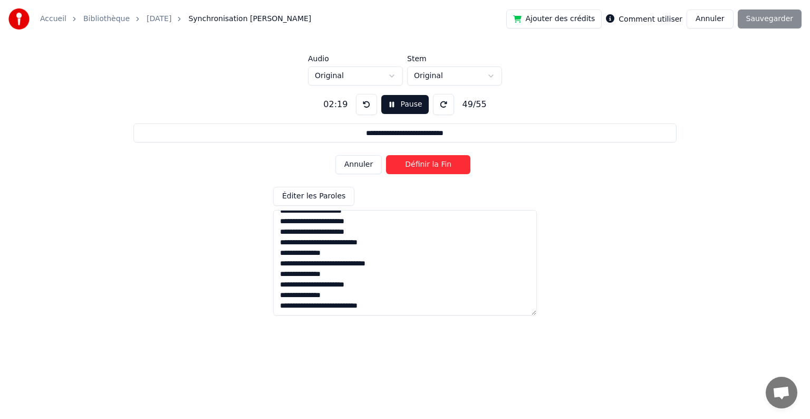
click at [425, 165] on button "Définir la Fin" at bounding box center [428, 164] width 84 height 19
click at [426, 167] on button "Définir le Début" at bounding box center [428, 164] width 84 height 19
click at [352, 168] on button "Annuler" at bounding box center [359, 164] width 46 height 19
click at [411, 157] on button "Définir le Début" at bounding box center [428, 164] width 84 height 19
click at [357, 168] on button "Annuler" at bounding box center [359, 164] width 46 height 19
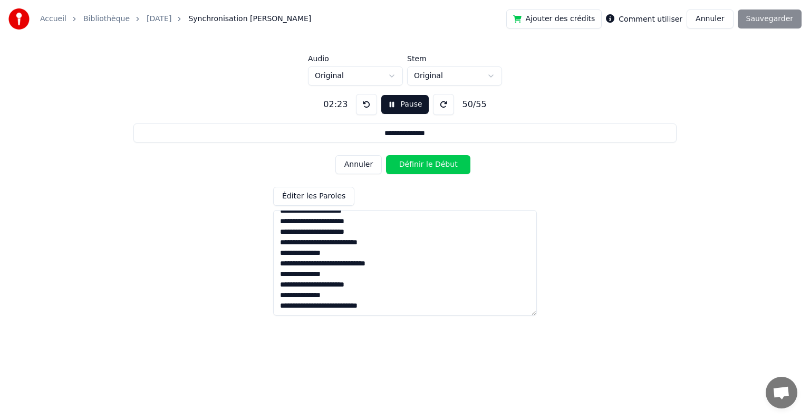
click at [415, 163] on button "Définir le Début" at bounding box center [428, 164] width 84 height 19
click at [415, 163] on button "Définir la Fin" at bounding box center [428, 164] width 84 height 19
click at [415, 163] on button "Définir le Début" at bounding box center [428, 164] width 84 height 19
click at [415, 163] on button "Définir la Fin" at bounding box center [428, 164] width 84 height 19
click at [415, 165] on button "Définir le Début" at bounding box center [428, 164] width 84 height 19
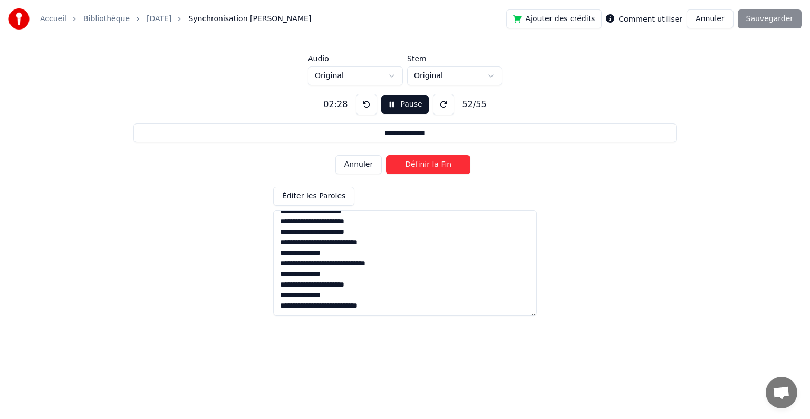
click at [415, 165] on button "Définir la Fin" at bounding box center [428, 164] width 84 height 19
click at [415, 165] on button "Définir le Début" at bounding box center [428, 164] width 84 height 19
click at [415, 165] on button "Définir la Fin" at bounding box center [428, 164] width 84 height 19
click at [415, 165] on button "Définir le Début" at bounding box center [428, 164] width 84 height 19
click at [415, 165] on button "Définir la Fin" at bounding box center [428, 164] width 84 height 19
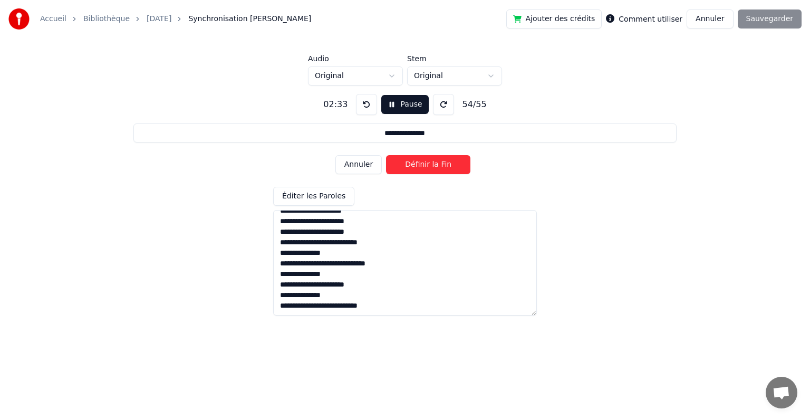
type input "**********"
click at [415, 165] on button "Définir le Début" at bounding box center [428, 164] width 84 height 19
click at [415, 166] on button "Définir la Fin" at bounding box center [428, 164] width 84 height 19
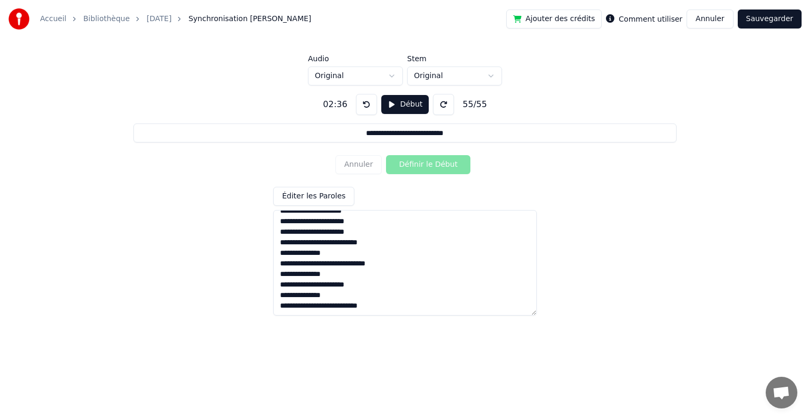
click at [777, 27] on button "Sauvegarder" at bounding box center [770, 18] width 64 height 19
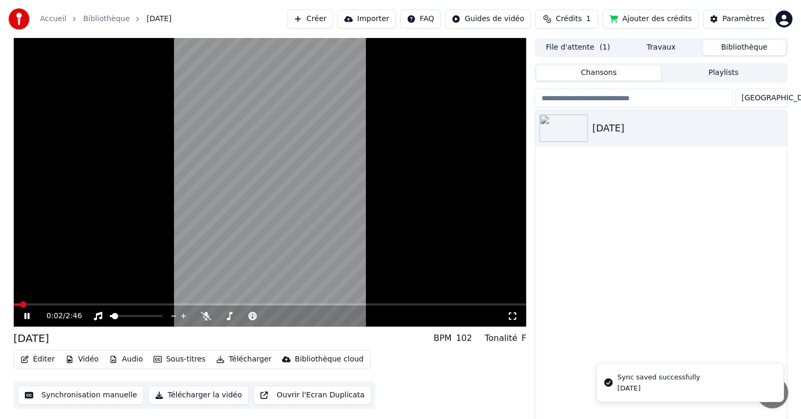
click at [100, 303] on span at bounding box center [270, 304] width 513 height 2
click at [118, 304] on span at bounding box center [270, 304] width 513 height 2
click at [104, 303] on video at bounding box center [270, 182] width 513 height 289
click at [97, 306] on div "0:36 / 2:46" at bounding box center [270, 316] width 513 height 21
click at [96, 302] on video at bounding box center [270, 182] width 513 height 289
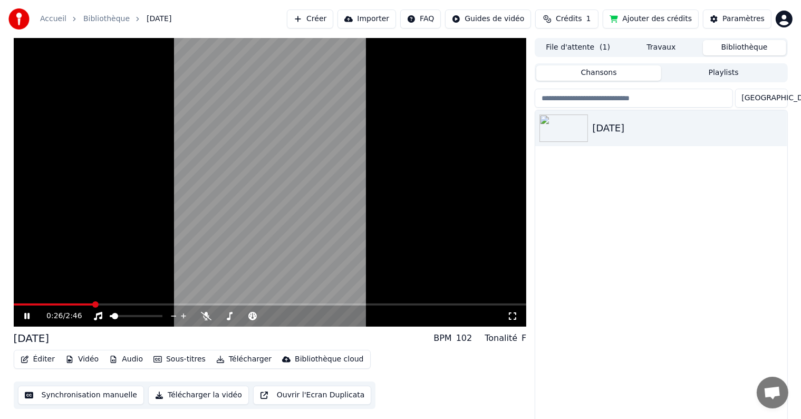
click at [92, 304] on span at bounding box center [54, 304] width 80 height 2
click at [268, 207] on video at bounding box center [270, 182] width 513 height 289
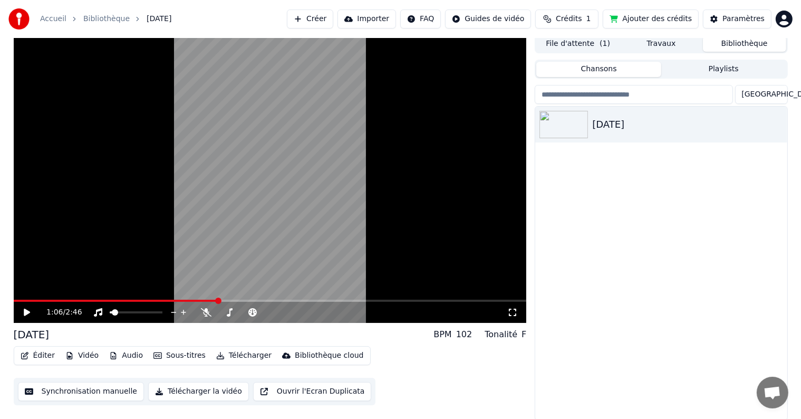
scroll to position [5, 0]
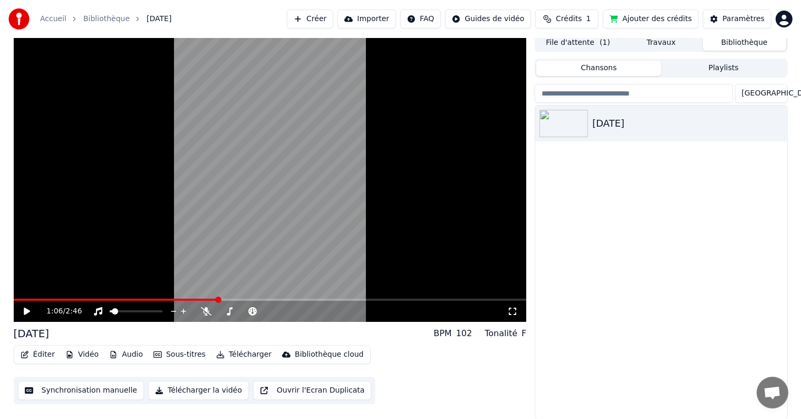
click at [287, 198] on video at bounding box center [270, 177] width 513 height 289
click at [188, 302] on div "1:13 / 2:46" at bounding box center [270, 311] width 513 height 21
click at [186, 299] on span at bounding box center [100, 300] width 173 height 2
click at [511, 310] on icon at bounding box center [513, 311] width 11 height 8
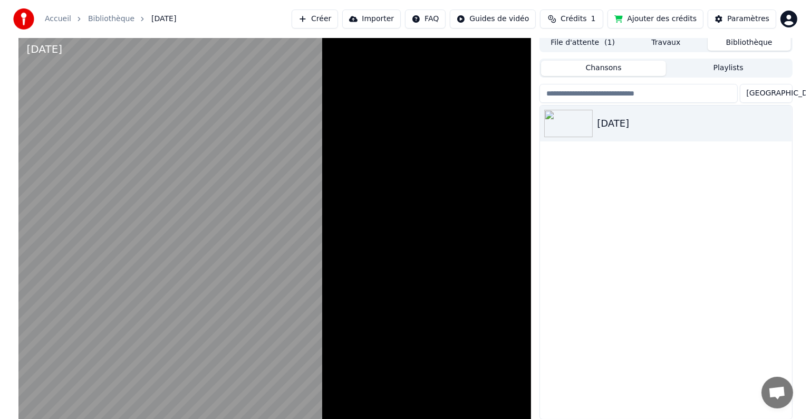
scroll to position [0, 0]
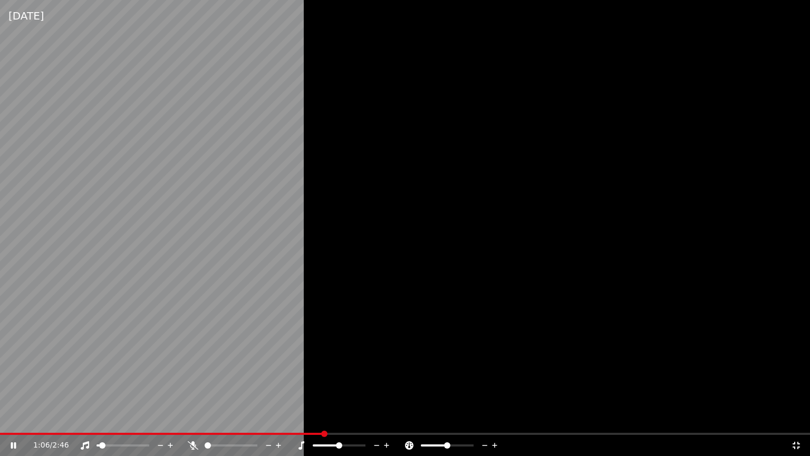
click at [17, 418] on icon at bounding box center [20, 445] width 25 height 8
click at [11, 418] on icon at bounding box center [14, 445] width 6 height 7
click at [86, 390] on video at bounding box center [405, 228] width 810 height 456
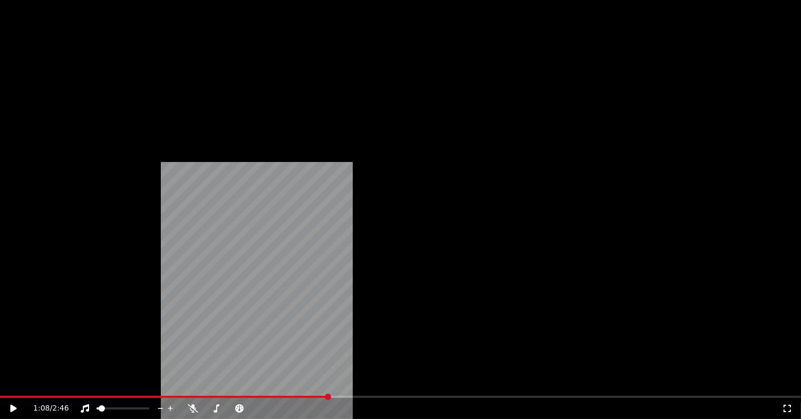
click at [189, 78] on button "Sous-titres" at bounding box center [179, 70] width 61 height 15
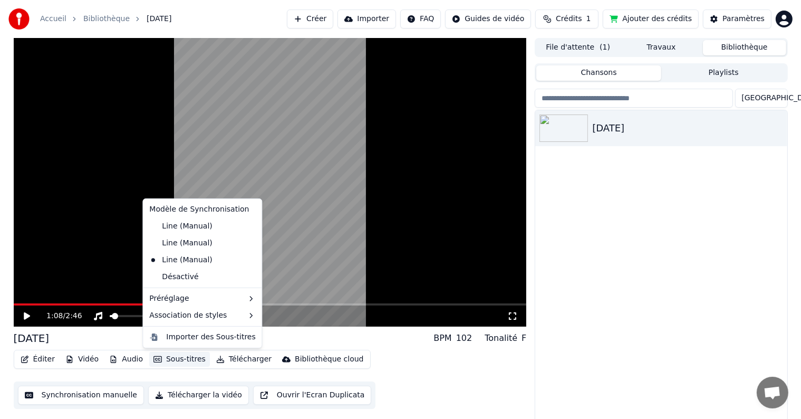
click at [249, 260] on icon at bounding box center [255, 260] width 12 height 8
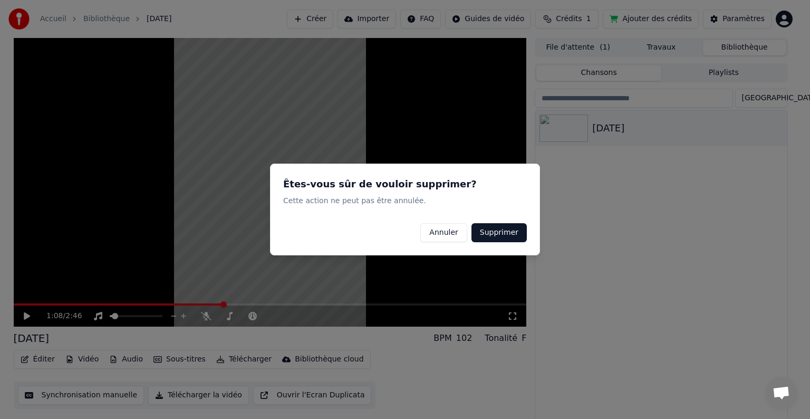
click at [522, 228] on button "Supprimer" at bounding box center [499, 232] width 55 height 19
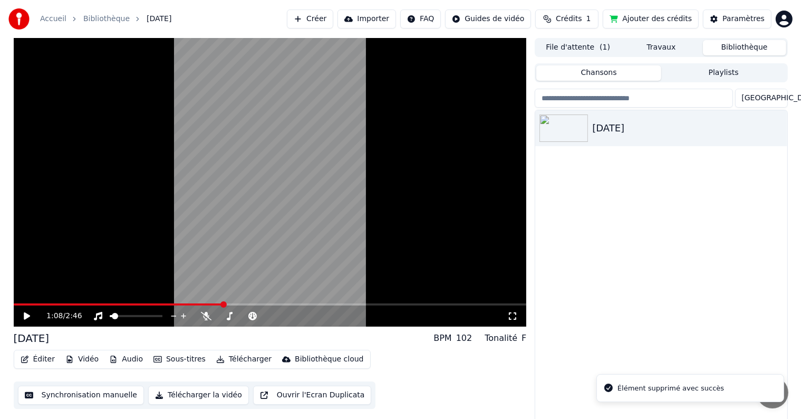
click at [36, 356] on button "Éditer" at bounding box center [37, 359] width 43 height 15
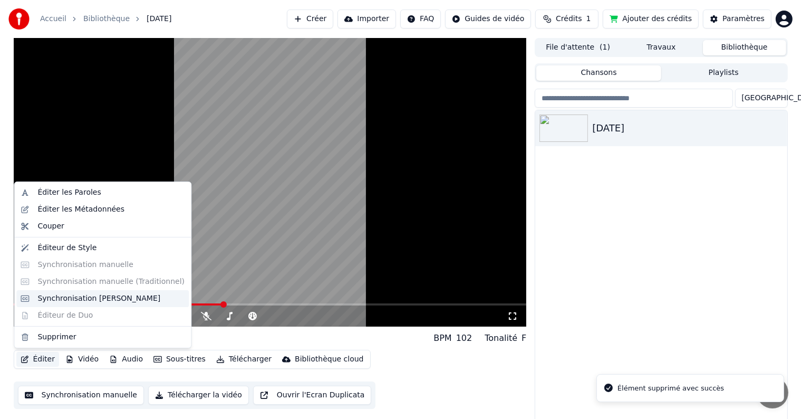
click at [46, 303] on div "Synchronisation [PERSON_NAME]" at bounding box center [102, 298] width 173 height 17
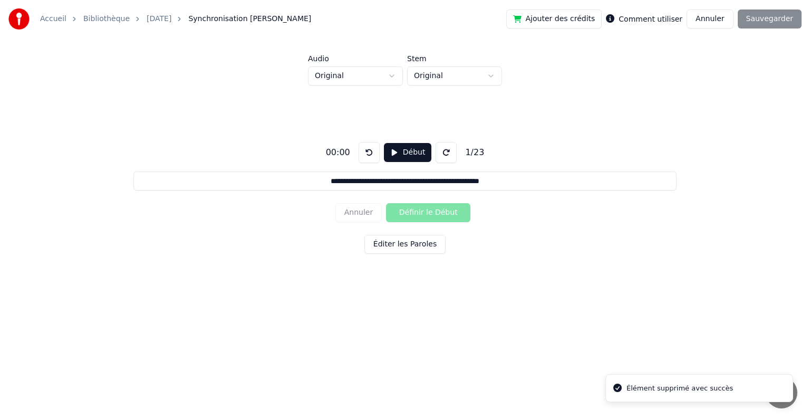
click at [405, 241] on button "Éditer les Paroles" at bounding box center [405, 244] width 81 height 19
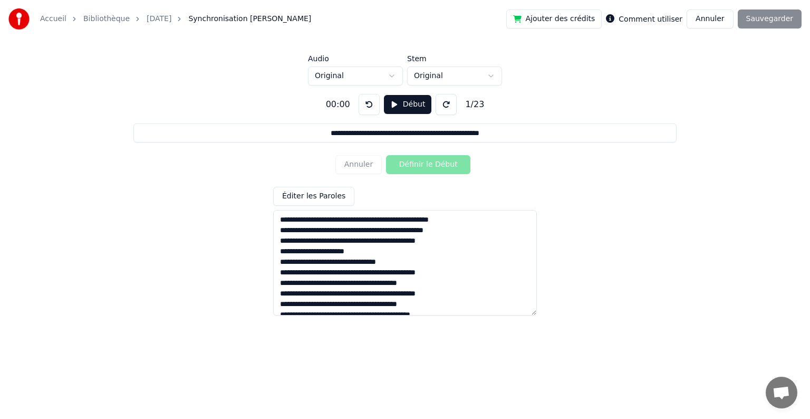
click at [325, 221] on textarea at bounding box center [405, 263] width 264 height 106
click at [326, 219] on textarea at bounding box center [405, 263] width 264 height 106
type input "**********"
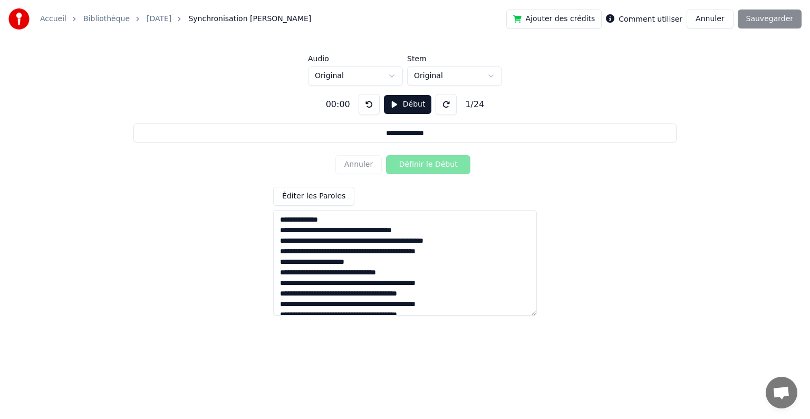
click at [336, 230] on textarea at bounding box center [405, 263] width 264 height 106
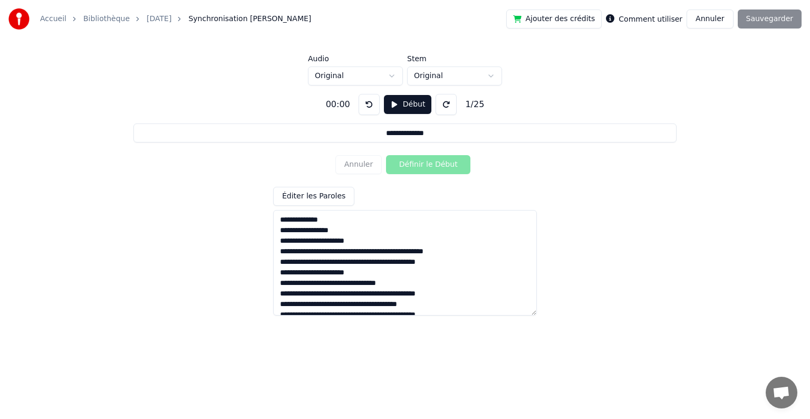
click at [363, 251] on textarea at bounding box center [405, 263] width 264 height 106
click at [389, 270] on textarea at bounding box center [405, 263] width 264 height 106
click at [336, 251] on textarea at bounding box center [405, 263] width 264 height 106
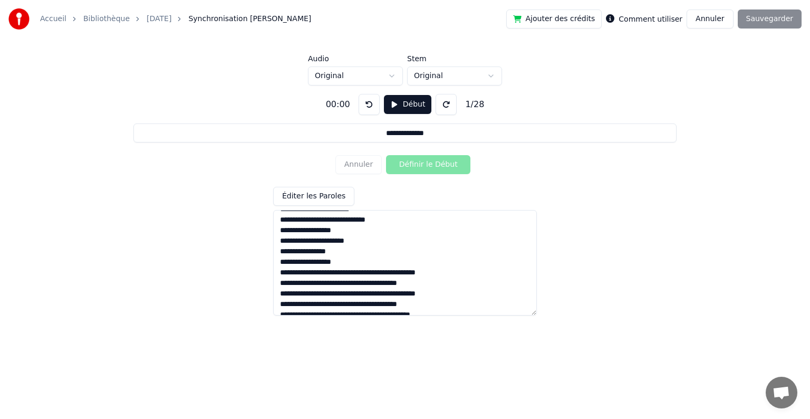
click at [303, 264] on textarea at bounding box center [405, 263] width 264 height 106
click at [303, 272] on textarea at bounding box center [405, 263] width 264 height 106
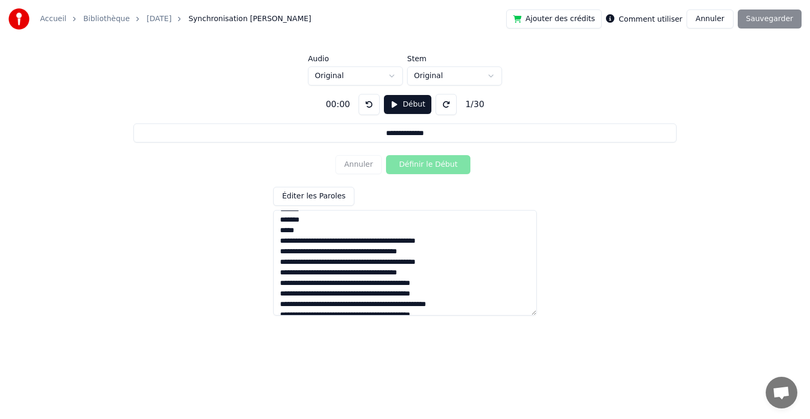
click at [334, 243] on textarea at bounding box center [405, 263] width 264 height 106
click at [331, 243] on textarea at bounding box center [405, 263] width 264 height 106
click at [361, 242] on textarea at bounding box center [405, 263] width 264 height 106
click at [407, 235] on textarea at bounding box center [405, 263] width 264 height 106
click at [332, 240] on textarea at bounding box center [405, 263] width 264 height 106
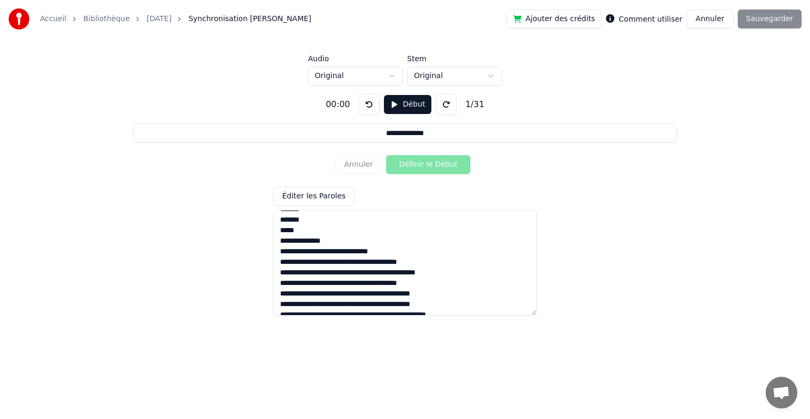
click at [331, 262] on textarea at bounding box center [405, 263] width 264 height 106
click at [331, 280] on textarea at bounding box center [405, 263] width 264 height 106
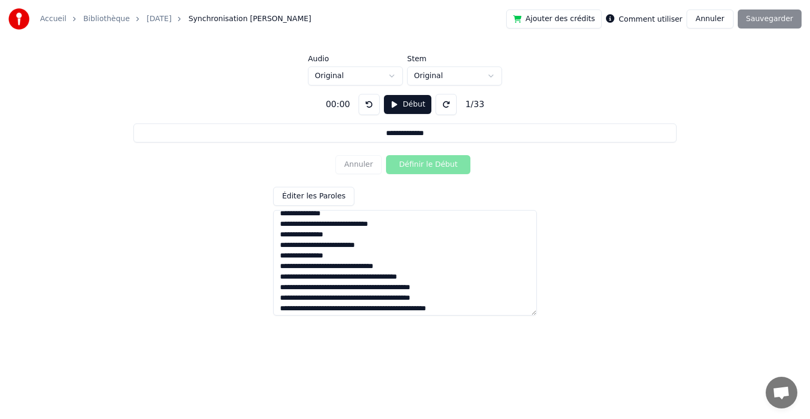
scroll to position [158, 0]
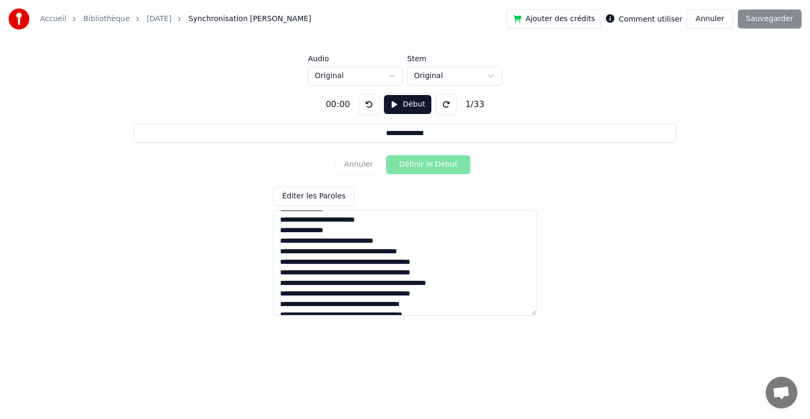
drag, startPoint x: 308, startPoint y: 241, endPoint x: 302, endPoint y: 241, distance: 5.8
click at [302, 241] on textarea at bounding box center [405, 263] width 264 height 106
click at [356, 239] on textarea at bounding box center [405, 263] width 264 height 106
click at [335, 252] on textarea at bounding box center [405, 263] width 264 height 106
click at [362, 272] on textarea at bounding box center [405, 263] width 264 height 106
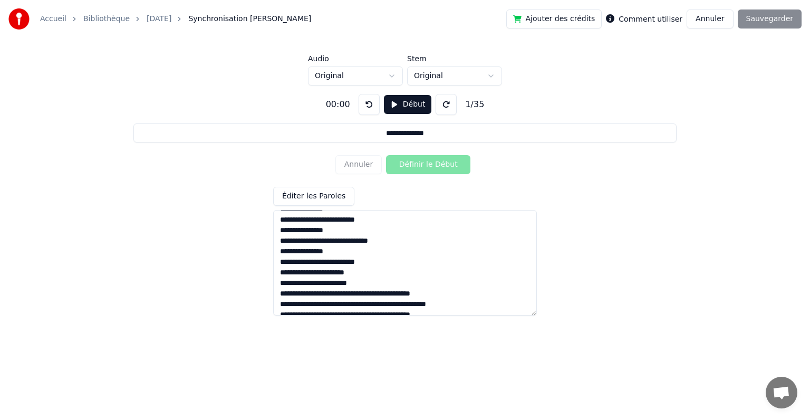
click at [368, 284] on textarea at bounding box center [405, 263] width 264 height 106
click at [361, 293] on textarea at bounding box center [405, 263] width 264 height 106
click at [368, 302] on textarea at bounding box center [405, 263] width 264 height 106
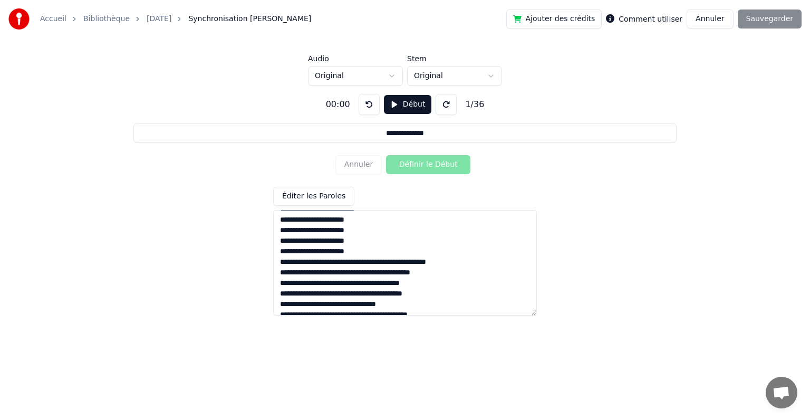
click at [373, 261] on textarea at bounding box center [405, 263] width 264 height 106
click at [365, 284] on textarea at bounding box center [405, 263] width 264 height 106
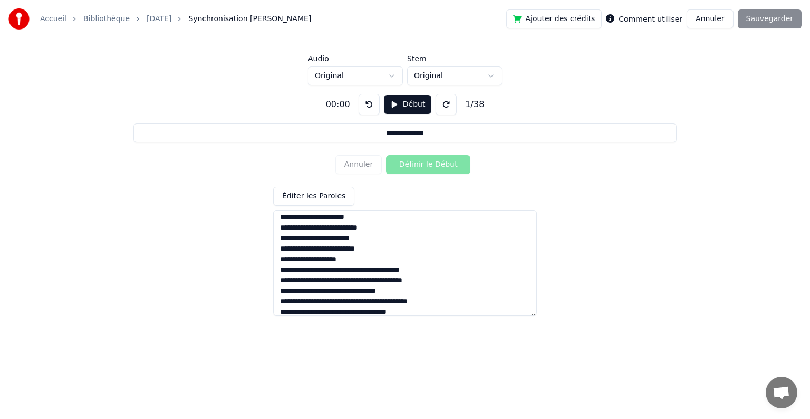
scroll to position [264, 0]
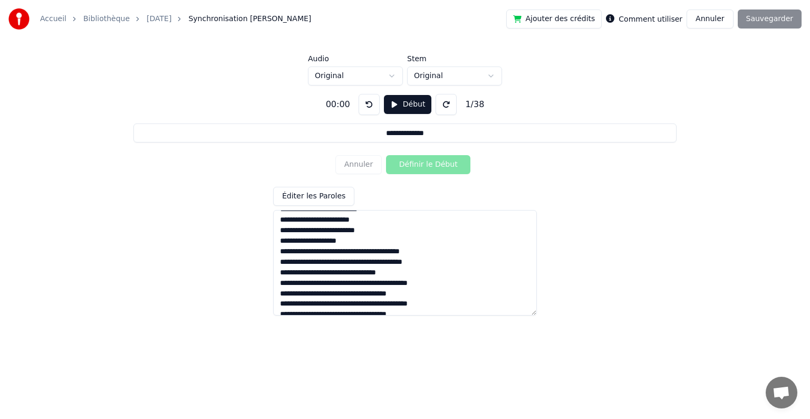
drag, startPoint x: 365, startPoint y: 252, endPoint x: 355, endPoint y: 252, distance: 10.0
click at [355, 252] on textarea at bounding box center [405, 263] width 264 height 106
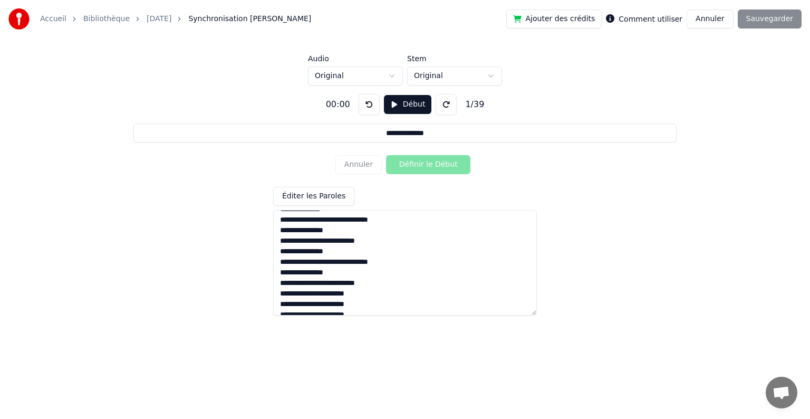
drag, startPoint x: 351, startPoint y: 221, endPoint x: 395, endPoint y: 244, distance: 48.9
click at [395, 244] on textarea at bounding box center [405, 263] width 264 height 106
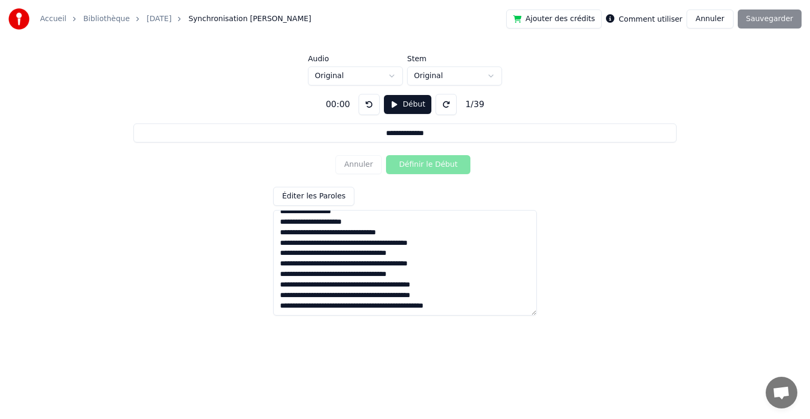
scroll to position [167, 0]
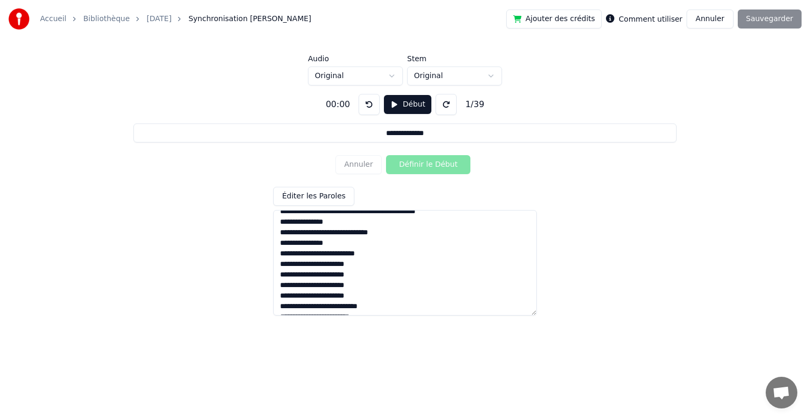
click at [433, 248] on textarea at bounding box center [405, 263] width 264 height 106
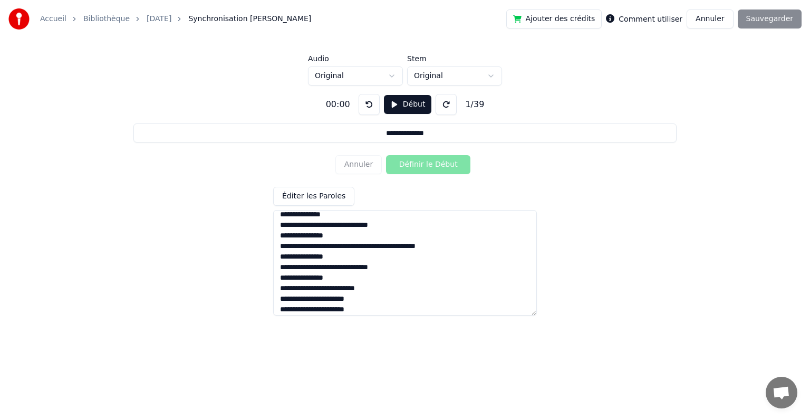
scroll to position [114, 0]
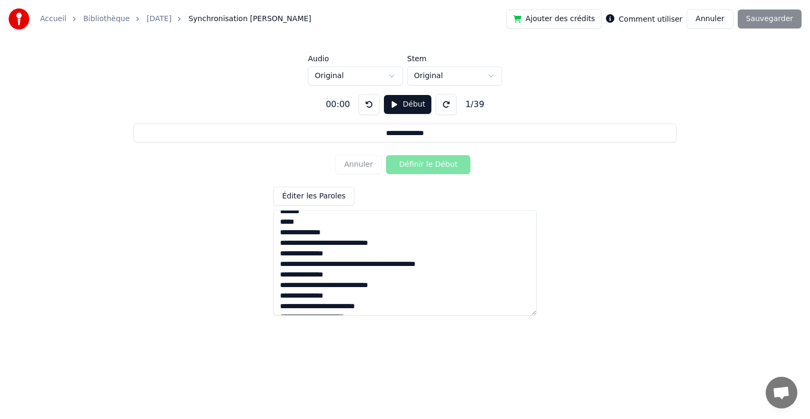
drag, startPoint x: 376, startPoint y: 264, endPoint x: 456, endPoint y: 260, distance: 79.8
click at [455, 263] on textarea at bounding box center [405, 263] width 264 height 106
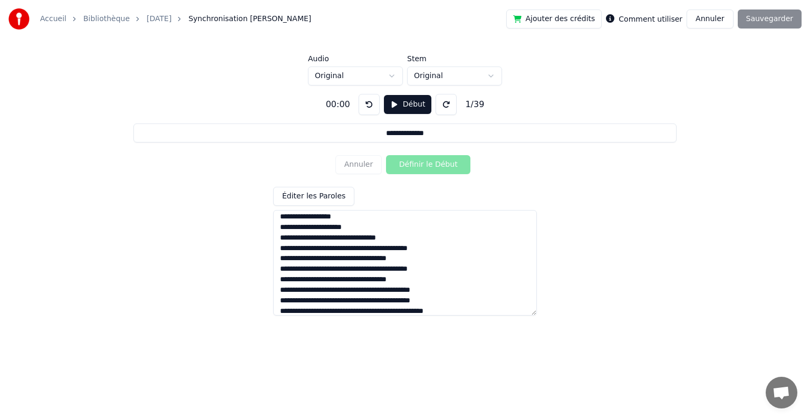
scroll to position [314, 0]
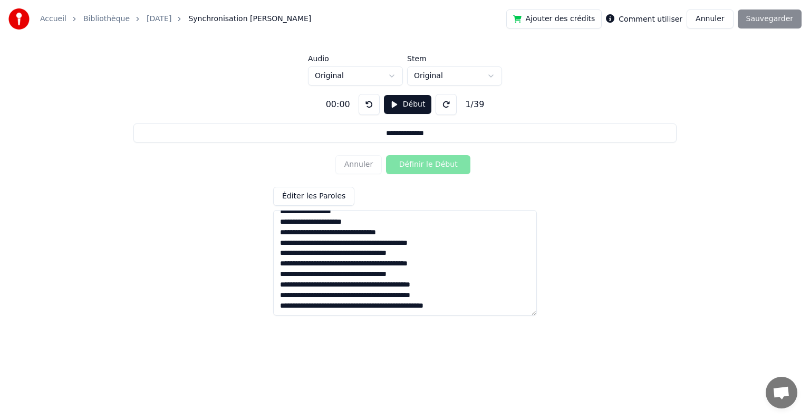
click at [338, 229] on textarea at bounding box center [405, 263] width 264 height 106
click at [305, 232] on textarea at bounding box center [405, 263] width 264 height 106
click at [306, 232] on textarea at bounding box center [405, 263] width 264 height 106
click at [303, 232] on textarea at bounding box center [405, 263] width 264 height 106
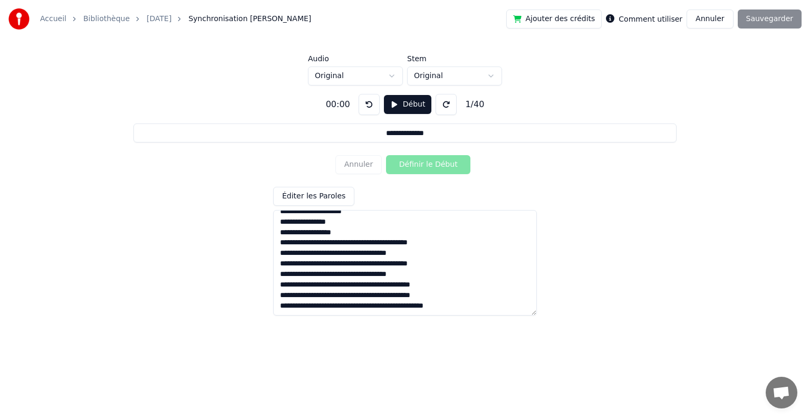
click at [299, 232] on textarea at bounding box center [405, 263] width 264 height 106
click at [304, 232] on textarea at bounding box center [405, 263] width 264 height 106
click at [306, 232] on textarea at bounding box center [405, 263] width 264 height 106
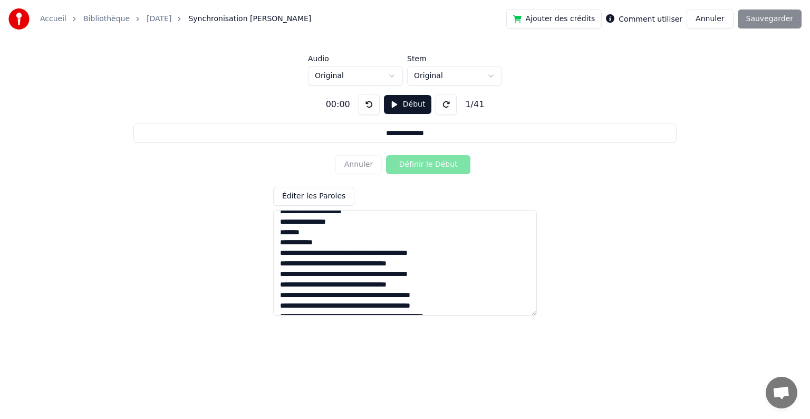
scroll to position [336, 0]
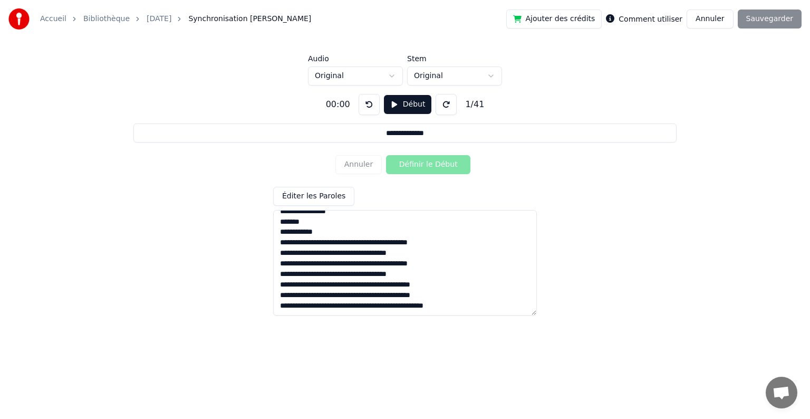
click at [304, 230] on textarea at bounding box center [405, 263] width 264 height 106
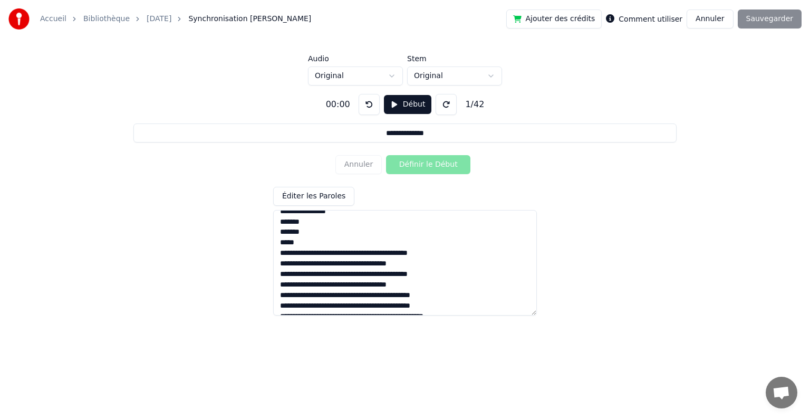
scroll to position [346, 0]
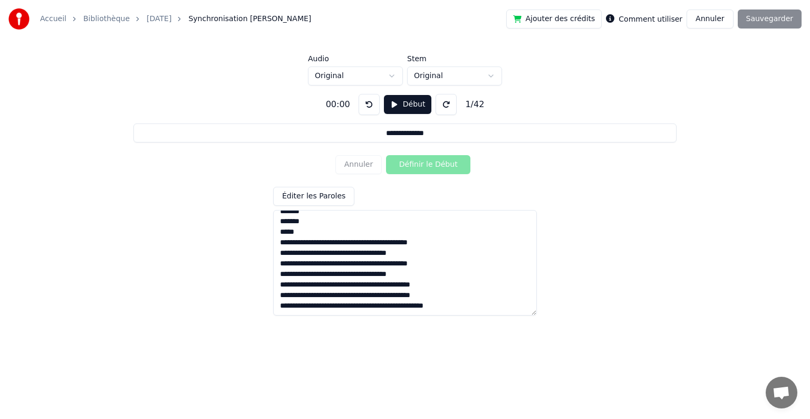
click at [331, 241] on textarea at bounding box center [405, 263] width 264 height 106
click at [368, 241] on textarea at bounding box center [405, 263] width 264 height 106
click at [333, 255] on textarea at bounding box center [405, 263] width 264 height 106
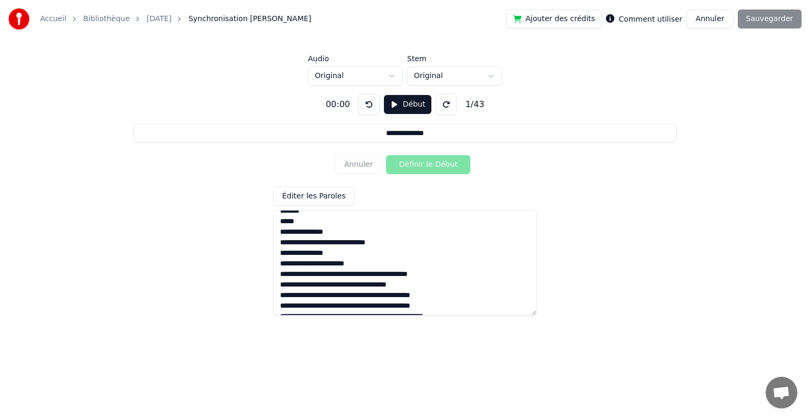
scroll to position [367, 0]
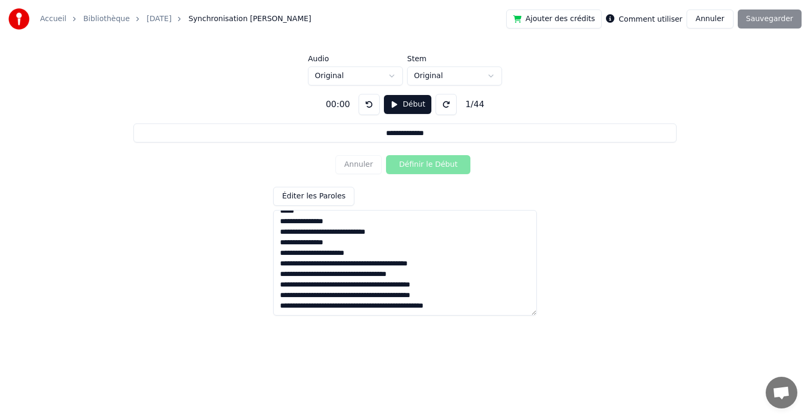
click at [331, 263] on textarea at bounding box center [405, 263] width 264 height 106
click at [332, 274] on textarea at bounding box center [405, 263] width 264 height 106
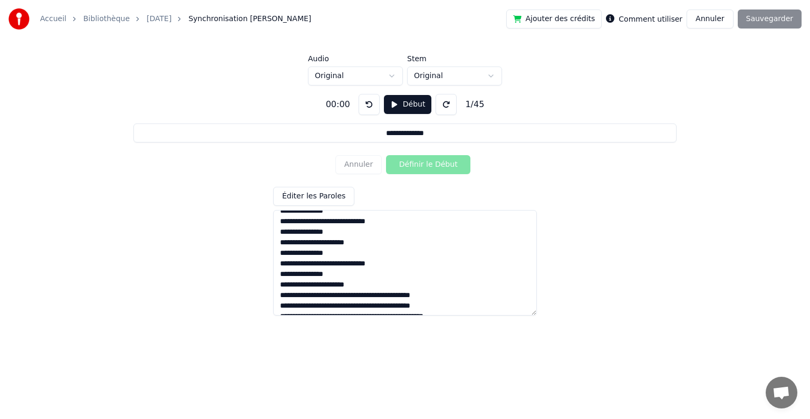
scroll to position [388, 0]
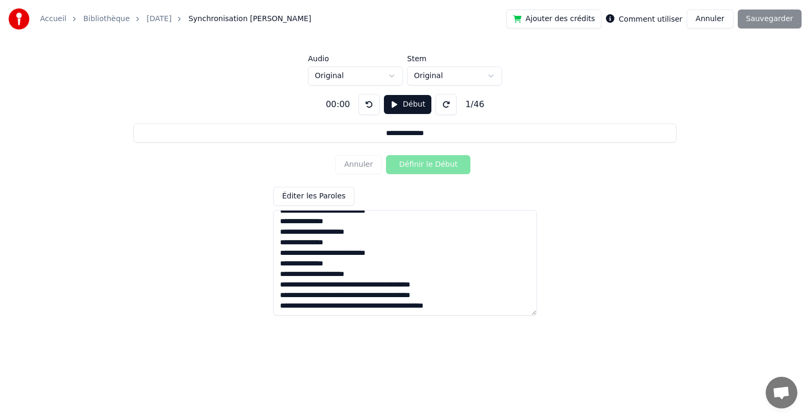
click at [361, 281] on textarea at bounding box center [405, 263] width 264 height 106
click at [361, 292] on textarea at bounding box center [405, 263] width 264 height 106
click at [362, 302] on textarea at bounding box center [405, 263] width 264 height 106
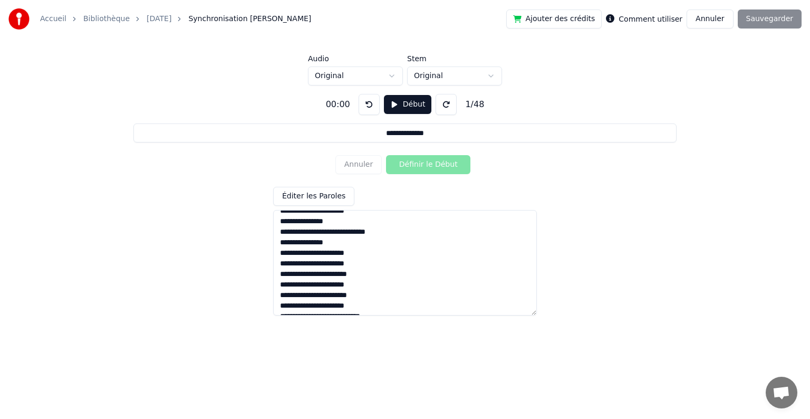
scroll to position [420, 0]
click at [361, 304] on textarea at bounding box center [405, 263] width 264 height 106
click at [376, 283] on textarea at bounding box center [405, 263] width 264 height 106
click at [367, 261] on textarea at bounding box center [405, 263] width 264 height 106
click at [361, 302] on textarea at bounding box center [405, 263] width 264 height 106
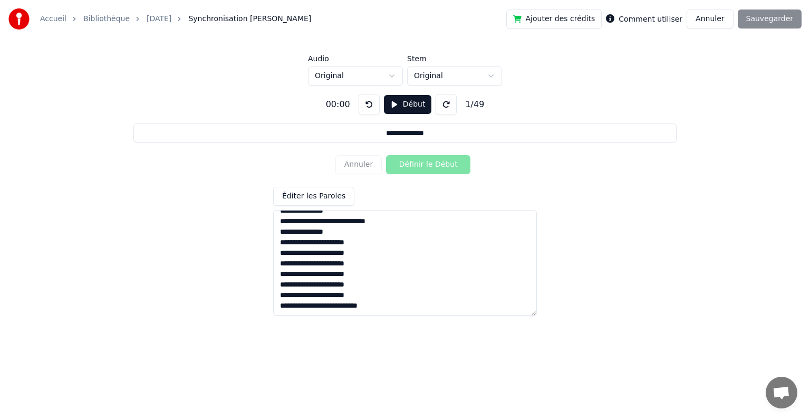
scroll to position [399, 0]
drag, startPoint x: 283, startPoint y: 215, endPoint x: 371, endPoint y: 262, distance: 100.3
click at [370, 263] on textarea at bounding box center [405, 263] width 264 height 106
drag, startPoint x: 399, startPoint y: 291, endPoint x: 405, endPoint y: 289, distance: 6.9
click at [405, 289] on textarea at bounding box center [405, 263] width 264 height 106
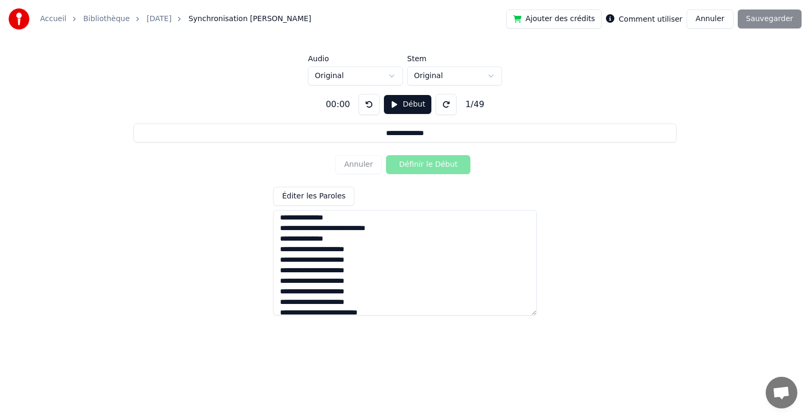
scroll to position [420, 0]
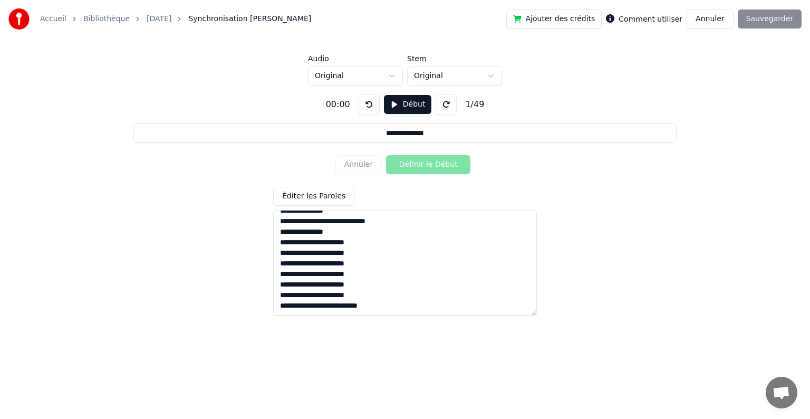
click at [406, 299] on textarea at bounding box center [405, 263] width 264 height 106
click at [409, 302] on textarea at bounding box center [405, 263] width 264 height 106
paste textarea "**********"
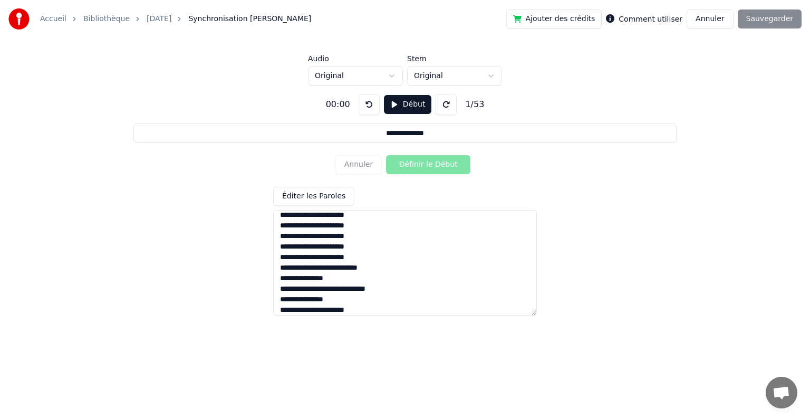
click at [281, 302] on textarea at bounding box center [405, 263] width 264 height 106
drag, startPoint x: 281, startPoint y: 312, endPoint x: 329, endPoint y: 310, distance: 48.6
click at [329, 310] on textarea at bounding box center [405, 263] width 264 height 106
drag, startPoint x: 327, startPoint y: 310, endPoint x: 318, endPoint y: 311, distance: 9.0
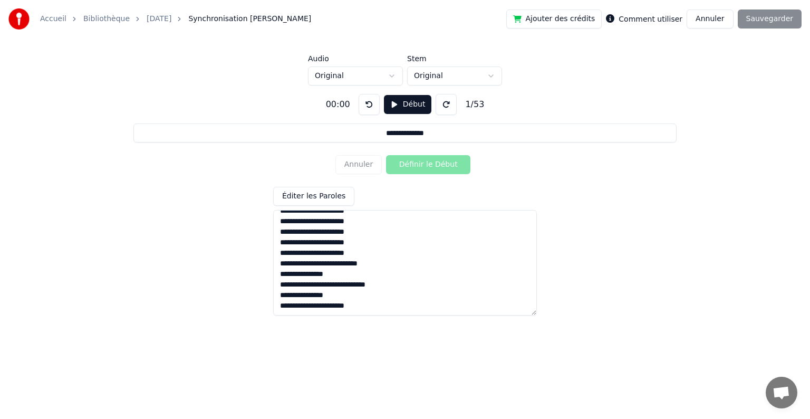
click at [327, 310] on textarea at bounding box center [405, 263] width 264 height 106
click at [317, 306] on textarea at bounding box center [405, 263] width 264 height 106
click at [310, 307] on textarea at bounding box center [405, 263] width 264 height 106
click at [322, 308] on textarea at bounding box center [405, 263] width 264 height 106
click at [332, 311] on textarea at bounding box center [405, 263] width 264 height 106
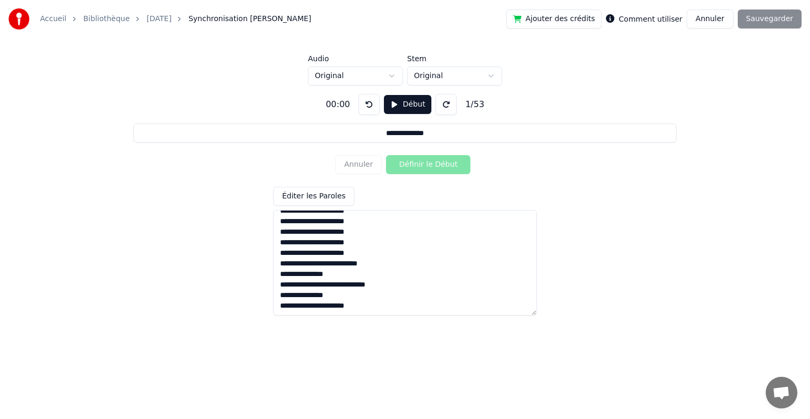
drag, startPoint x: 313, startPoint y: 306, endPoint x: 330, endPoint y: 309, distance: 16.6
click at [330, 309] on textarea at bounding box center [405, 263] width 264 height 106
click at [328, 306] on textarea at bounding box center [405, 263] width 264 height 106
click at [327, 308] on textarea at bounding box center [405, 263] width 264 height 106
drag, startPoint x: 329, startPoint y: 308, endPoint x: 314, endPoint y: 303, distance: 15.7
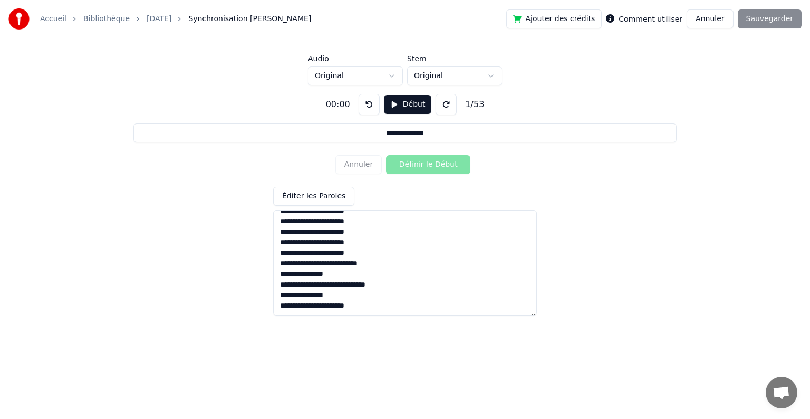
click at [314, 303] on textarea at bounding box center [405, 263] width 264 height 106
drag, startPoint x: 363, startPoint y: 306, endPoint x: 279, endPoint y: 299, distance: 84.2
click at [279, 299] on textarea at bounding box center [405, 263] width 264 height 106
click at [367, 304] on textarea at bounding box center [405, 263] width 264 height 106
paste textarea "**********"
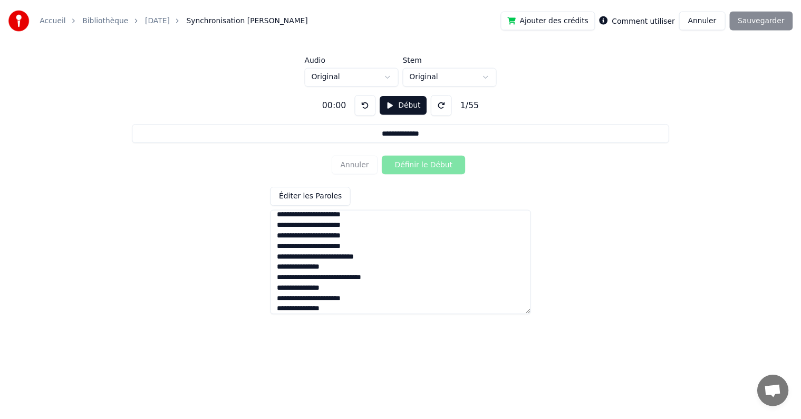
scroll to position [479, 0]
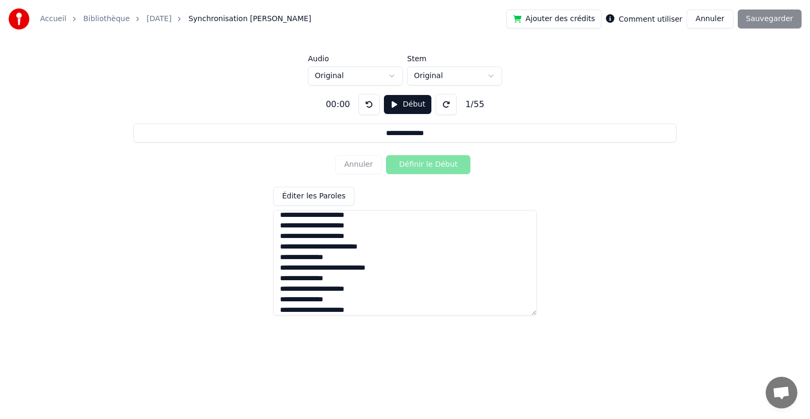
click at [389, 306] on textarea at bounding box center [405, 263] width 264 height 106
type textarea "**********"
click at [443, 108] on button at bounding box center [446, 104] width 21 height 21
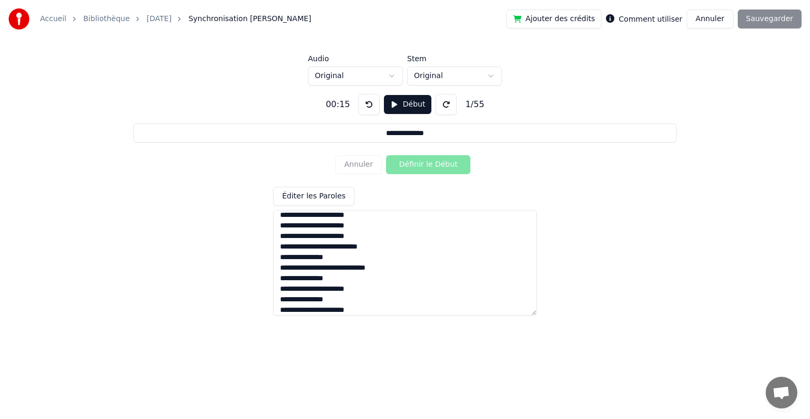
click at [443, 108] on button at bounding box center [446, 104] width 21 height 21
click at [404, 103] on button "Début" at bounding box center [408, 104] width 48 height 19
click at [407, 167] on button "Définir le Début" at bounding box center [428, 164] width 84 height 19
click at [407, 167] on button "Définir la Fin" at bounding box center [428, 164] width 84 height 19
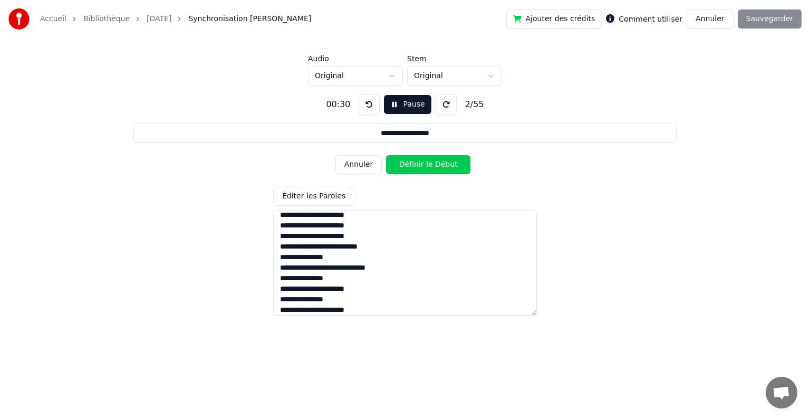
click at [369, 170] on button "Annuler" at bounding box center [359, 164] width 46 height 19
click at [394, 103] on button "Pause" at bounding box center [407, 104] width 47 height 19
click at [391, 105] on button "Début" at bounding box center [408, 104] width 48 height 19
click at [412, 167] on button "Définir le Début" at bounding box center [428, 164] width 84 height 19
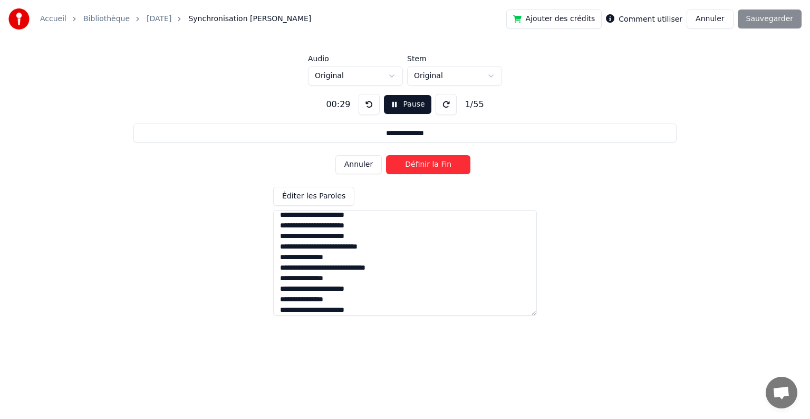
click at [412, 167] on button "Définir la Fin" at bounding box center [428, 164] width 84 height 19
click at [412, 167] on button "Définir le Début" at bounding box center [428, 164] width 84 height 19
click at [412, 167] on button "Définir la Fin" at bounding box center [428, 164] width 84 height 19
click at [412, 167] on button "Définir le Début" at bounding box center [428, 164] width 84 height 19
click at [412, 167] on button "Définir la Fin" at bounding box center [428, 164] width 84 height 19
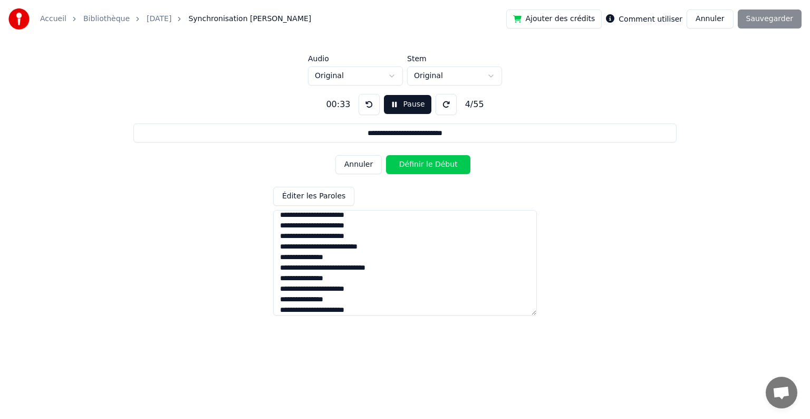
click at [412, 167] on button "Définir le Début" at bounding box center [428, 164] width 84 height 19
click at [413, 167] on button "Définir la Fin" at bounding box center [428, 164] width 84 height 19
click at [413, 167] on button "Définir le Début" at bounding box center [428, 164] width 84 height 19
click at [413, 167] on button "Définir la Fin" at bounding box center [428, 164] width 84 height 19
click at [413, 169] on button "Définir le Début" at bounding box center [428, 164] width 84 height 19
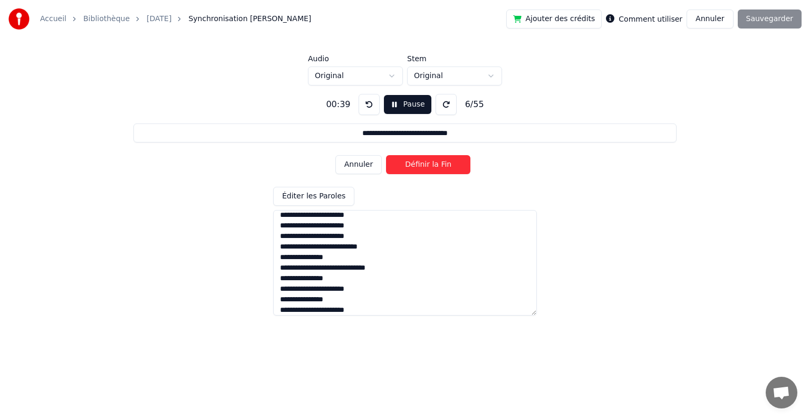
click at [413, 169] on button "Définir la Fin" at bounding box center [428, 164] width 84 height 19
click at [413, 169] on button "Définir le Début" at bounding box center [428, 164] width 84 height 19
click at [413, 169] on button "Définir la Fin" at bounding box center [428, 164] width 84 height 19
click at [408, 167] on button "Définir le Début" at bounding box center [428, 164] width 84 height 19
click at [408, 167] on button "Définir la Fin" at bounding box center [428, 164] width 84 height 19
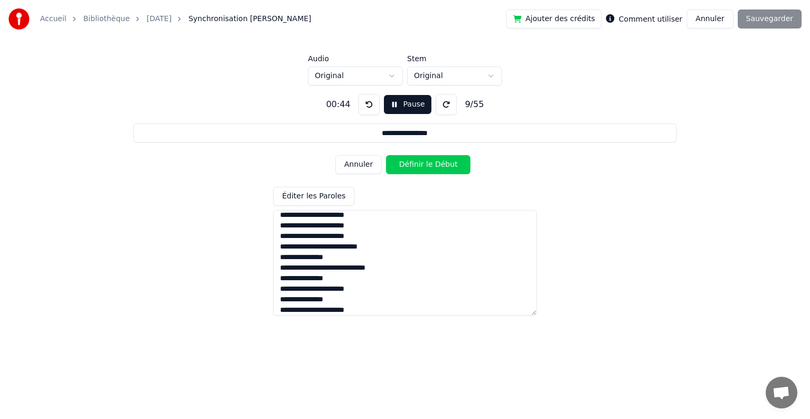
click at [408, 167] on button "Définir le Début" at bounding box center [428, 164] width 84 height 19
click at [408, 167] on button "Définir la Fin" at bounding box center [428, 164] width 84 height 19
click at [408, 167] on button "Définir le Début" at bounding box center [428, 164] width 84 height 19
click at [408, 167] on button "Définir la Fin" at bounding box center [428, 164] width 84 height 19
click at [408, 167] on button "Définir le Début" at bounding box center [428, 164] width 84 height 19
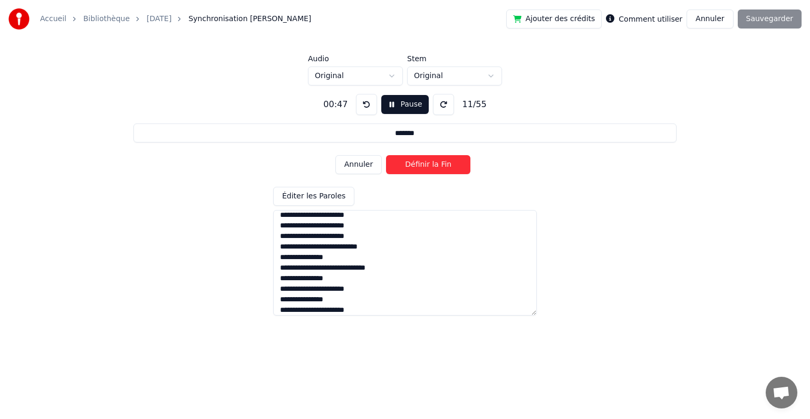
click at [408, 167] on button "Définir la Fin" at bounding box center [428, 164] width 84 height 19
click at [408, 167] on button "Définir le Début" at bounding box center [428, 164] width 84 height 19
click at [408, 167] on button "Définir la Fin" at bounding box center [428, 164] width 84 height 19
click at [408, 166] on button "Définir le Début" at bounding box center [428, 164] width 84 height 19
click at [408, 166] on button "Définir la Fin" at bounding box center [428, 164] width 84 height 19
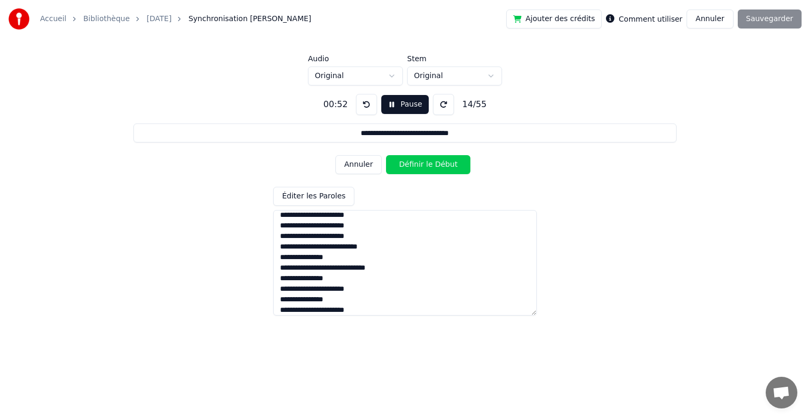
click at [408, 166] on button "Définir le Début" at bounding box center [428, 164] width 84 height 19
click at [408, 166] on button "Définir la Fin" at bounding box center [428, 164] width 84 height 19
click at [408, 166] on button "Définir le Début" at bounding box center [428, 164] width 84 height 19
click at [408, 166] on button "Définir la Fin" at bounding box center [428, 164] width 84 height 19
click at [408, 166] on button "Définir le Début" at bounding box center [428, 164] width 84 height 19
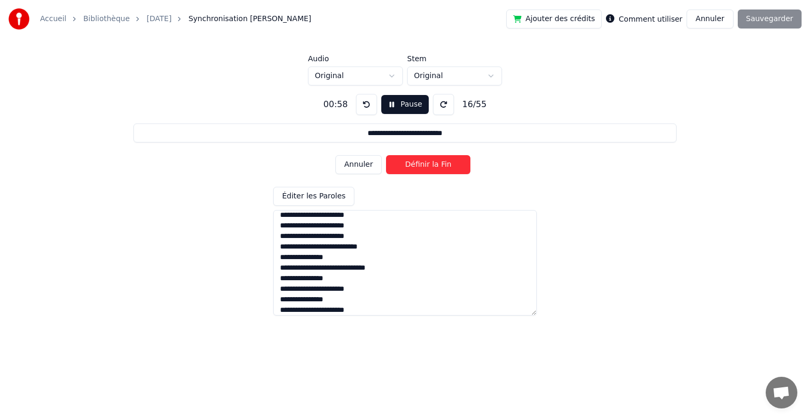
click at [407, 167] on button "Définir la Fin" at bounding box center [428, 164] width 84 height 19
click at [407, 167] on button "Définir le Début" at bounding box center [428, 164] width 84 height 19
click at [407, 167] on button "Définir la Fin" at bounding box center [428, 164] width 84 height 19
click at [407, 167] on button "Définir le Début" at bounding box center [428, 164] width 84 height 19
click at [406, 167] on button "Définir la Fin" at bounding box center [428, 164] width 84 height 19
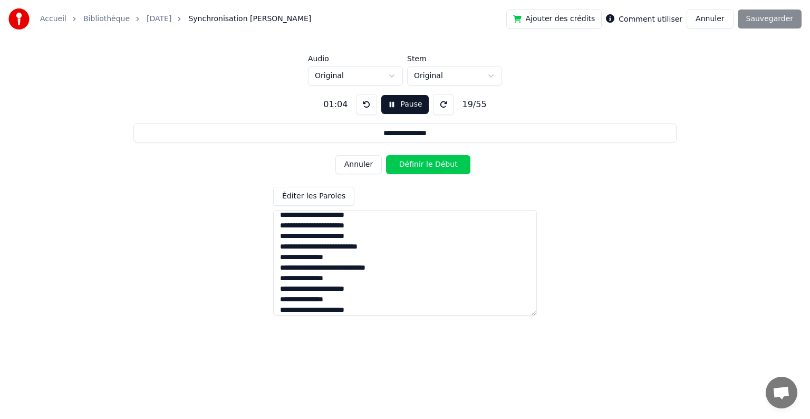
click at [406, 168] on button "Définir le Début" at bounding box center [428, 164] width 84 height 19
click at [406, 168] on button "Définir la Fin" at bounding box center [428, 164] width 84 height 19
click at [406, 168] on button "Définir le Début" at bounding box center [428, 164] width 84 height 19
click at [405, 168] on button "Définir la Fin" at bounding box center [428, 164] width 84 height 19
click at [405, 168] on button "Définir le Début" at bounding box center [428, 164] width 84 height 19
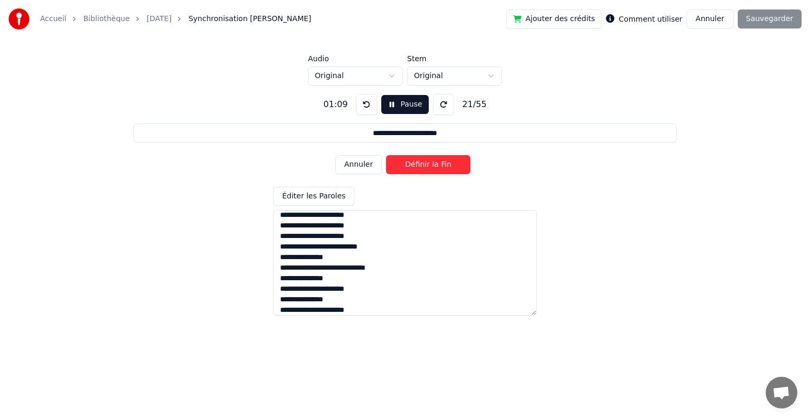
click at [405, 168] on button "Définir la Fin" at bounding box center [428, 164] width 84 height 19
click at [405, 168] on button "Définir le Début" at bounding box center [428, 164] width 84 height 19
click at [404, 169] on button "Définir la Fin" at bounding box center [428, 164] width 84 height 19
click at [404, 169] on button "Définir le Début" at bounding box center [428, 164] width 84 height 19
click at [404, 169] on button "Définir la Fin" at bounding box center [428, 164] width 84 height 19
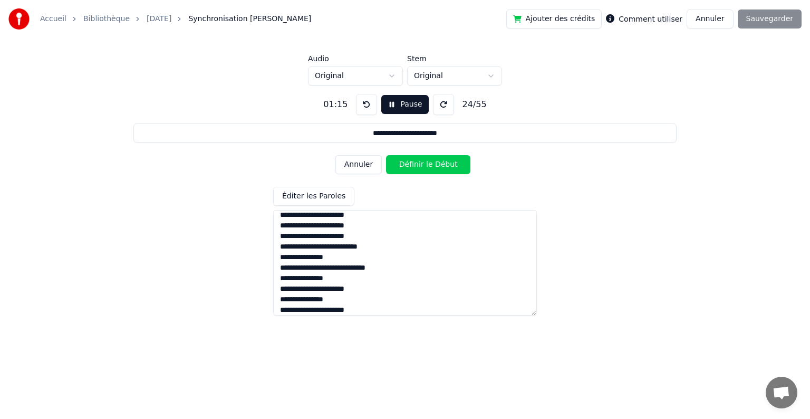
click at [404, 169] on button "Définir le Début" at bounding box center [428, 164] width 84 height 19
click at [404, 169] on button "Définir la Fin" at bounding box center [428, 164] width 84 height 19
click at [404, 169] on button "Définir le Début" at bounding box center [428, 164] width 84 height 19
click at [374, 169] on button "Annuler" at bounding box center [359, 164] width 46 height 19
click at [411, 166] on button "Définir le Début" at bounding box center [428, 164] width 84 height 19
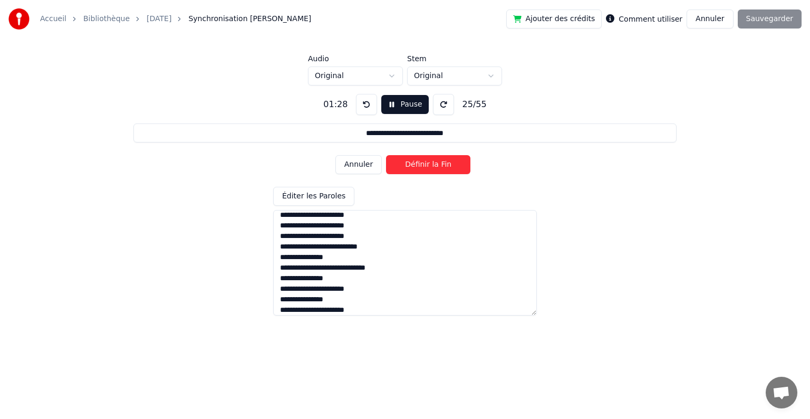
click at [411, 166] on button "Définir la Fin" at bounding box center [428, 164] width 84 height 19
click at [411, 166] on button "Définir le Début" at bounding box center [428, 164] width 84 height 19
click at [411, 166] on button "Définir la Fin" at bounding box center [428, 164] width 84 height 19
click at [411, 166] on button "Définir le Début" at bounding box center [428, 164] width 84 height 19
click at [411, 166] on button "Définir la Fin" at bounding box center [428, 164] width 84 height 19
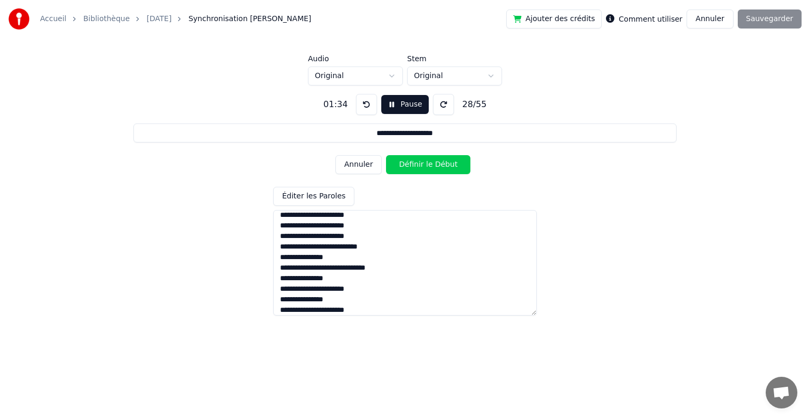
click at [411, 166] on button "Définir le Début" at bounding box center [428, 164] width 84 height 19
click at [411, 167] on button "Définir la Fin" at bounding box center [428, 164] width 84 height 19
click at [409, 168] on button "Définir le Début" at bounding box center [428, 164] width 84 height 19
click at [409, 169] on button "Définir la Fin" at bounding box center [428, 164] width 84 height 19
click at [408, 171] on button "Définir le Début" at bounding box center [428, 164] width 84 height 19
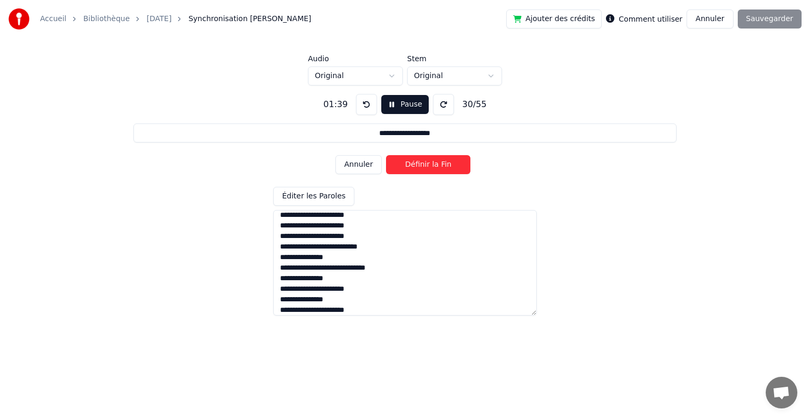
click at [408, 171] on button "Définir la Fin" at bounding box center [428, 164] width 84 height 19
click at [408, 169] on button "Définir le Début" at bounding box center [428, 164] width 84 height 19
click at [408, 169] on button "Définir la Fin" at bounding box center [428, 164] width 84 height 19
click at [408, 169] on button "Définir le Début" at bounding box center [428, 164] width 84 height 19
click at [408, 169] on button "Définir la Fin" at bounding box center [428, 164] width 84 height 19
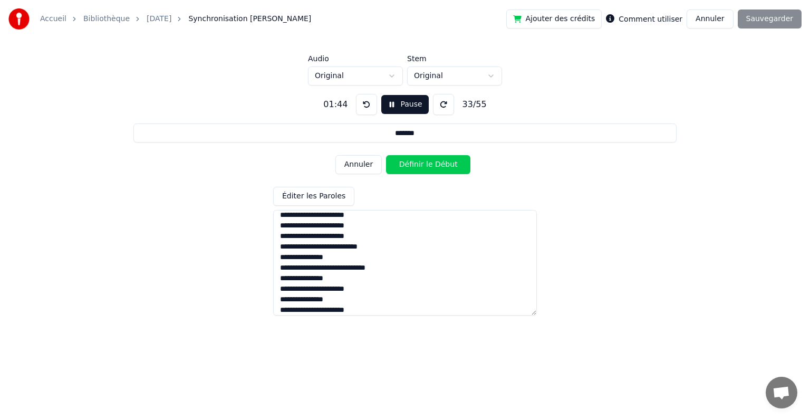
click at [408, 169] on button "Définir le Début" at bounding box center [428, 164] width 84 height 19
click at [408, 170] on button "Définir la Fin" at bounding box center [428, 164] width 84 height 19
click at [408, 170] on button "Définir le Début" at bounding box center [428, 164] width 84 height 19
click at [408, 170] on button "Définir la Fin" at bounding box center [428, 164] width 84 height 19
click at [408, 171] on button "Définir le Début" at bounding box center [428, 164] width 84 height 19
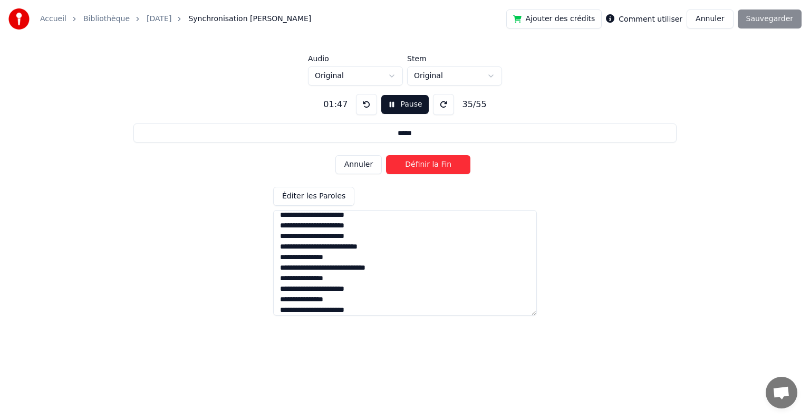
click at [408, 171] on button "Définir la Fin" at bounding box center [428, 164] width 84 height 19
click at [408, 171] on button "Définir le Début" at bounding box center [428, 164] width 84 height 19
click at [408, 171] on button "Définir la Fin" at bounding box center [428, 164] width 84 height 19
click at [407, 167] on button "Définir le Début" at bounding box center [428, 164] width 84 height 19
click at [407, 167] on button "Définir la Fin" at bounding box center [428, 164] width 84 height 19
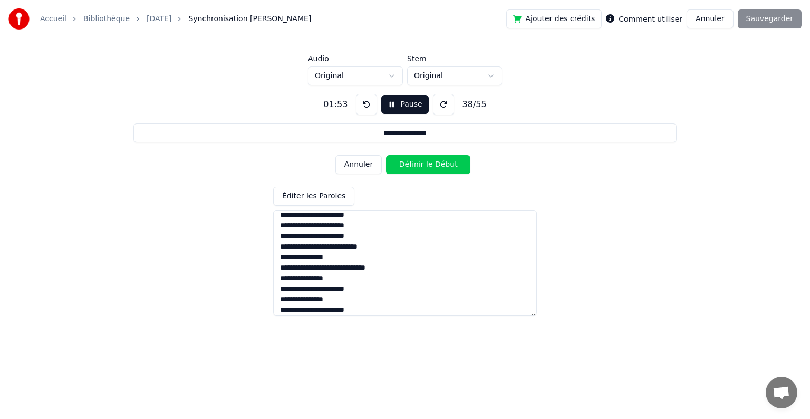
click at [407, 168] on button "Définir le Début" at bounding box center [428, 164] width 84 height 19
click at [407, 168] on button "Définir la Fin" at bounding box center [428, 164] width 84 height 19
click at [407, 168] on button "Définir le Début" at bounding box center [428, 164] width 84 height 19
click at [407, 169] on button "Définir la Fin" at bounding box center [428, 164] width 84 height 19
click at [407, 169] on button "Définir le Début" at bounding box center [428, 164] width 84 height 19
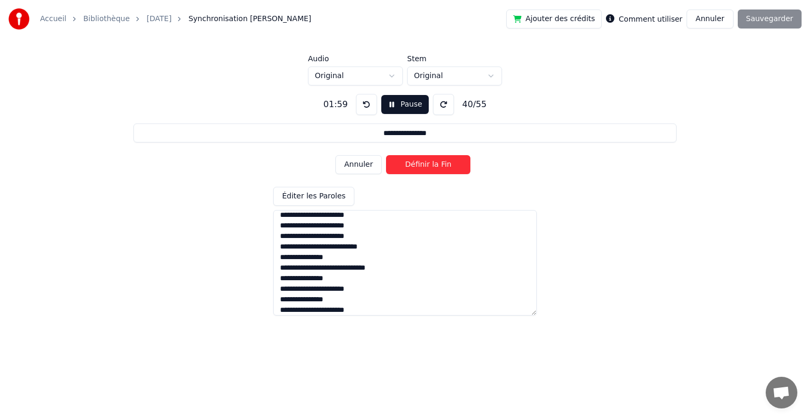
click at [407, 169] on button "Définir la Fin" at bounding box center [428, 164] width 84 height 19
click at [407, 169] on button "Définir le Début" at bounding box center [428, 164] width 84 height 19
click at [408, 169] on button "Définir la Fin" at bounding box center [428, 164] width 84 height 19
click at [408, 169] on button "Définir le Début" at bounding box center [428, 164] width 84 height 19
click at [408, 168] on button "Définir la Fin" at bounding box center [428, 164] width 84 height 19
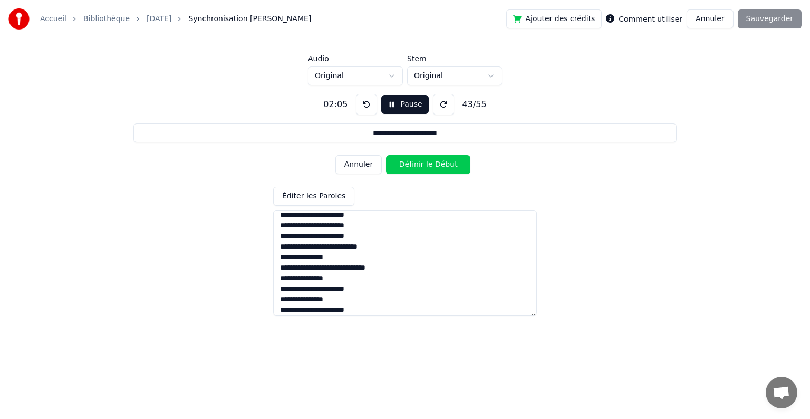
click at [408, 168] on button "Définir le Début" at bounding box center [428, 164] width 84 height 19
click at [408, 169] on button "Définir la Fin" at bounding box center [428, 164] width 84 height 19
click at [408, 171] on button "Définir le Début" at bounding box center [428, 164] width 84 height 19
click at [408, 170] on button "Définir la Fin" at bounding box center [428, 164] width 84 height 19
click at [367, 164] on button "Annuler" at bounding box center [359, 164] width 46 height 19
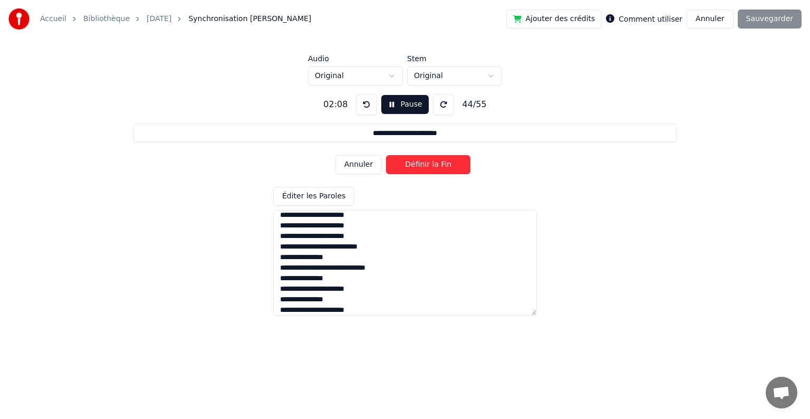
click at [367, 164] on button "Annuler" at bounding box center [359, 164] width 46 height 19
click at [410, 163] on button "Définir la Fin" at bounding box center [428, 164] width 84 height 19
click at [361, 171] on button "Annuler" at bounding box center [359, 164] width 46 height 19
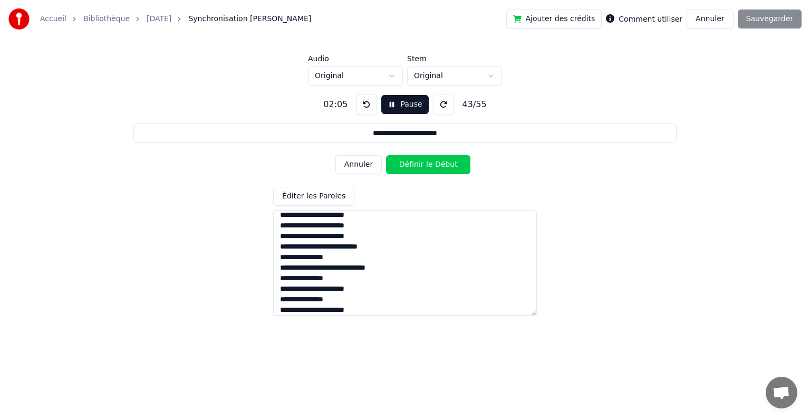
click at [361, 171] on button "Annuler" at bounding box center [359, 164] width 46 height 19
click at [359, 166] on button "Annuler" at bounding box center [359, 164] width 46 height 19
click at [356, 163] on button "Annuler" at bounding box center [359, 164] width 46 height 19
click at [414, 160] on button "Définir la Fin" at bounding box center [428, 164] width 84 height 19
click at [414, 161] on button "Définir le Début" at bounding box center [428, 164] width 84 height 19
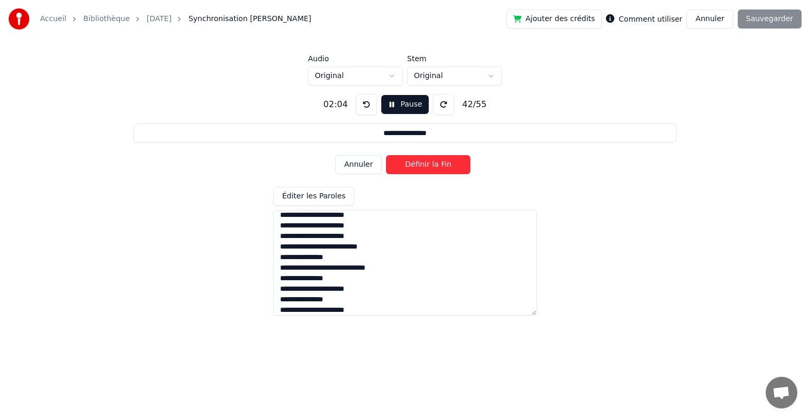
click at [414, 161] on button "Définir la Fin" at bounding box center [428, 164] width 84 height 19
click at [414, 161] on button "Définir le Début" at bounding box center [428, 164] width 84 height 19
click at [414, 161] on button "Définir la Fin" at bounding box center [428, 164] width 84 height 19
click at [414, 161] on button "Définir le Début" at bounding box center [428, 164] width 84 height 19
click at [414, 161] on button "Définir la Fin" at bounding box center [428, 164] width 84 height 19
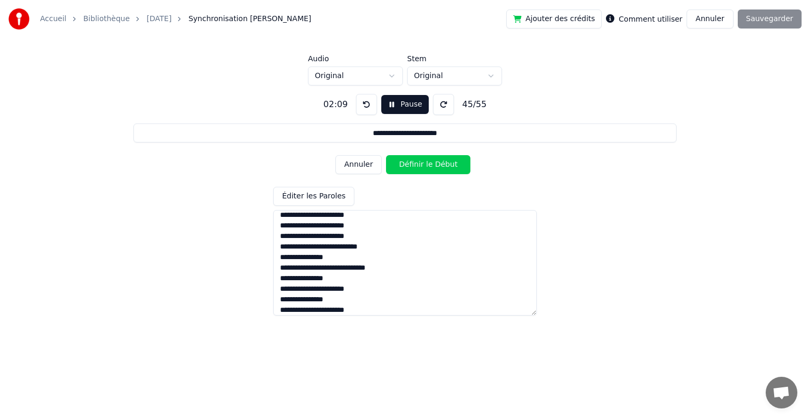
click at [414, 161] on button "Définir le Début" at bounding box center [428, 164] width 84 height 19
click at [414, 162] on button "Définir la Fin" at bounding box center [428, 164] width 84 height 19
click at [414, 163] on button "Définir le Début" at bounding box center [428, 164] width 84 height 19
click at [414, 165] on button "Définir la Fin" at bounding box center [428, 164] width 84 height 19
click at [414, 165] on button "Définir le Début" at bounding box center [428, 164] width 84 height 19
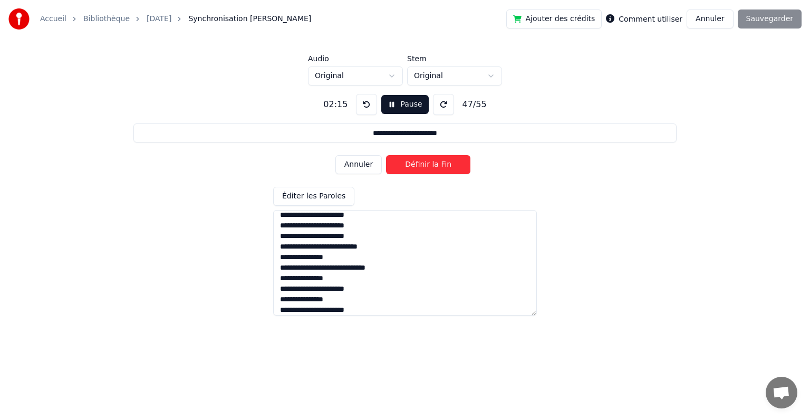
click at [414, 165] on button "Définir la Fin" at bounding box center [428, 164] width 84 height 19
click at [414, 166] on button "Définir le Début" at bounding box center [428, 164] width 84 height 19
click at [414, 167] on button "Définir la Fin" at bounding box center [428, 164] width 84 height 19
click at [413, 167] on button "Définir le Début" at bounding box center [428, 164] width 84 height 19
click at [412, 167] on button "Définir la Fin" at bounding box center [428, 164] width 84 height 19
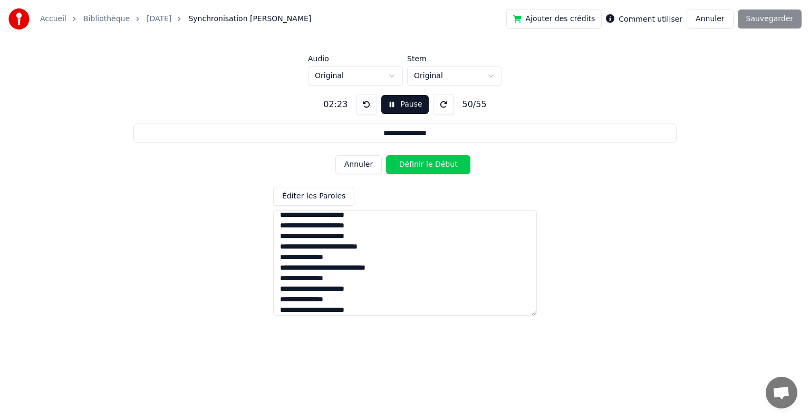
click at [412, 167] on button "Définir le Début" at bounding box center [428, 164] width 84 height 19
click at [412, 167] on button "Définir la Fin" at bounding box center [428, 164] width 84 height 19
click at [412, 167] on button "Définir le Début" at bounding box center [428, 164] width 84 height 19
click at [412, 169] on button "Définir la Fin" at bounding box center [428, 164] width 84 height 19
click at [412, 169] on button "Définir le Début" at bounding box center [428, 164] width 84 height 19
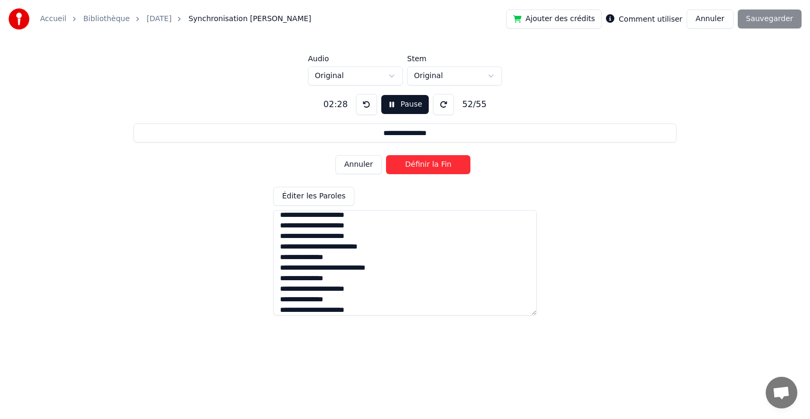
click at [412, 169] on button "Définir la Fin" at bounding box center [428, 164] width 84 height 19
click at [411, 169] on button "Définir le Début" at bounding box center [428, 164] width 84 height 19
click at [411, 169] on button "Définir la Fin" at bounding box center [428, 164] width 84 height 19
click at [411, 169] on button "Définir le Début" at bounding box center [428, 164] width 84 height 19
click at [411, 169] on button "Définir la Fin" at bounding box center [428, 164] width 84 height 19
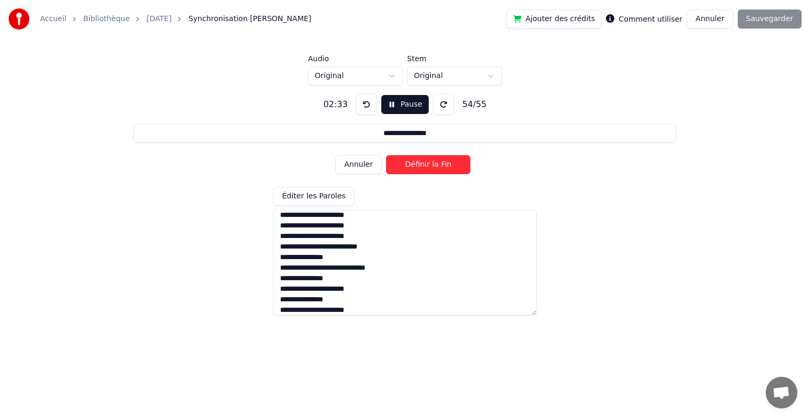
type input "**********"
click at [410, 168] on button "Définir le Début" at bounding box center [428, 164] width 84 height 19
click at [409, 171] on button "Définir la Fin" at bounding box center [428, 164] width 84 height 19
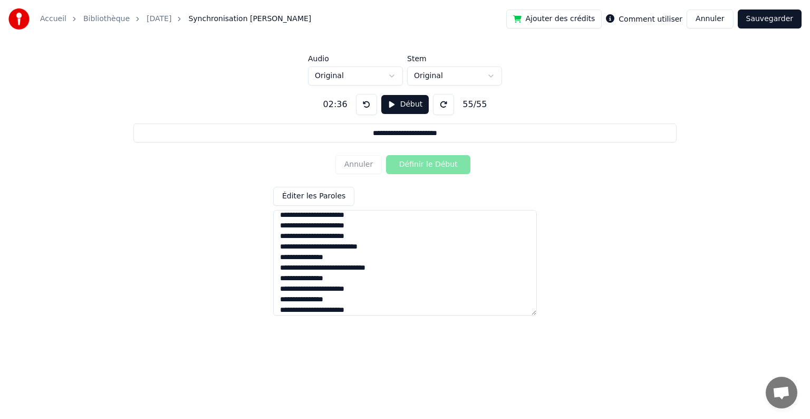
click at [762, 24] on button "Sauvegarder" at bounding box center [770, 18] width 64 height 19
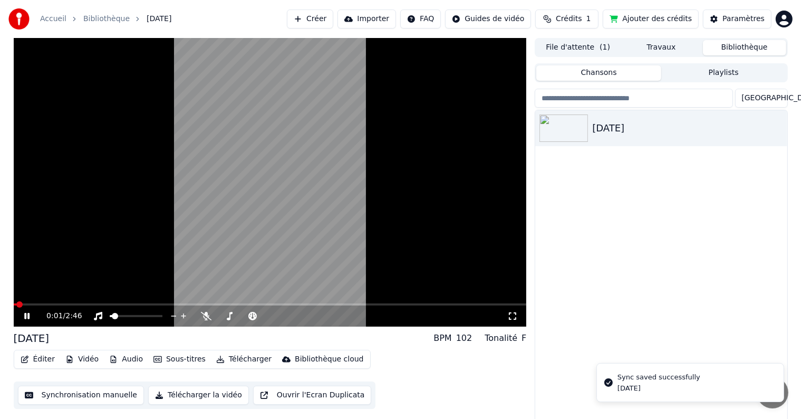
click at [96, 302] on video at bounding box center [270, 182] width 513 height 289
click at [99, 303] on span at bounding box center [270, 304] width 513 height 2
click at [425, 233] on video at bounding box center [270, 182] width 513 height 289
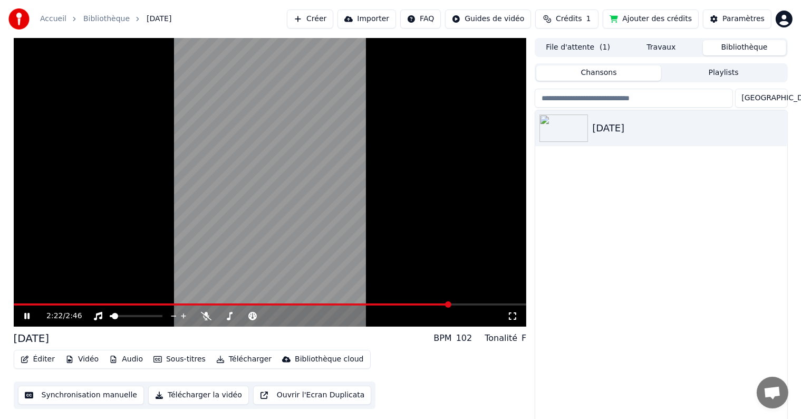
click at [450, 304] on span at bounding box center [232, 304] width 437 height 2
click at [436, 308] on span at bounding box center [439, 304] width 6 height 6
click at [418, 302] on video at bounding box center [270, 182] width 513 height 289
click at [435, 304] on span at bounding box center [431, 304] width 6 height 6
click at [445, 304] on span at bounding box center [270, 304] width 513 height 2
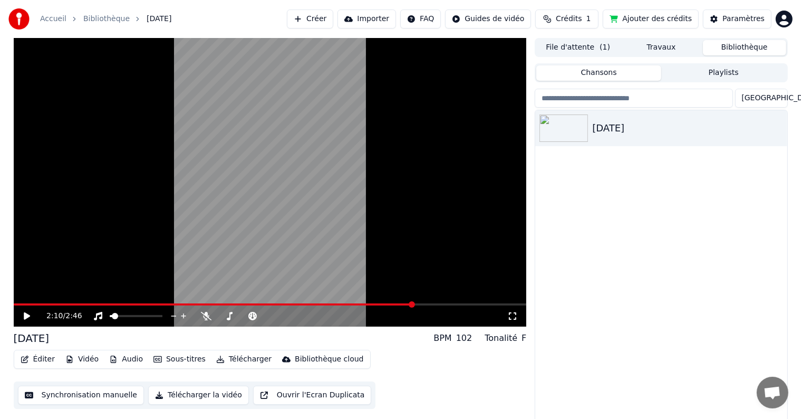
click at [413, 304] on span at bounding box center [214, 304] width 400 height 2
click at [24, 313] on icon at bounding box center [27, 315] width 6 height 7
click at [183, 394] on button "Télécharger la vidéo" at bounding box center [198, 395] width 101 height 19
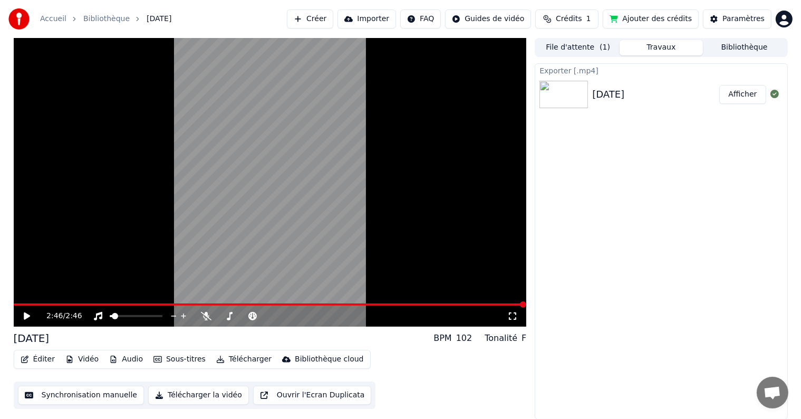
click at [747, 95] on button "Afficher" at bounding box center [743, 94] width 46 height 19
